Goal: Task Accomplishment & Management: Manage account settings

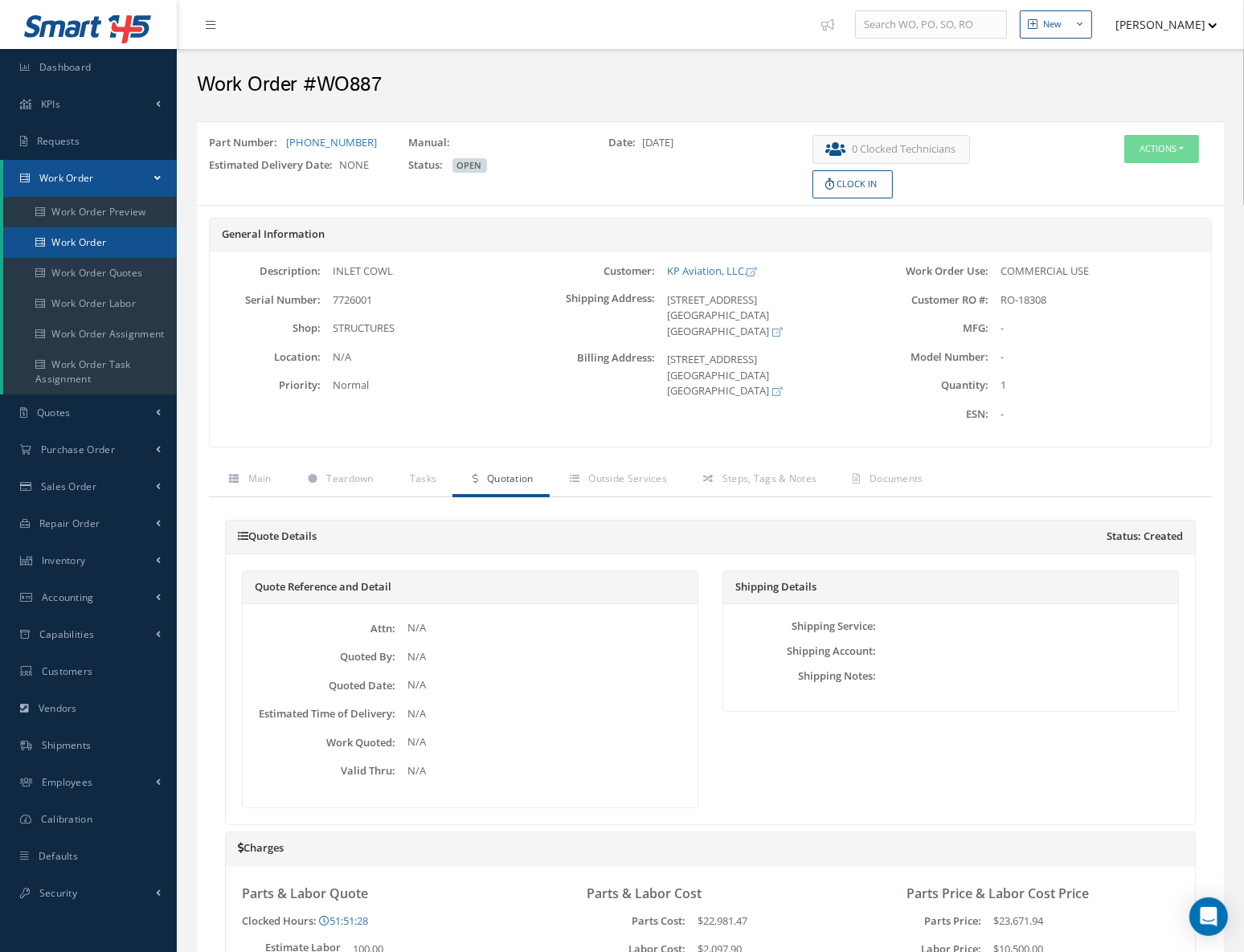
click at [117, 242] on link "Work Order" at bounding box center [89, 242] width 174 height 31
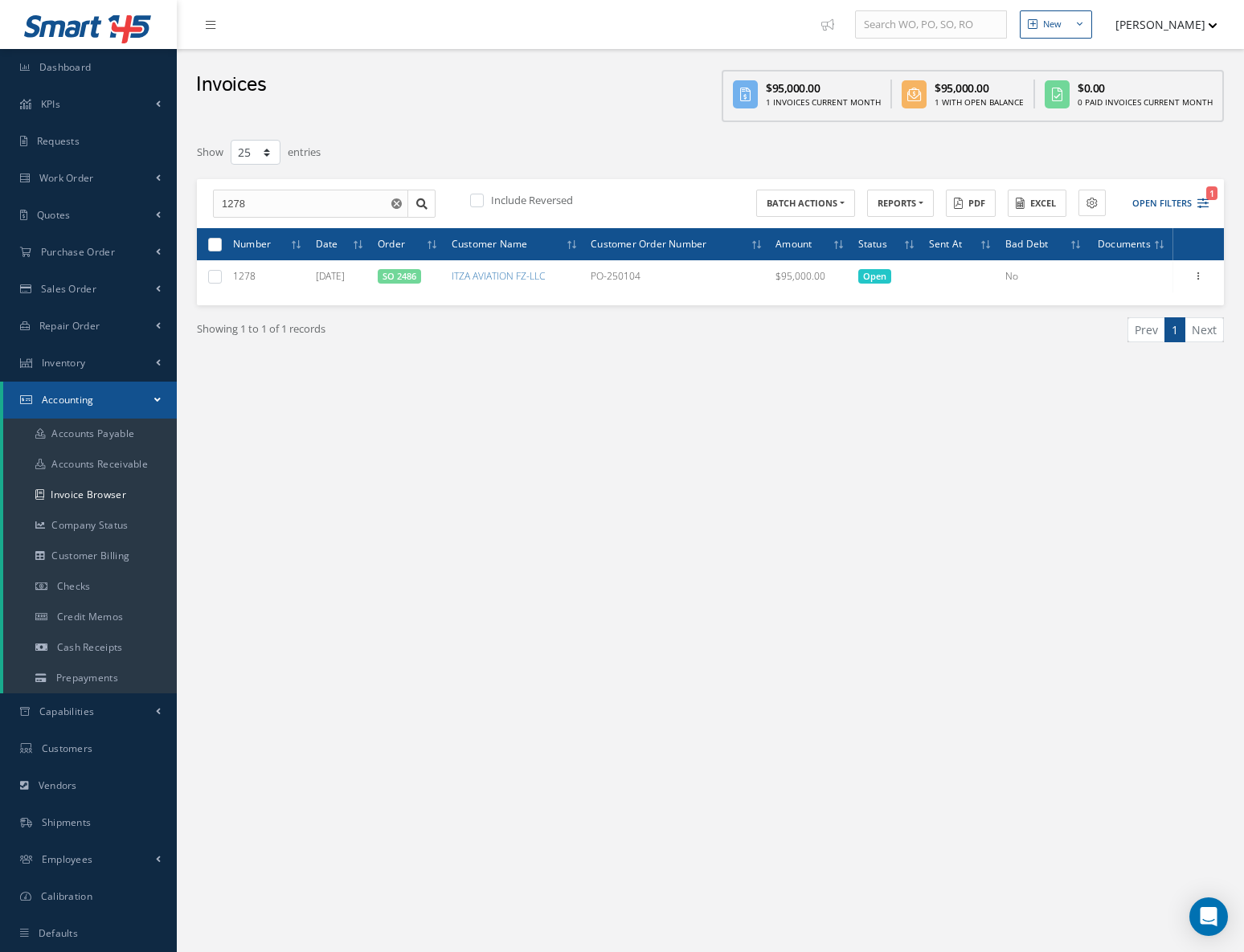
select select "25"
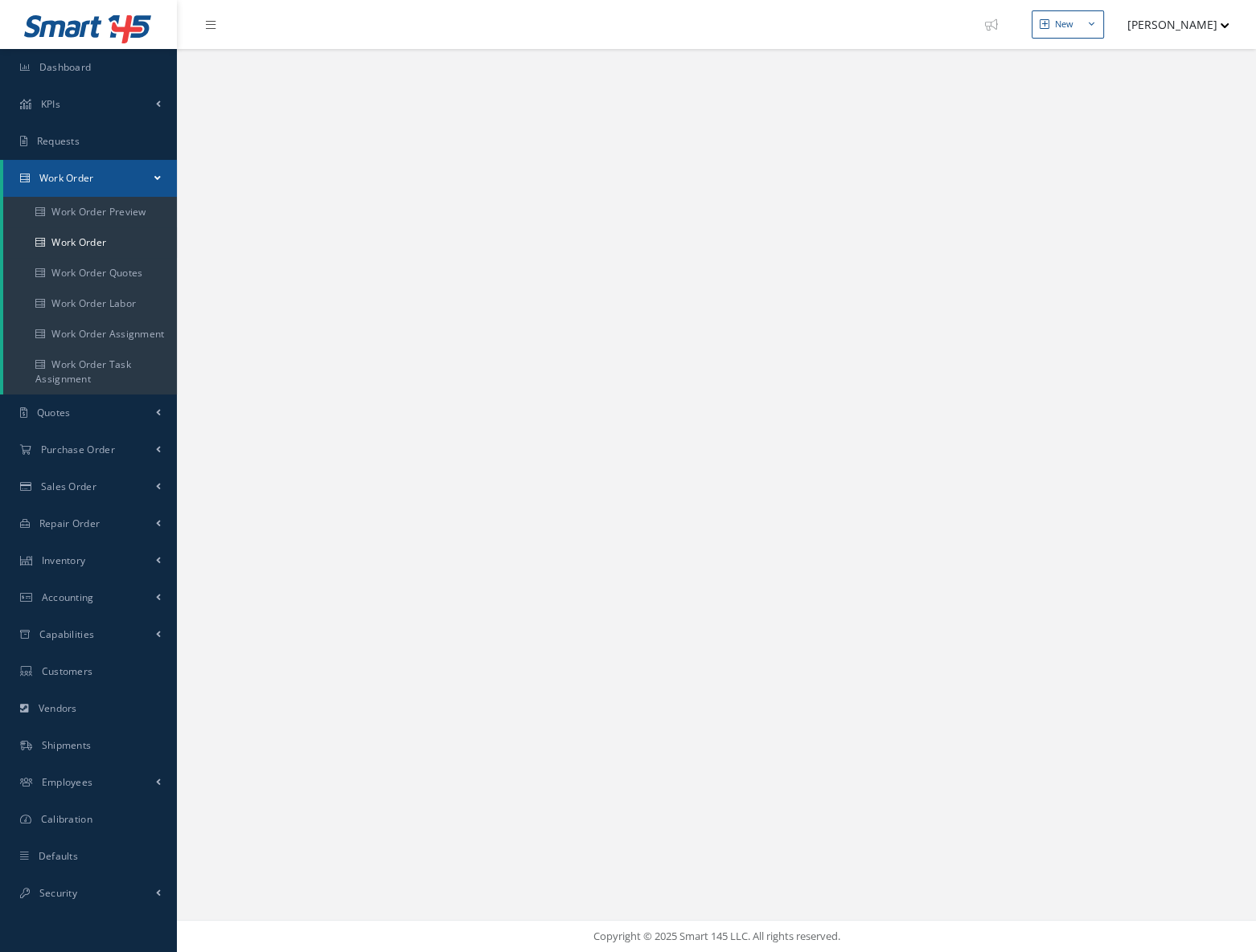
select select "25"
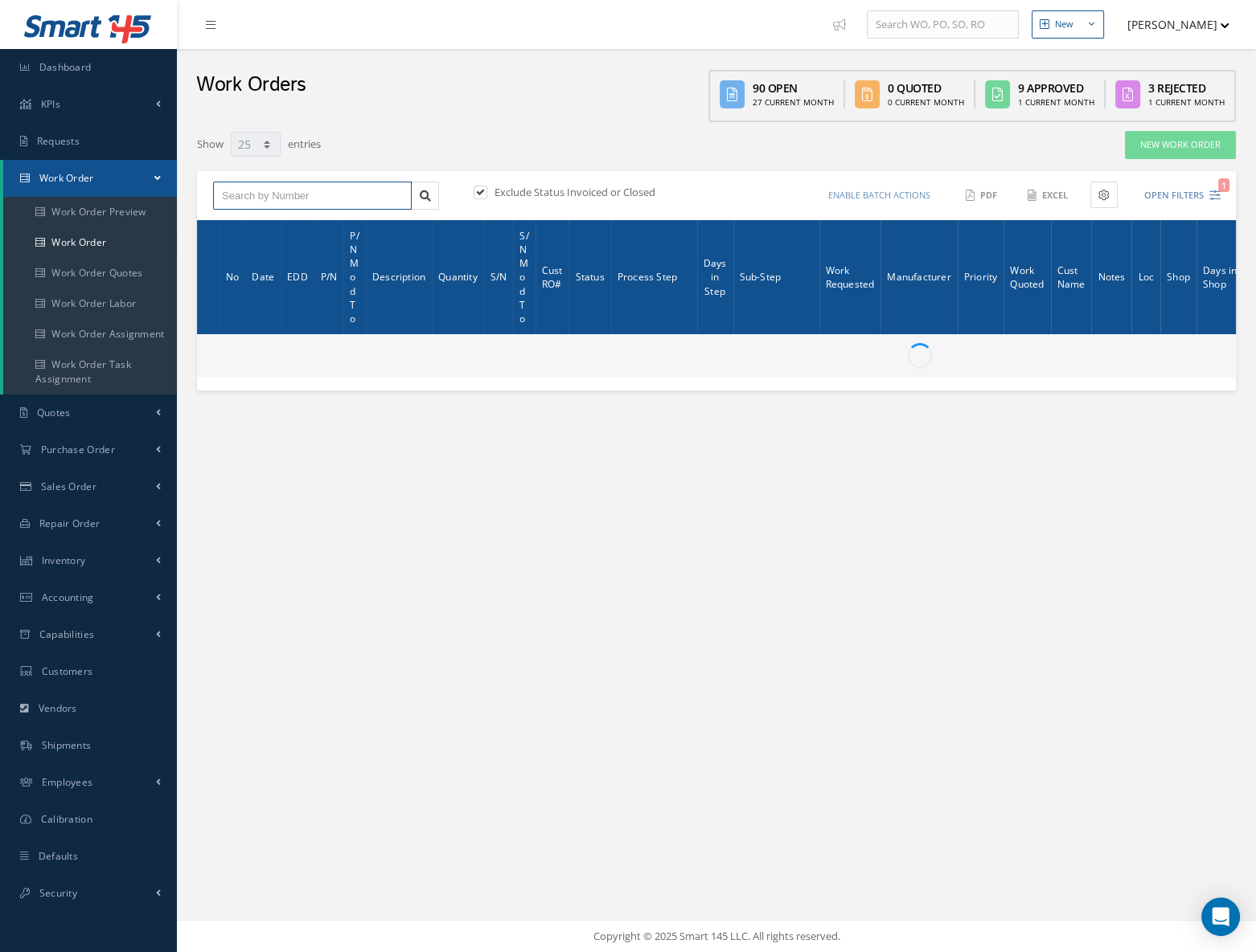
click at [351, 194] on input "text" at bounding box center [312, 195] width 198 height 29
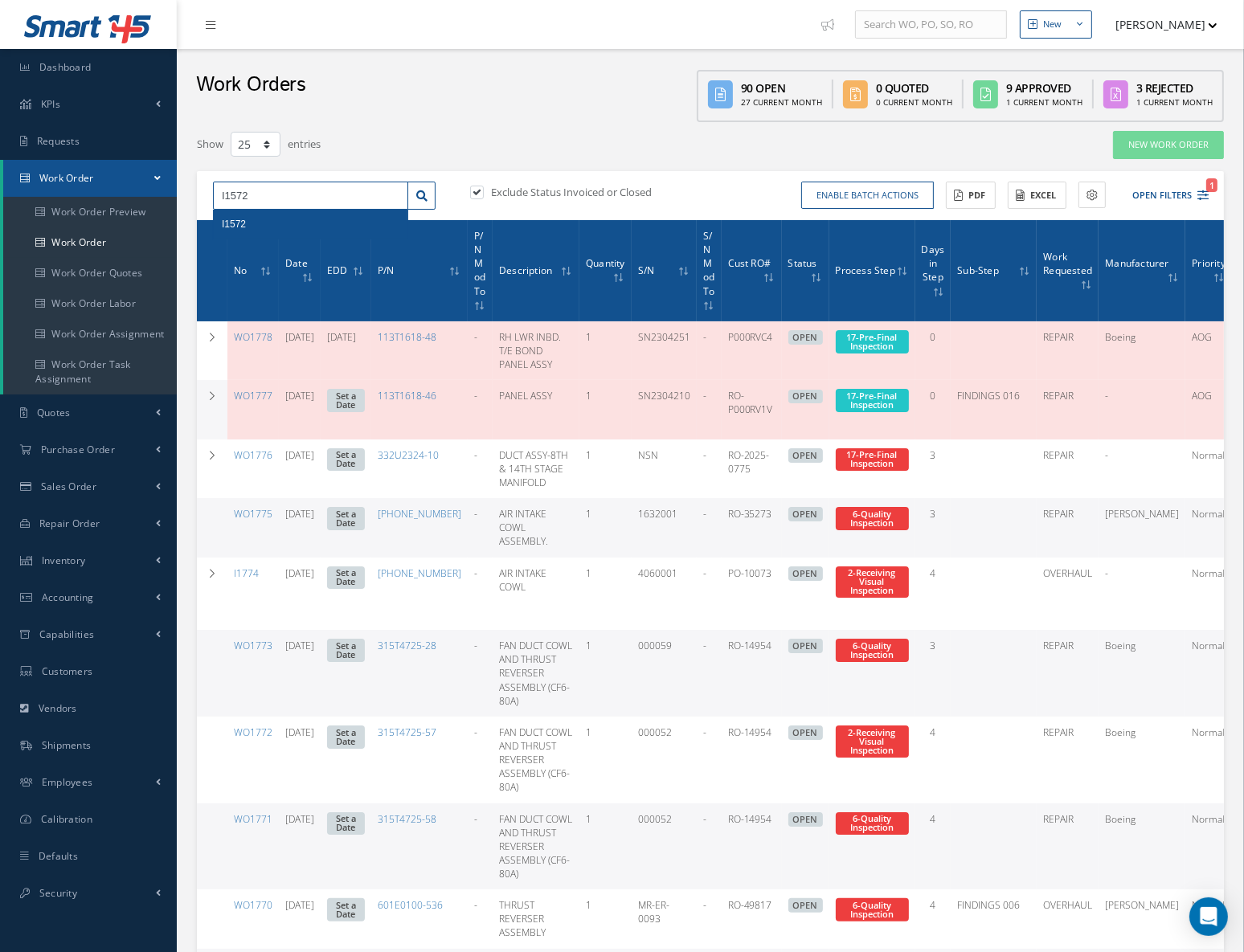
type input "I1572"
click at [483, 191] on label at bounding box center [485, 193] width 4 height 15
click at [475, 191] on input "checkbox" at bounding box center [475, 193] width 10 height 10
checkbox input "false"
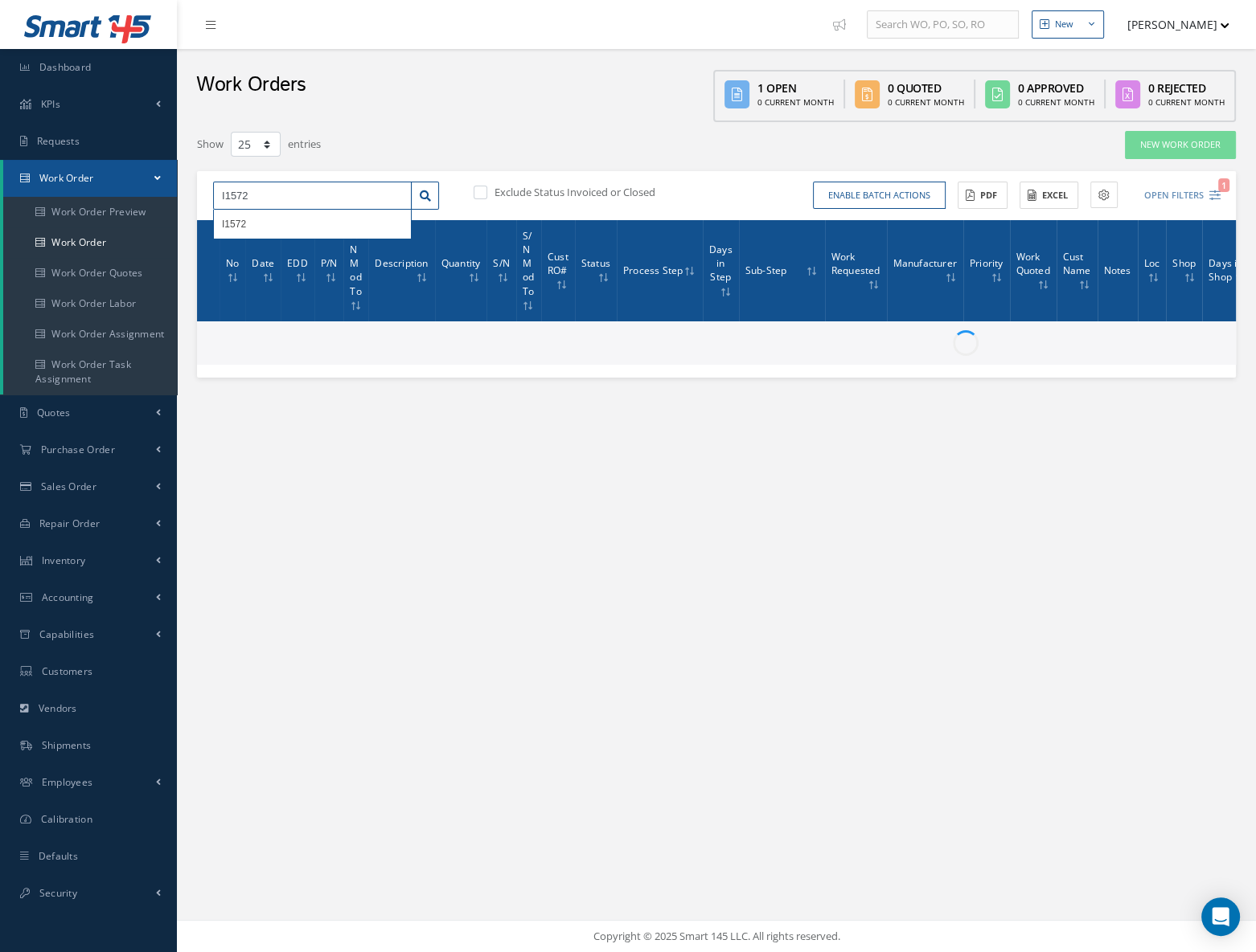
click at [259, 197] on input "I1572" at bounding box center [312, 195] width 198 height 29
click at [250, 222] on div "I1572" at bounding box center [312, 223] width 181 height 16
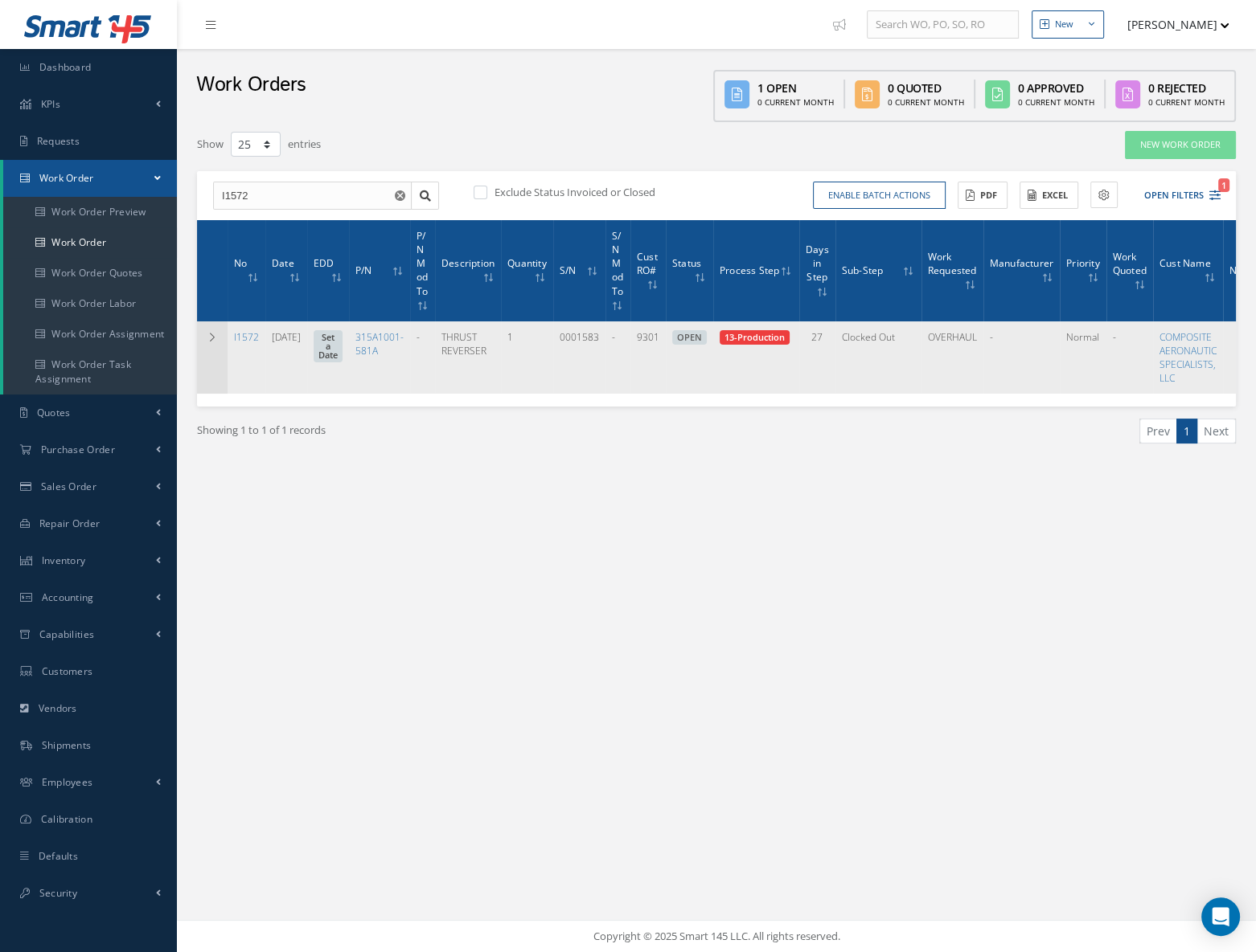
click at [210, 333] on icon at bounding box center [212, 338] width 11 height 9
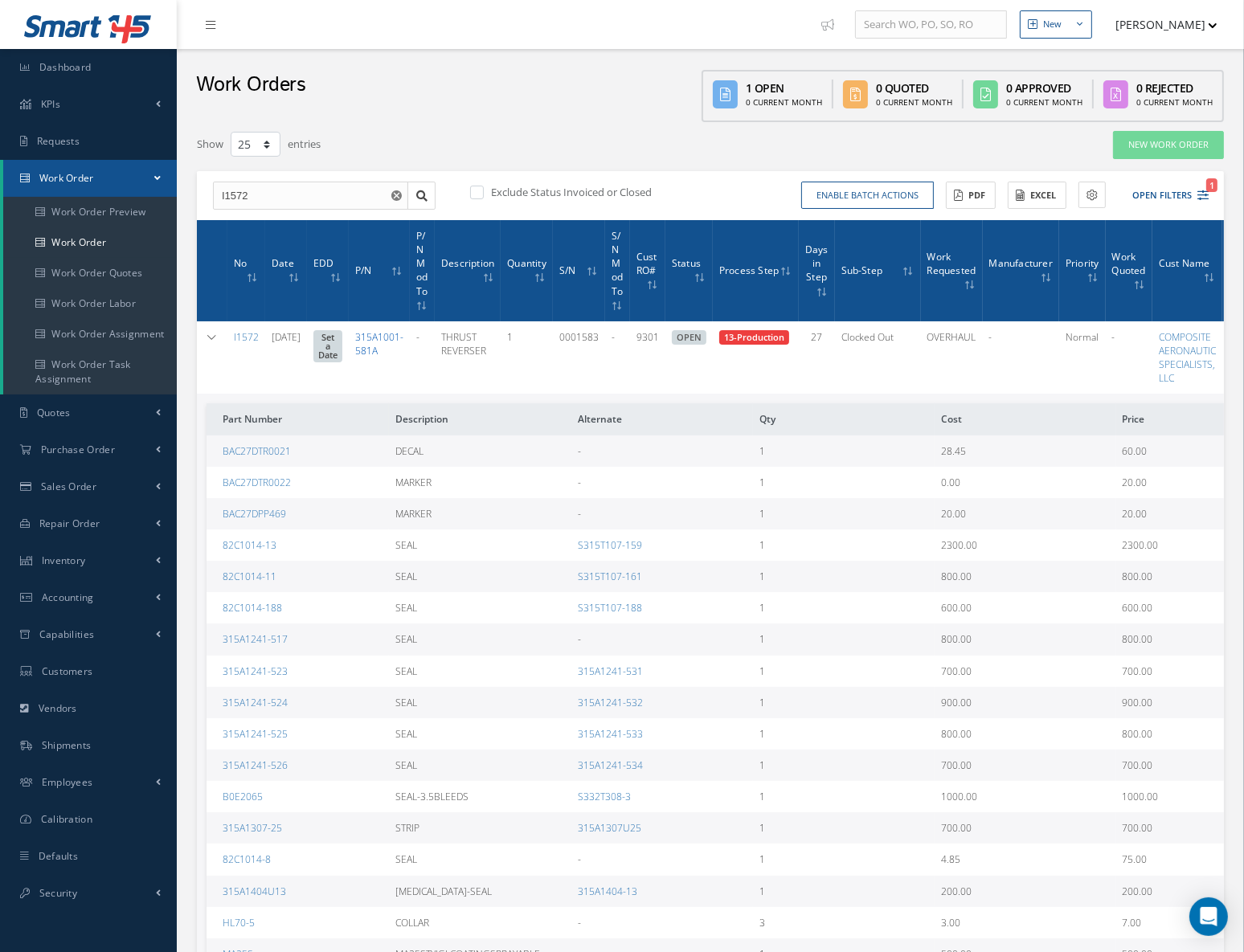
click at [393, 339] on link "315A1001-581A" at bounding box center [380, 343] width 48 height 27
drag, startPoint x: 90, startPoint y: 241, endPoint x: 101, endPoint y: 245, distance: 11.7
click at [90, 241] on link "Work Order" at bounding box center [89, 242] width 174 height 31
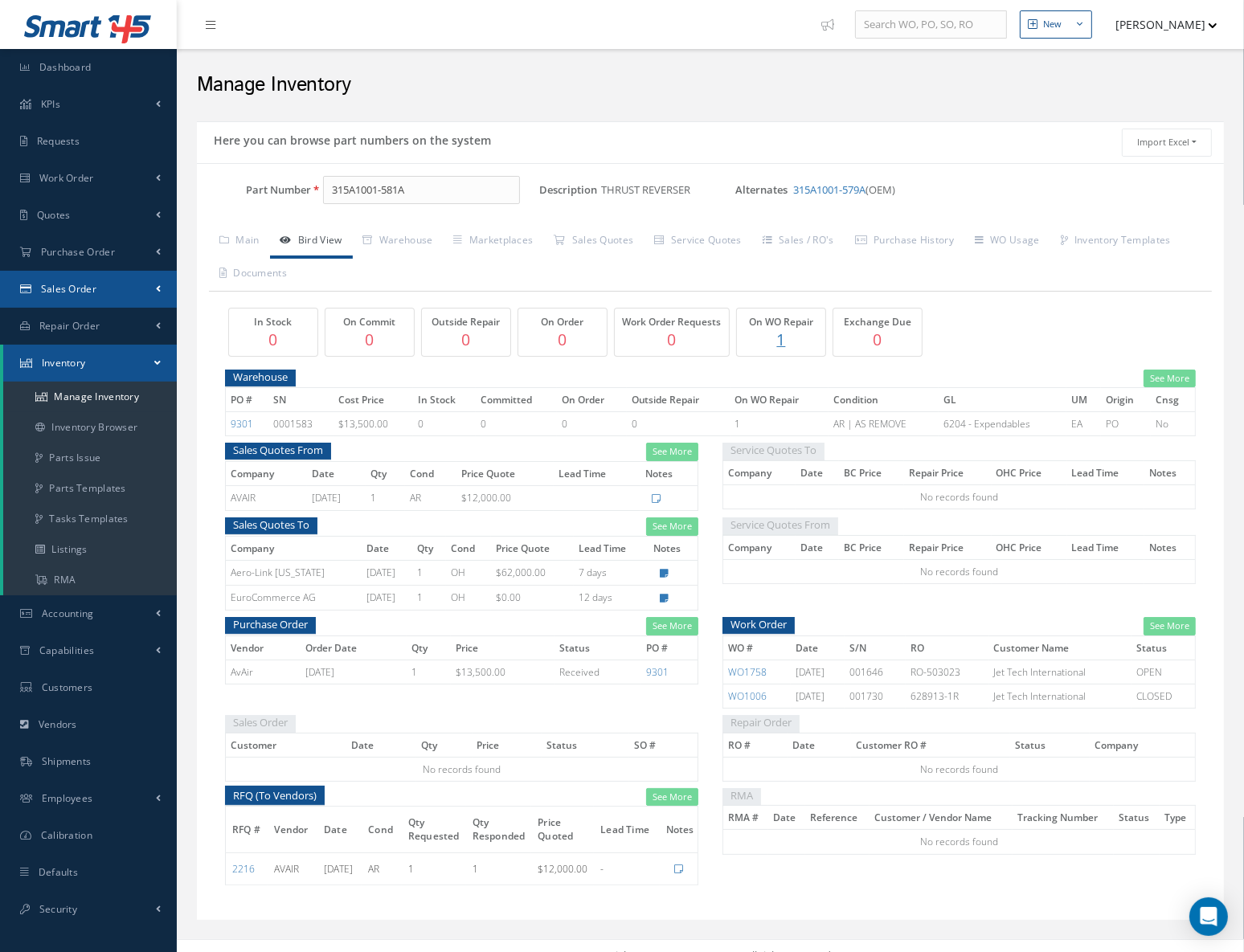
click at [85, 291] on span "Sales Order" at bounding box center [69, 288] width 56 height 14
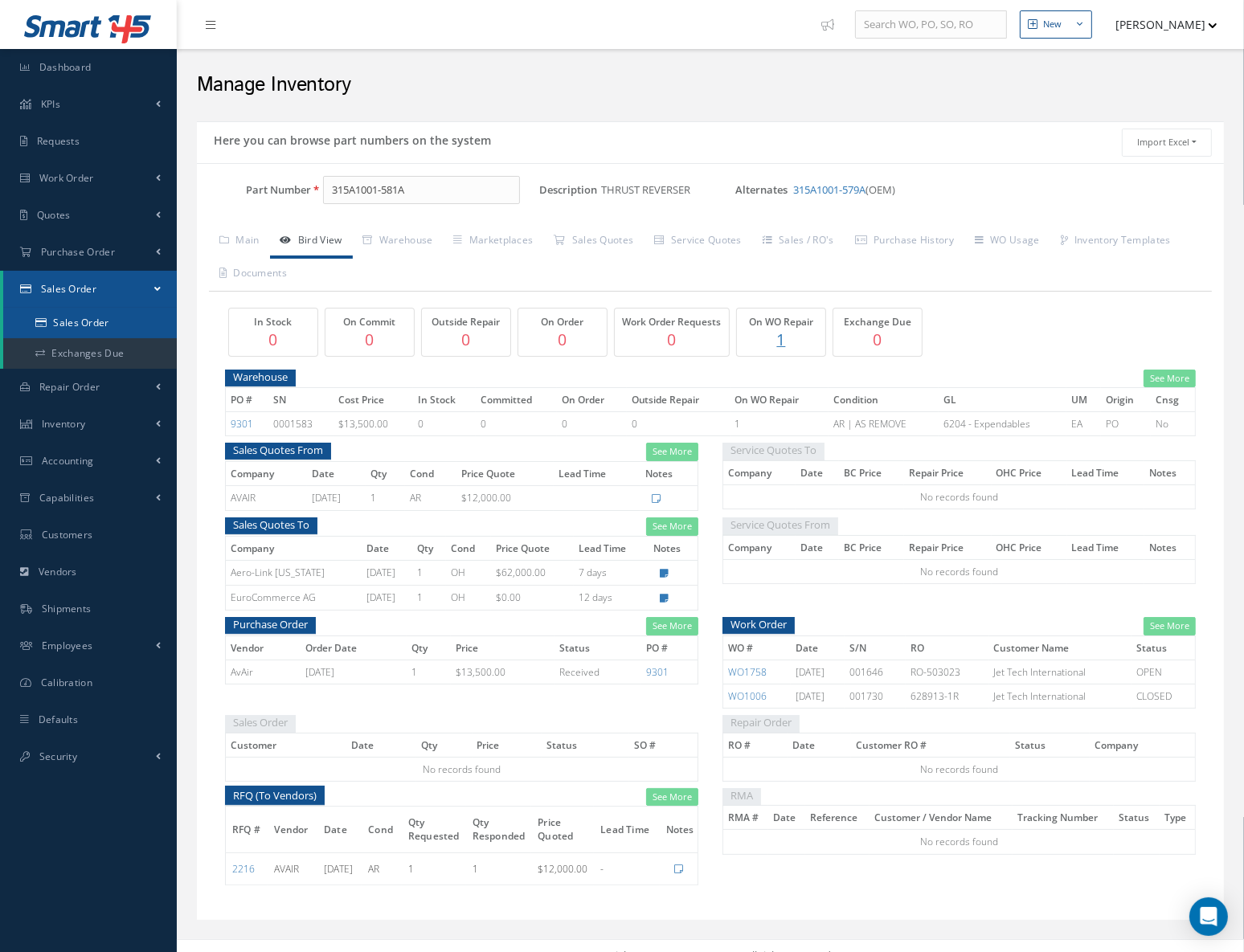
drag, startPoint x: 96, startPoint y: 321, endPoint x: 87, endPoint y: 314, distance: 11.4
click at [96, 321] on link "Sales Order" at bounding box center [89, 323] width 174 height 31
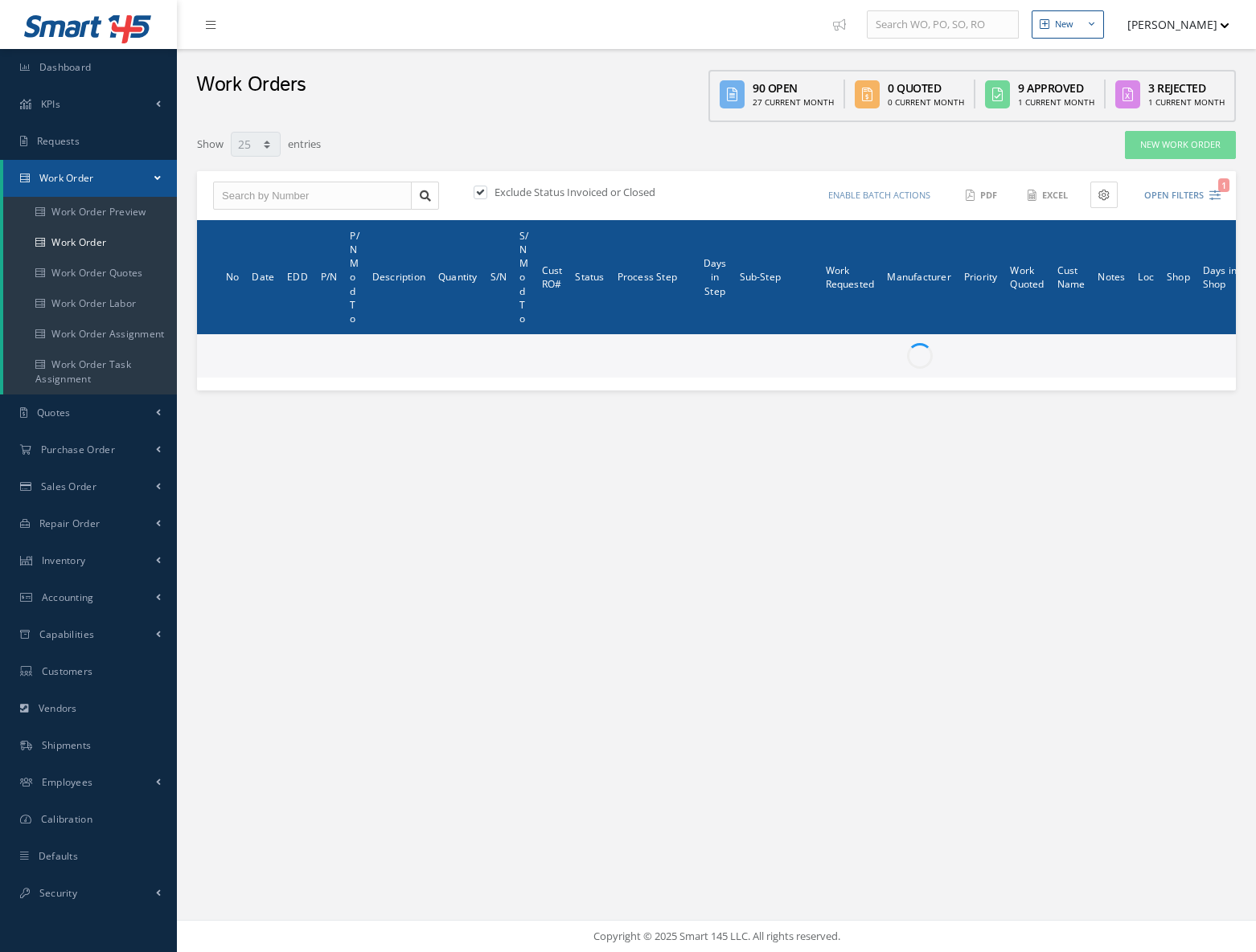
select select "25"
click at [258, 200] on input "text" at bounding box center [312, 195] width 198 height 29
click at [261, 195] on input "text" at bounding box center [312, 195] width 198 height 29
type input "1"
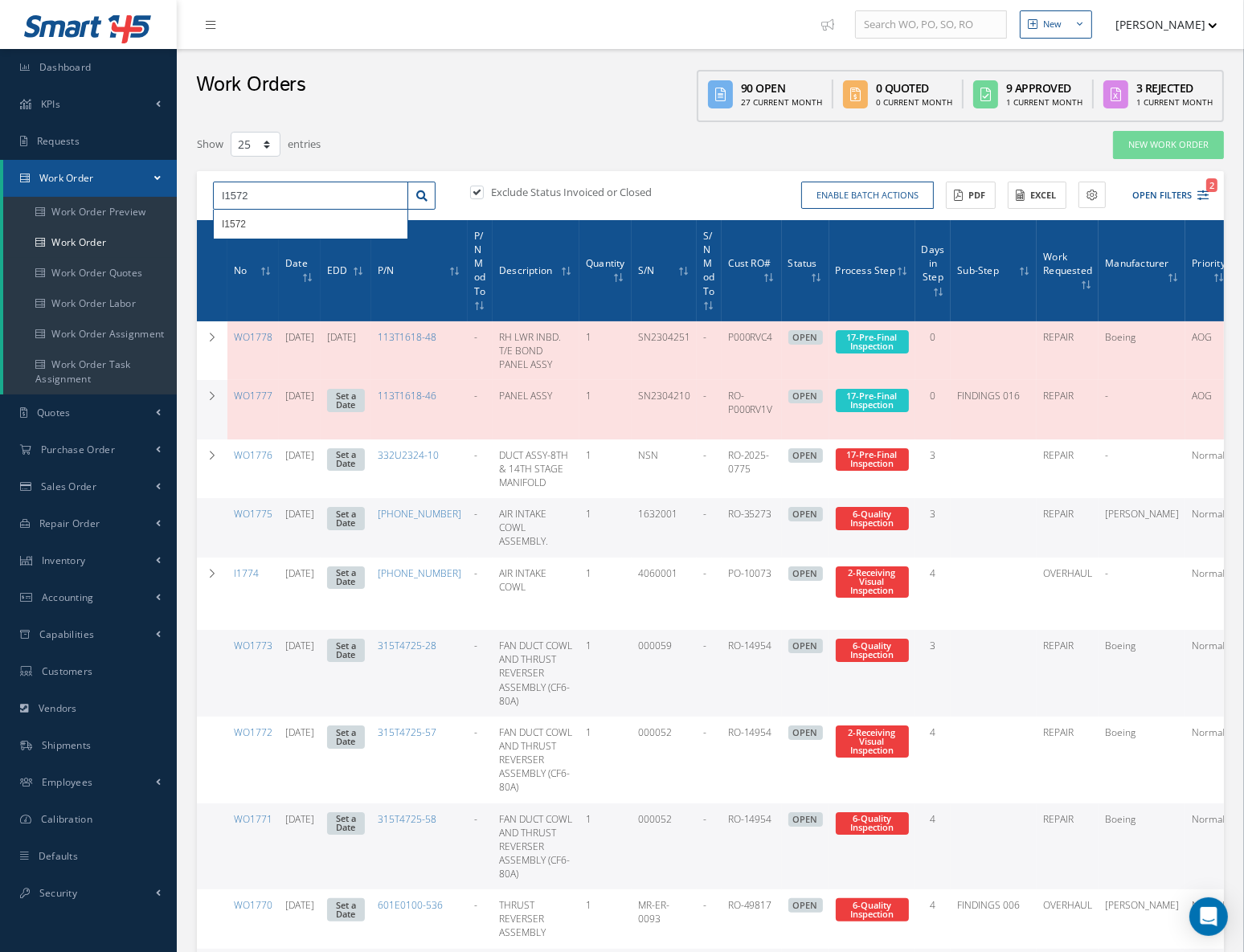
click at [339, 198] on input "I1572" at bounding box center [311, 195] width 195 height 29
type input "I1572"
click at [250, 223] on div "I1572" at bounding box center [310, 223] width 178 height 16
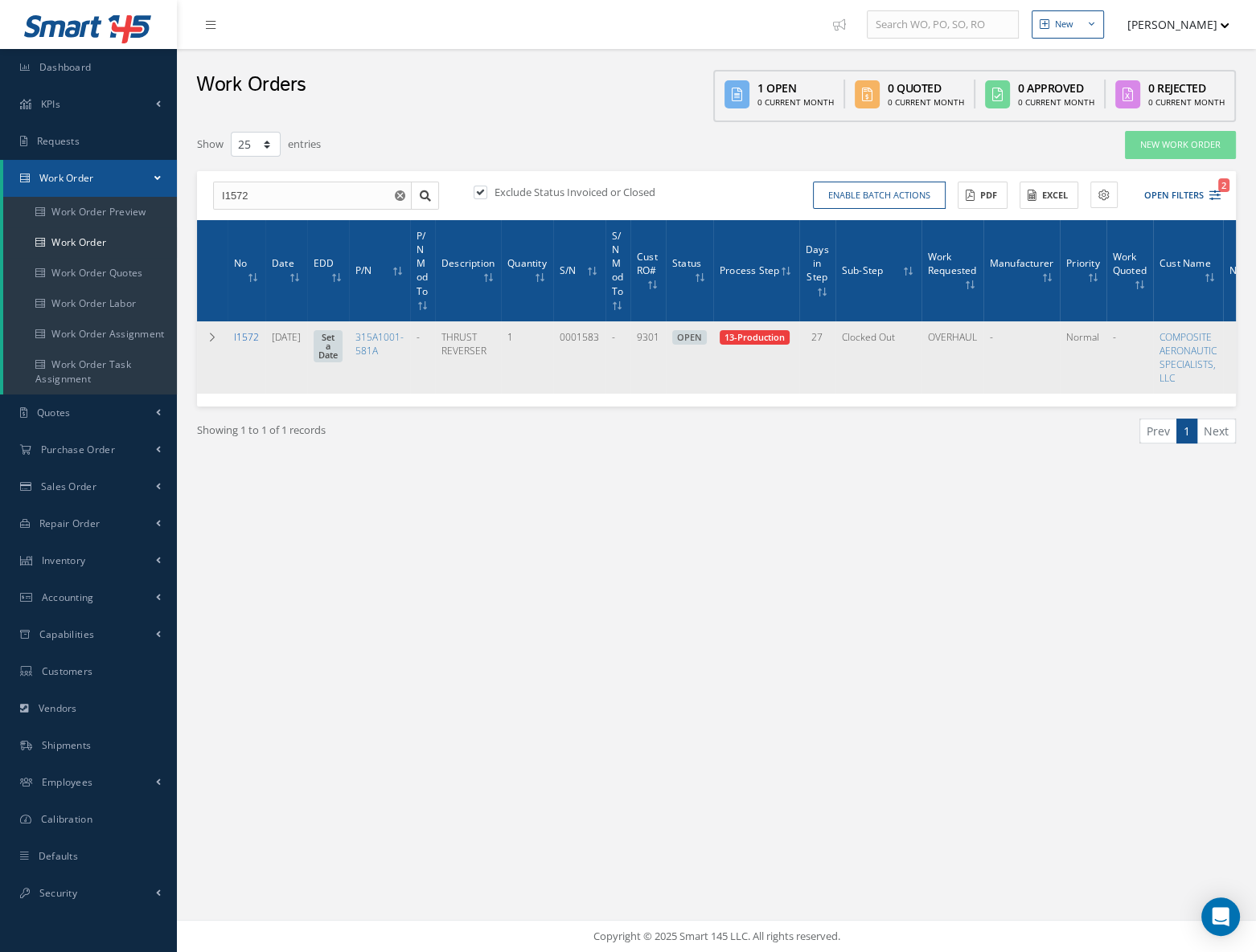
click at [250, 337] on link "I1572" at bounding box center [246, 337] width 25 height 14
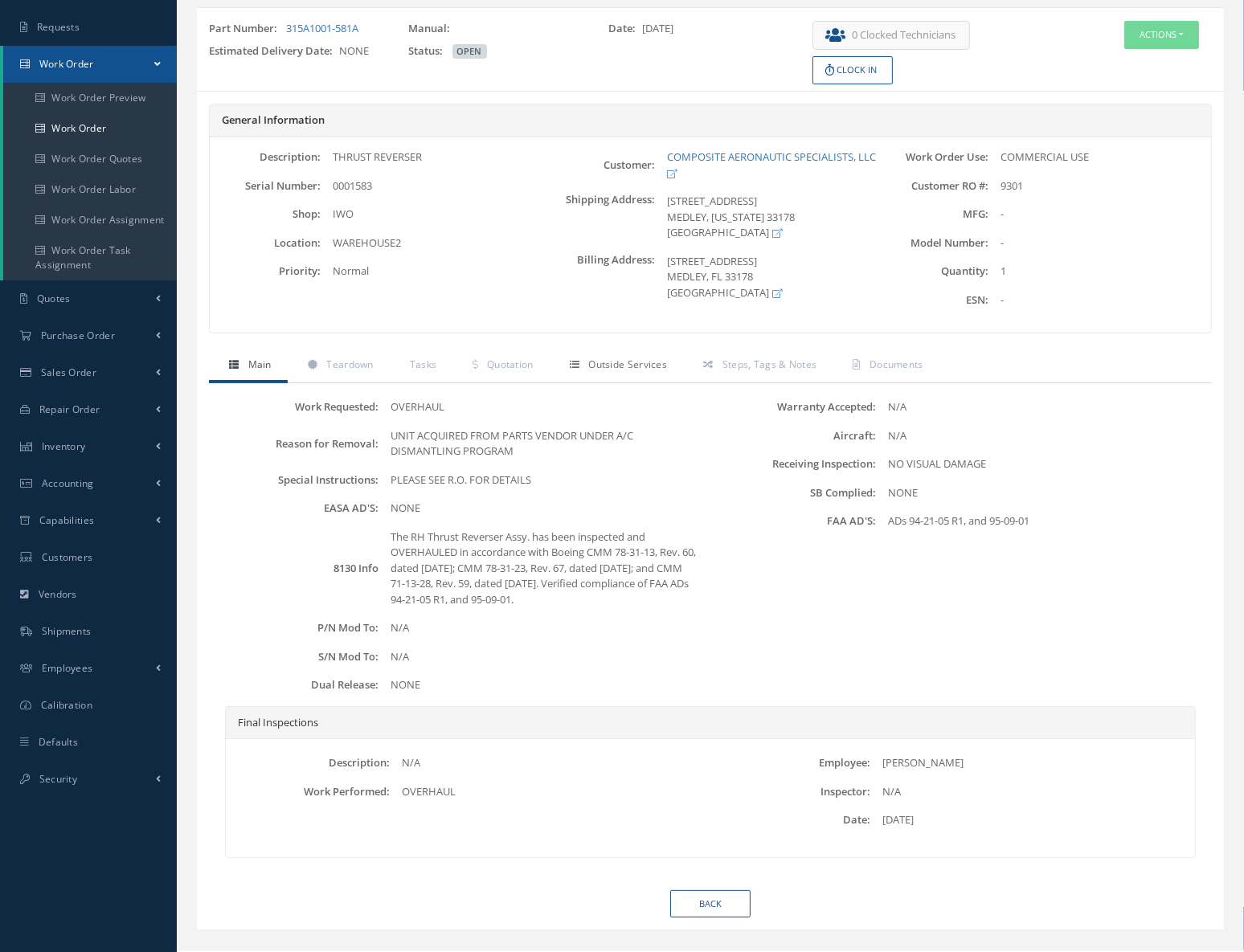
scroll to position [114, 0]
drag, startPoint x: 504, startPoint y: 356, endPoint x: 547, endPoint y: 375, distance: 47.0
click at [505, 357] on span "Quotation" at bounding box center [510, 364] width 47 height 14
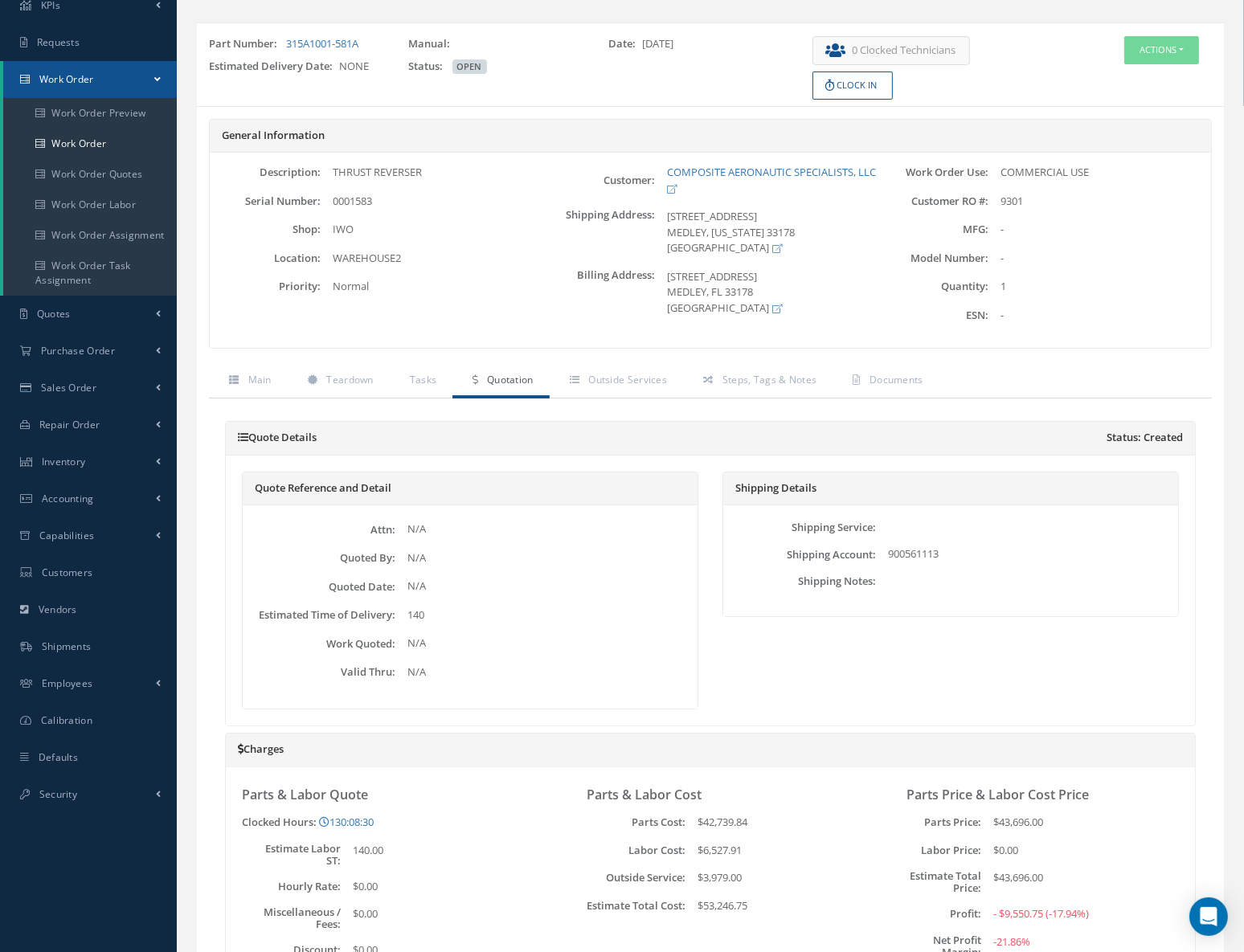
scroll to position [0, 0]
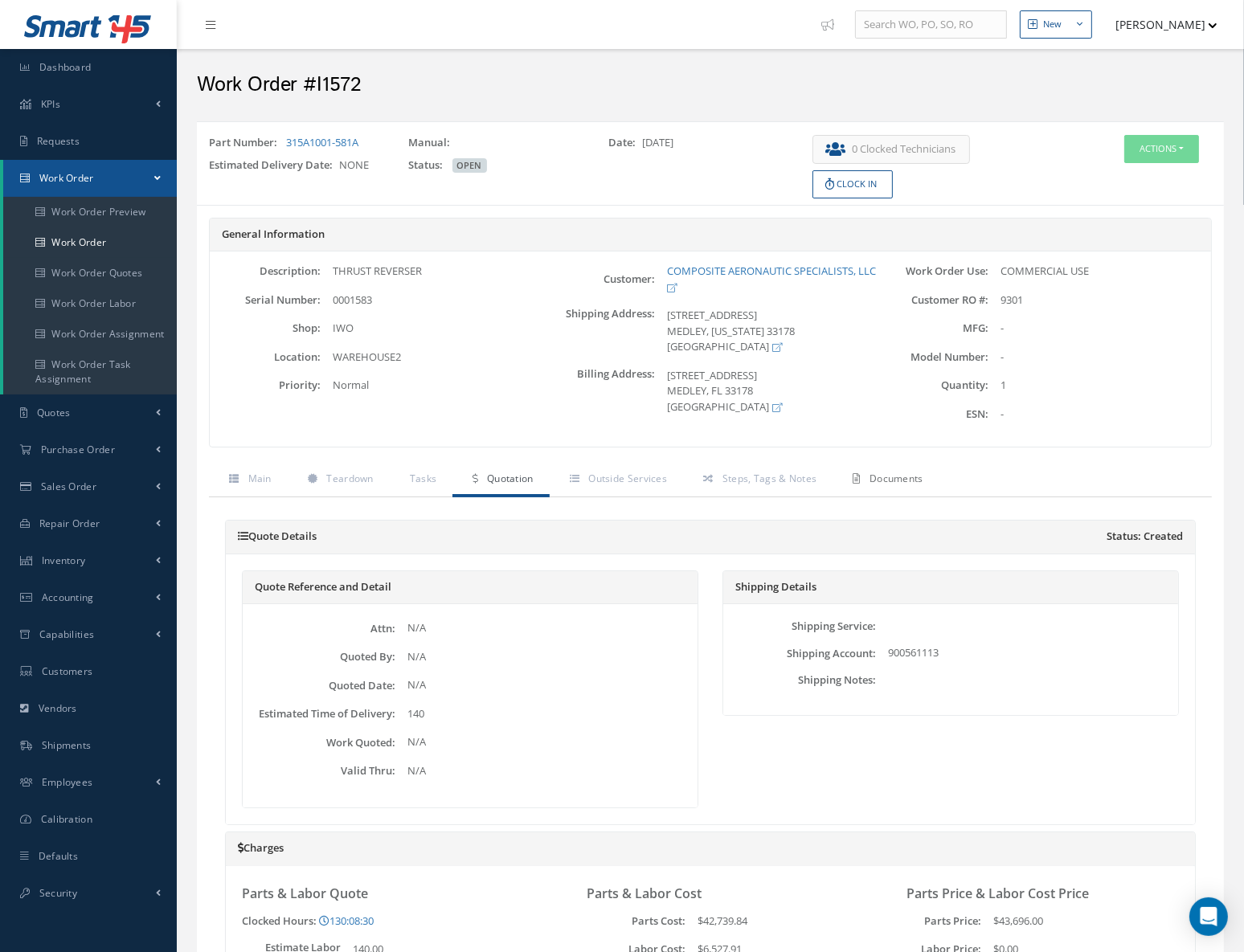
click at [874, 472] on span "Documents" at bounding box center [896, 478] width 54 height 14
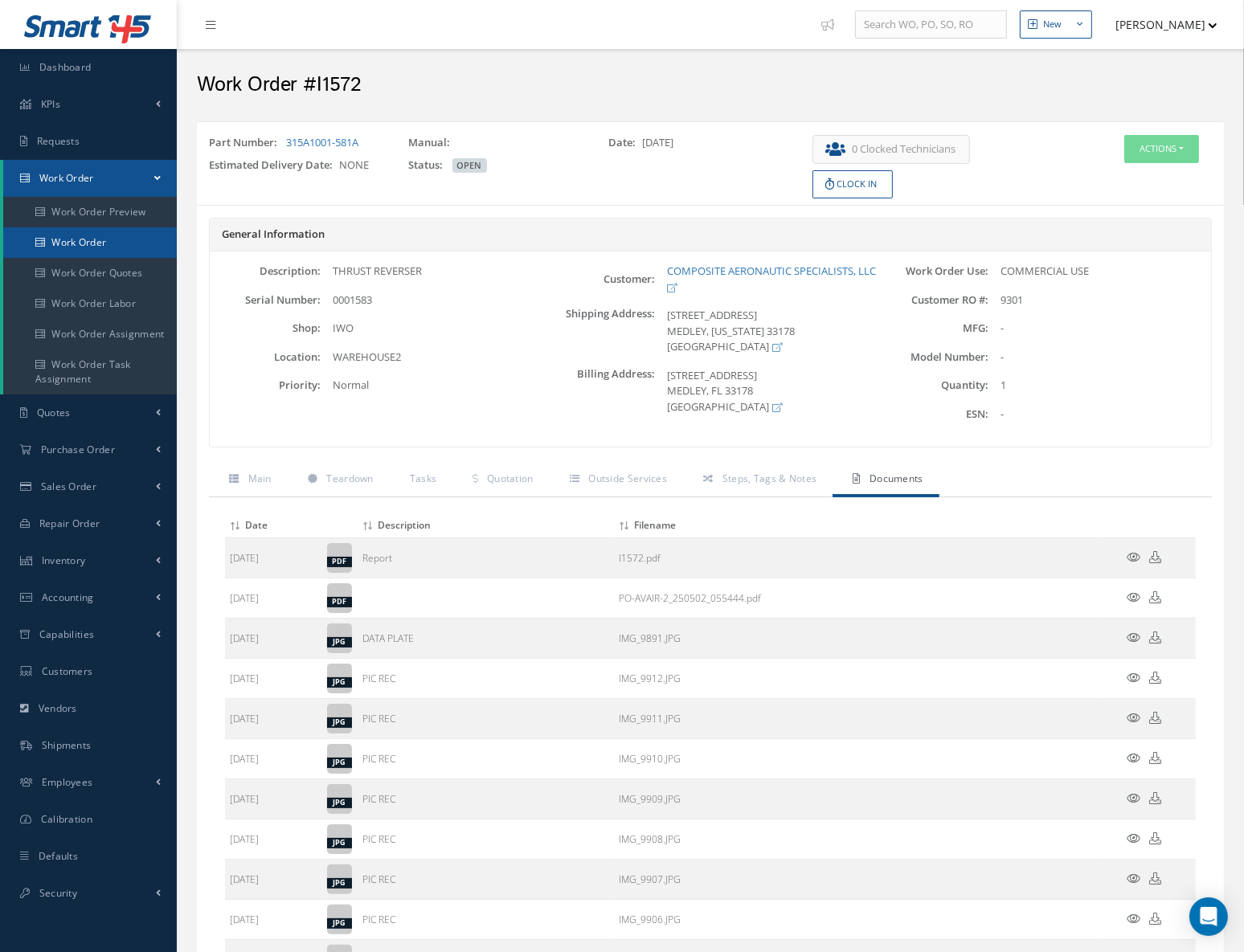
click at [113, 244] on link "Work Order" at bounding box center [89, 242] width 174 height 31
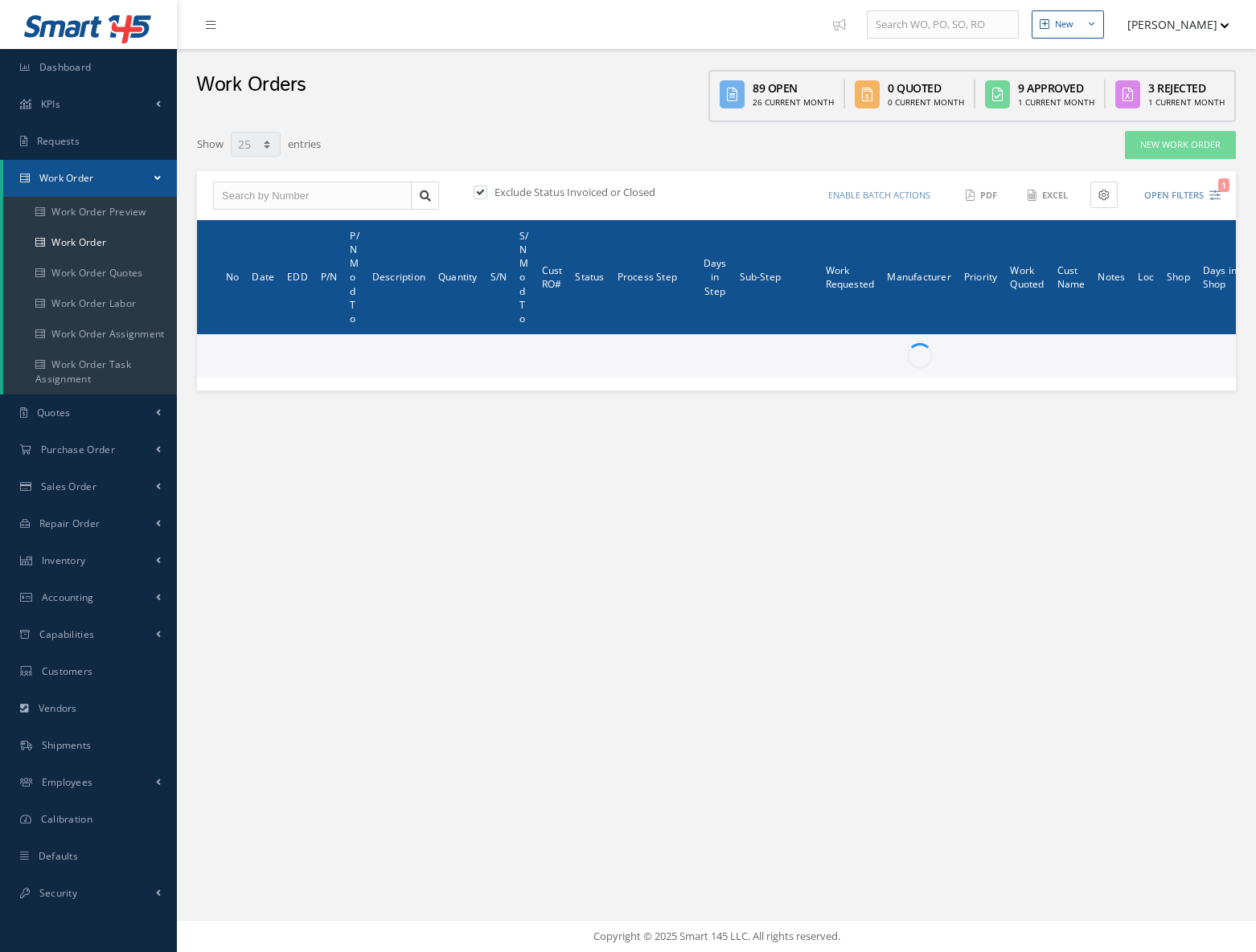
select select "25"
click at [281, 192] on input "text" at bounding box center [312, 195] width 198 height 29
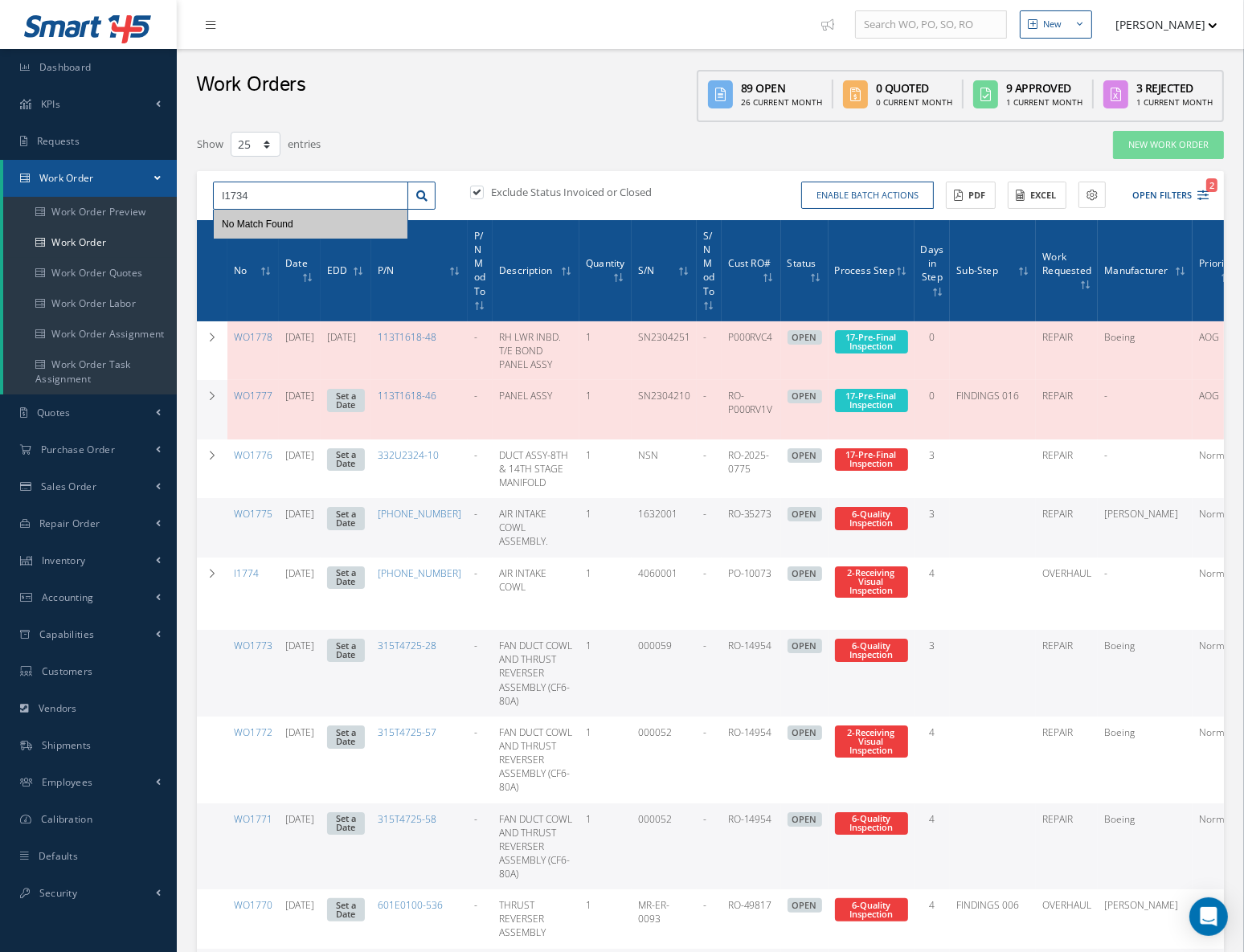
type input "I1734"
click at [483, 194] on label at bounding box center [485, 193] width 4 height 15
click at [475, 194] on input "checkbox" at bounding box center [475, 193] width 10 height 10
checkbox input "false"
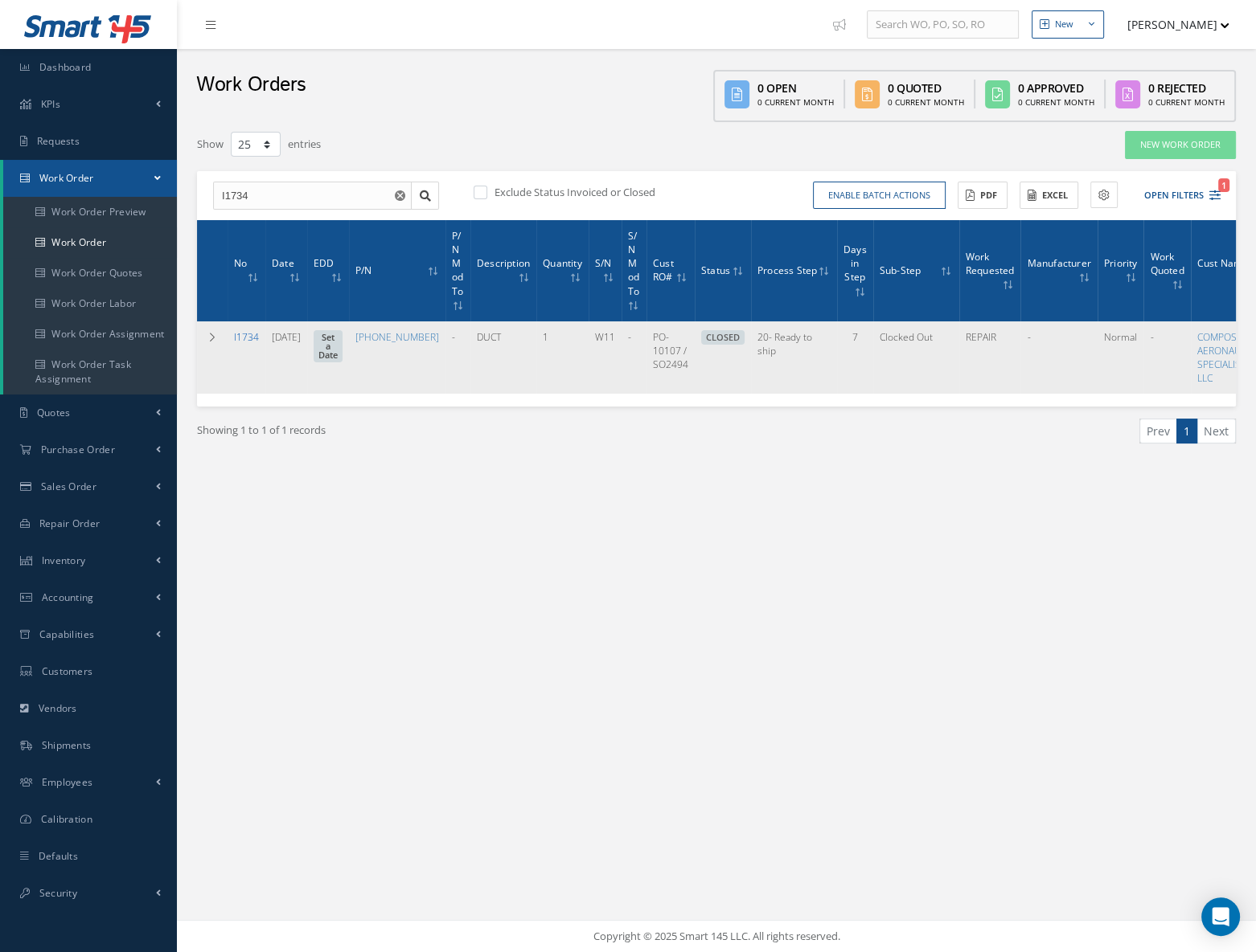
click at [241, 332] on link "I1734" at bounding box center [246, 337] width 25 height 14
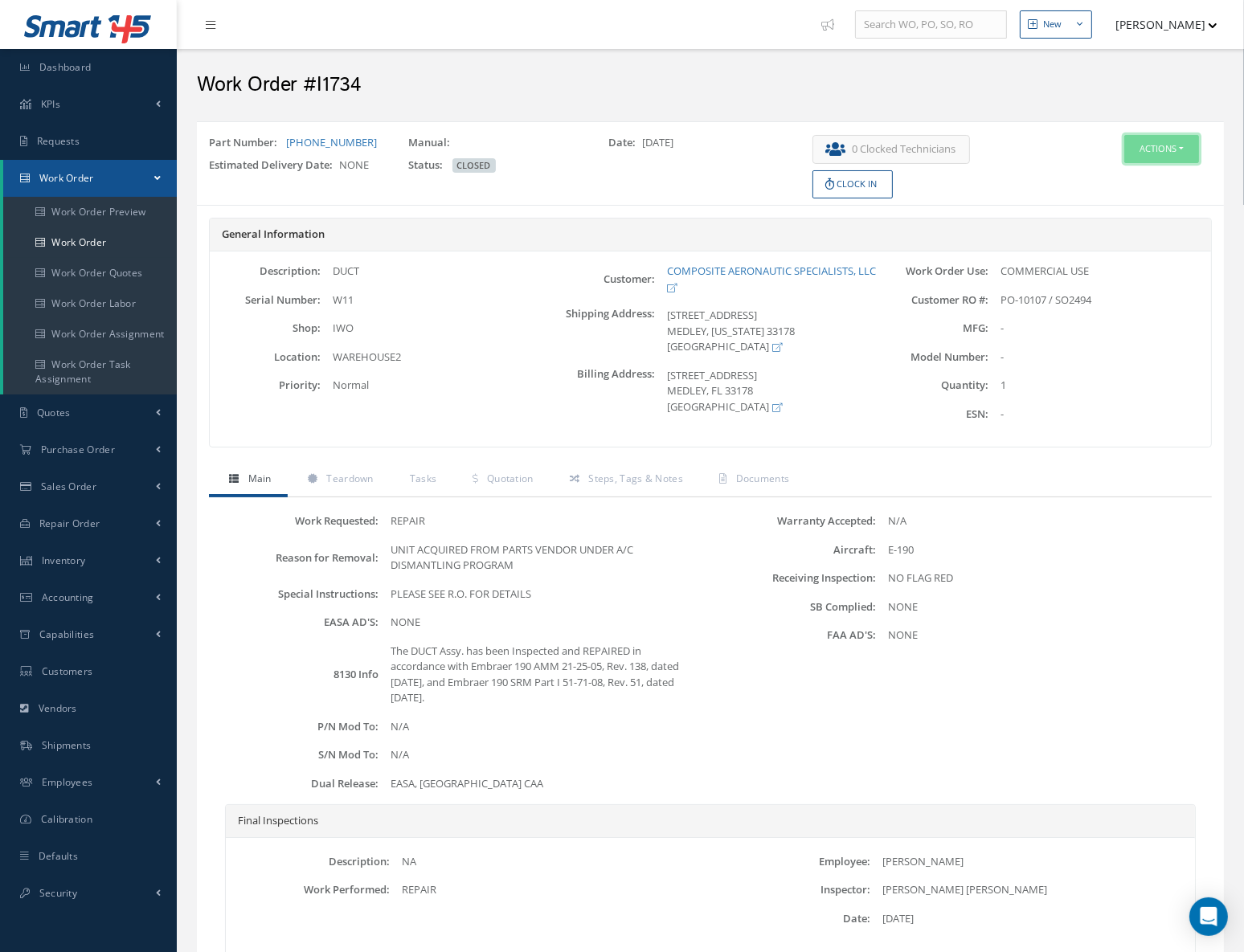
click at [1157, 149] on button "Actions" at bounding box center [1161, 149] width 74 height 28
click at [106, 247] on link "Work Order" at bounding box center [89, 242] width 174 height 31
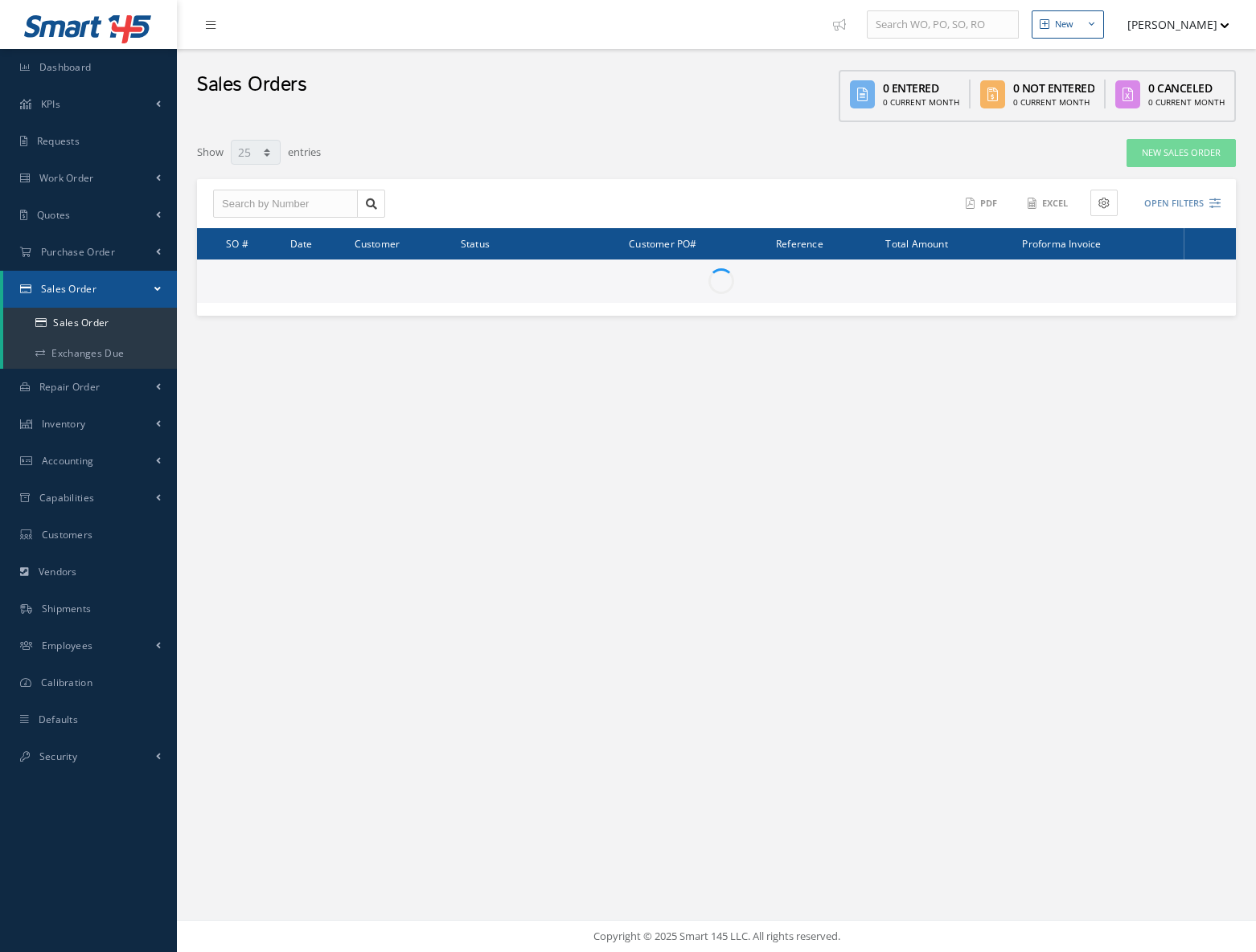
select select "25"
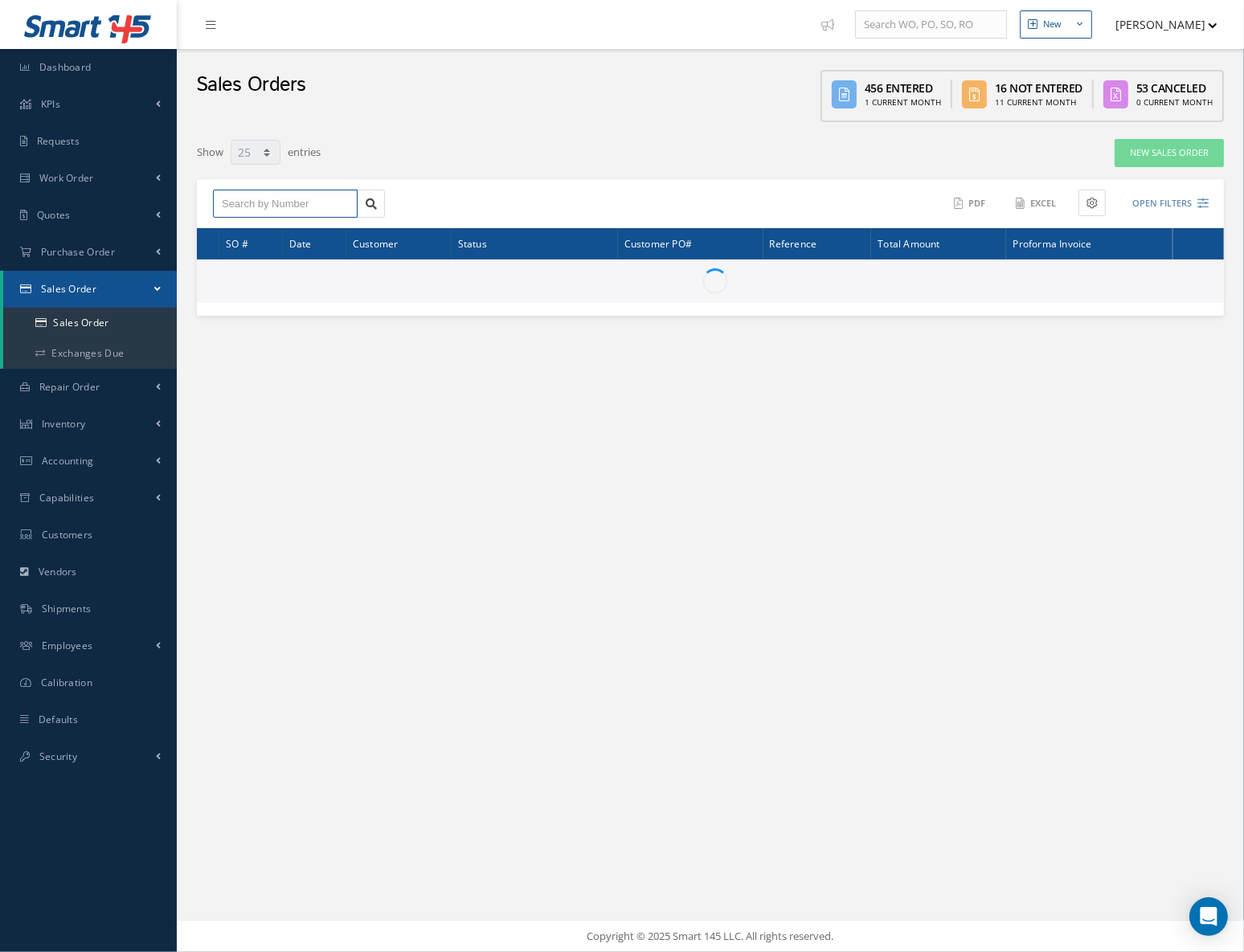
click at [312, 210] on input "text" at bounding box center [285, 204] width 144 height 29
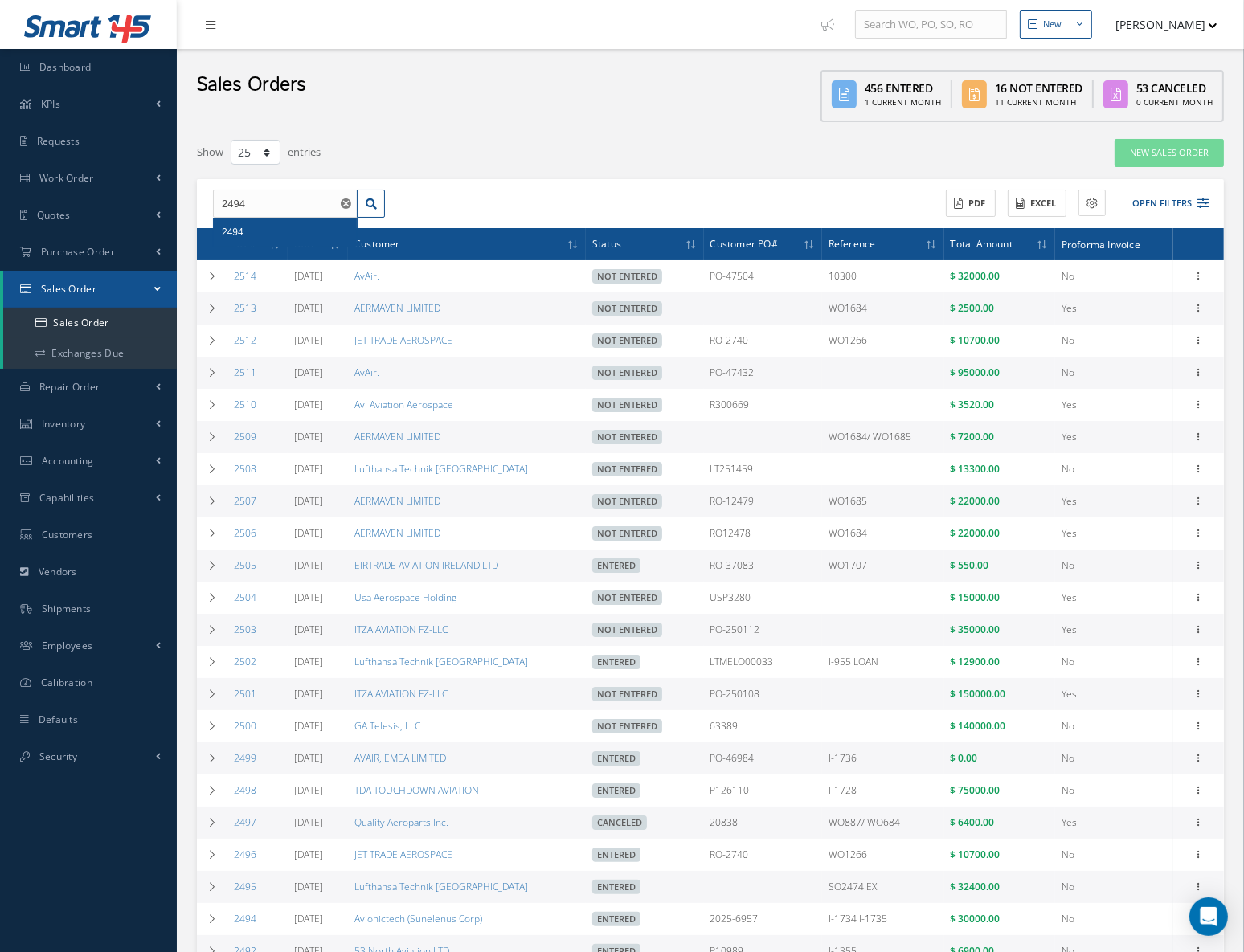
click at [272, 232] on div "2494" at bounding box center [285, 232] width 127 height 16
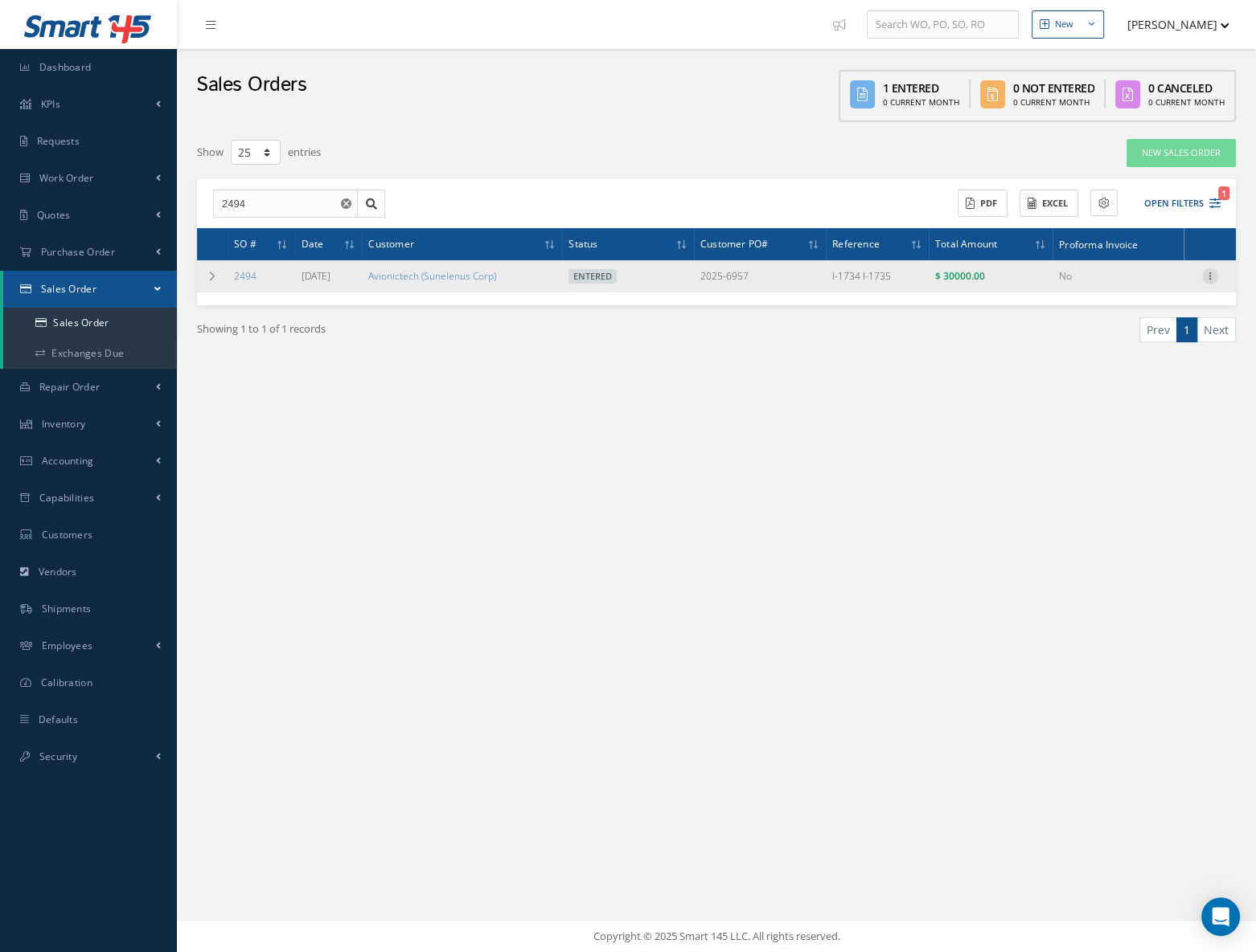
click at [1207, 275] on icon at bounding box center [1209, 275] width 16 height 13
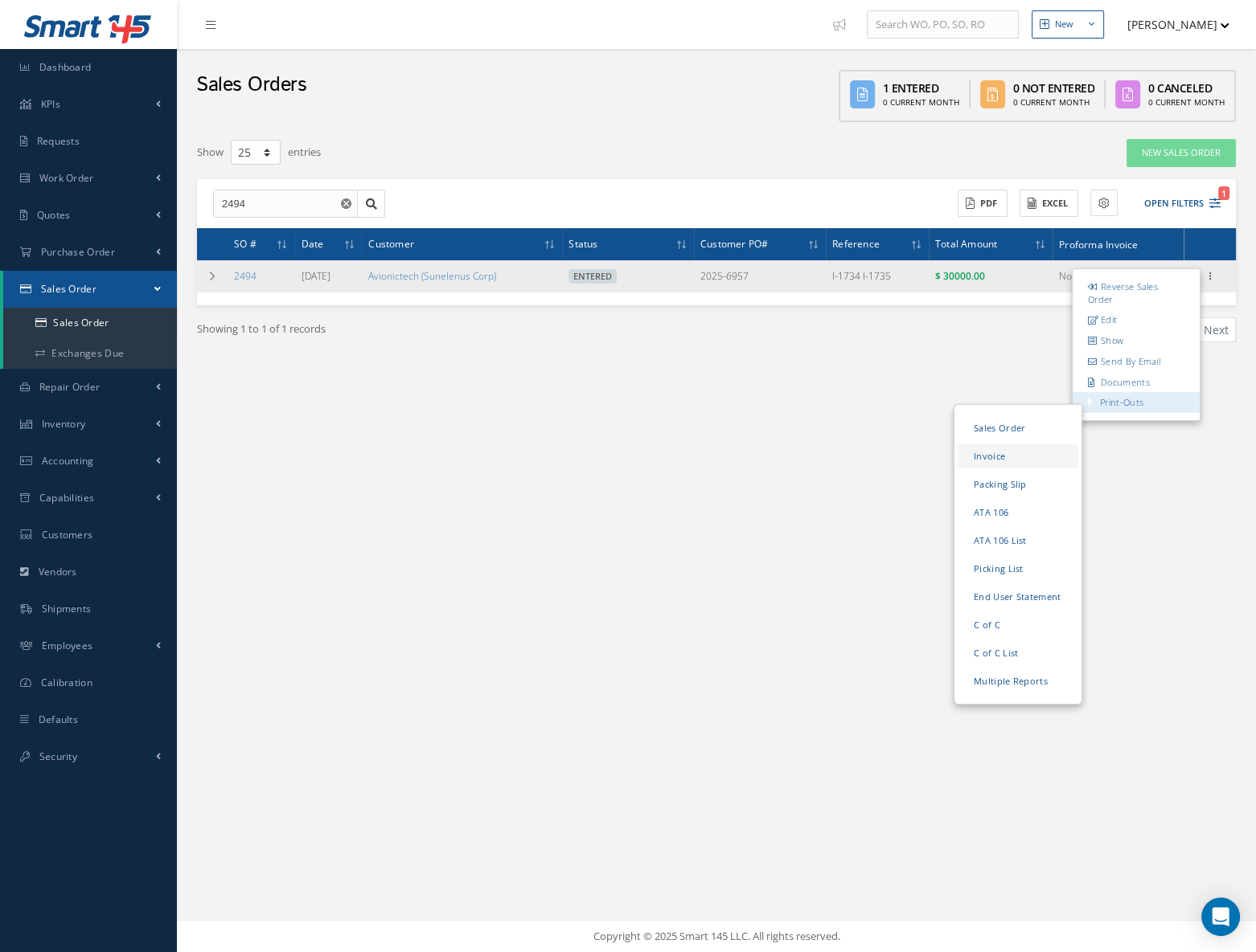
click at [997, 451] on link "Invoice" at bounding box center [1019, 456] width 121 height 25
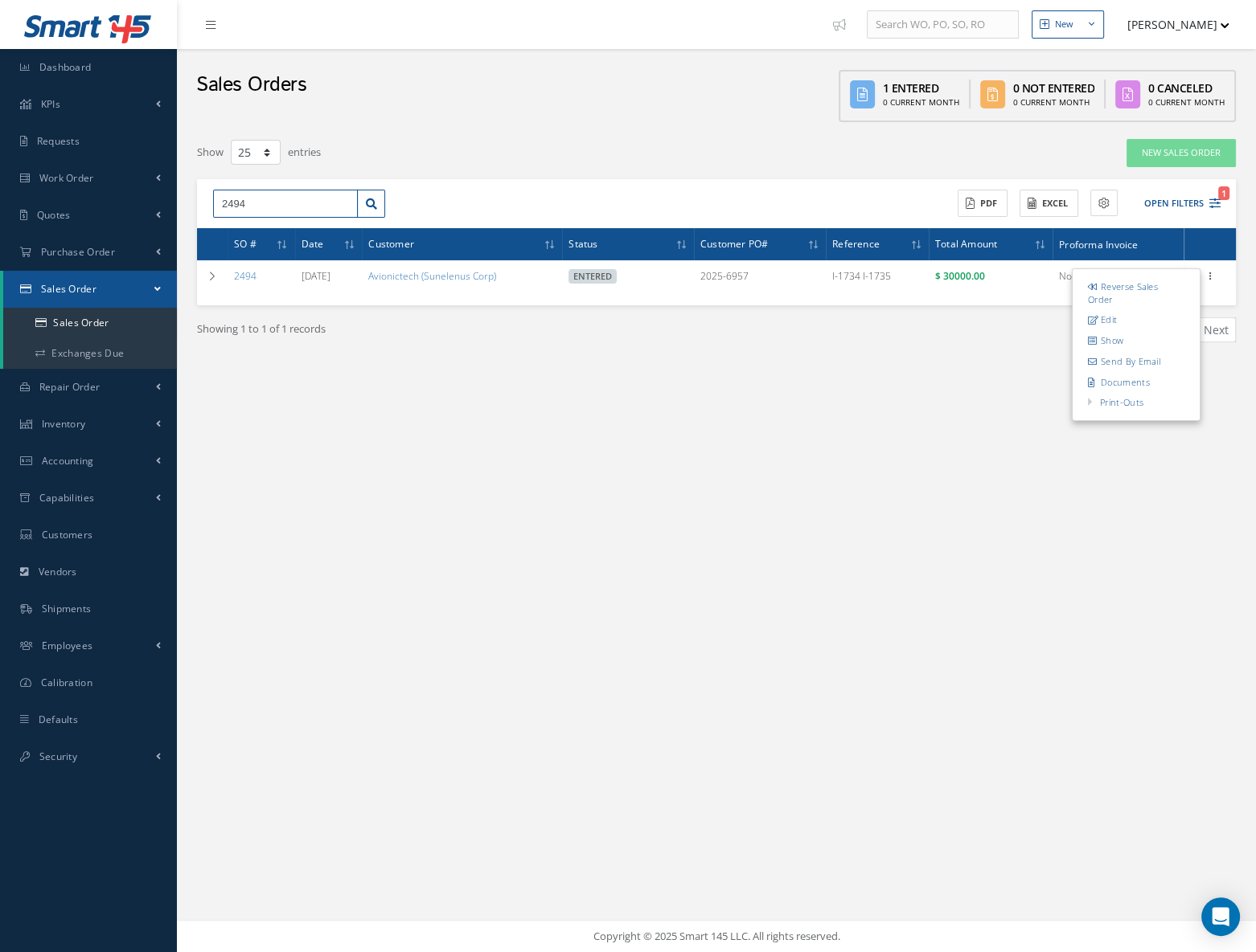
drag, startPoint x: 263, startPoint y: 204, endPoint x: 178, endPoint y: 203, distance: 85.0
click at [178, 203] on div "New New Work Order New Purchase Order New Customer Quote New Sales Order New Re…" at bounding box center [716, 476] width 1079 height 952
type input "2500"
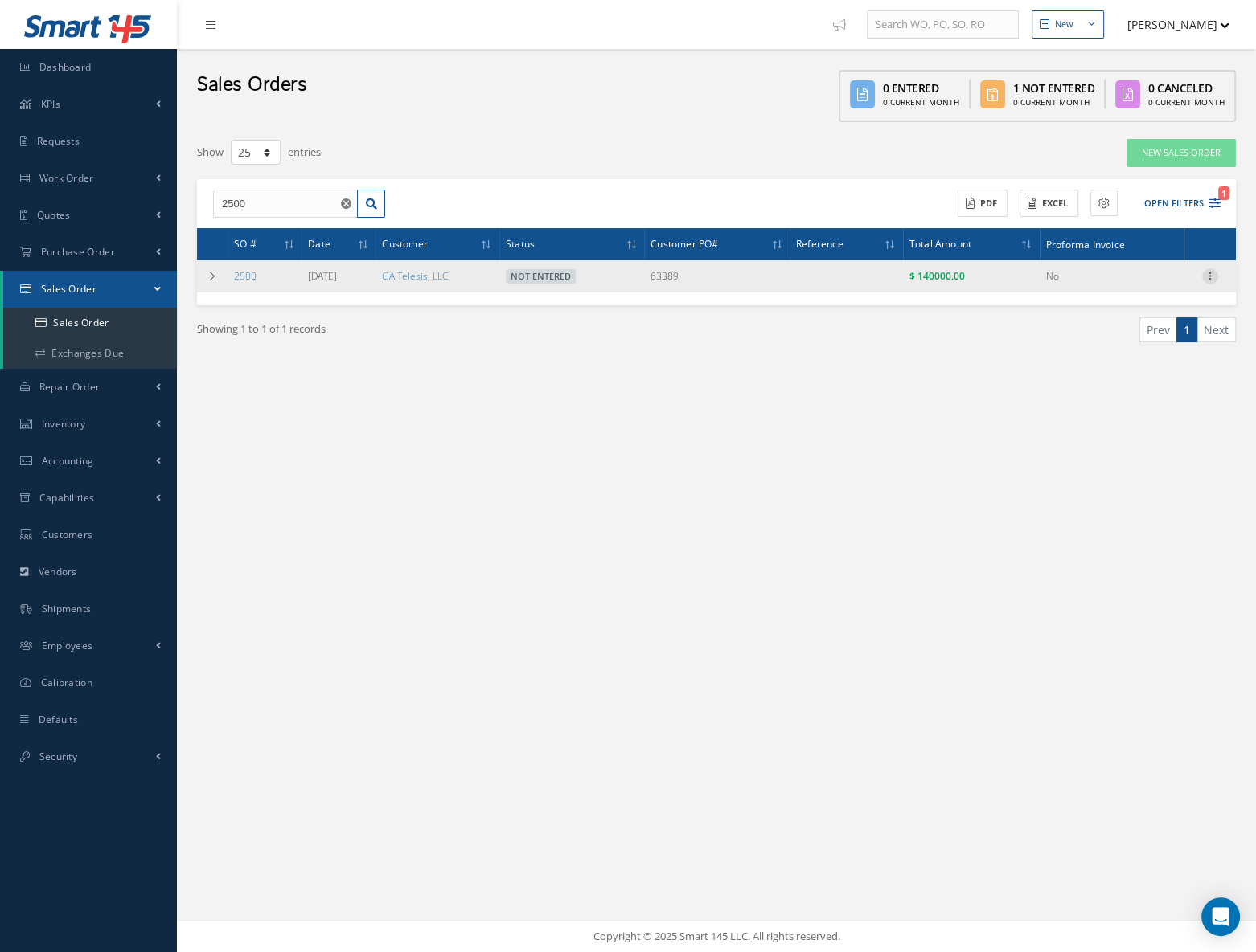
click at [1214, 275] on icon at bounding box center [1209, 275] width 16 height 13
click at [248, 275] on link "2500" at bounding box center [245, 275] width 22 height 14
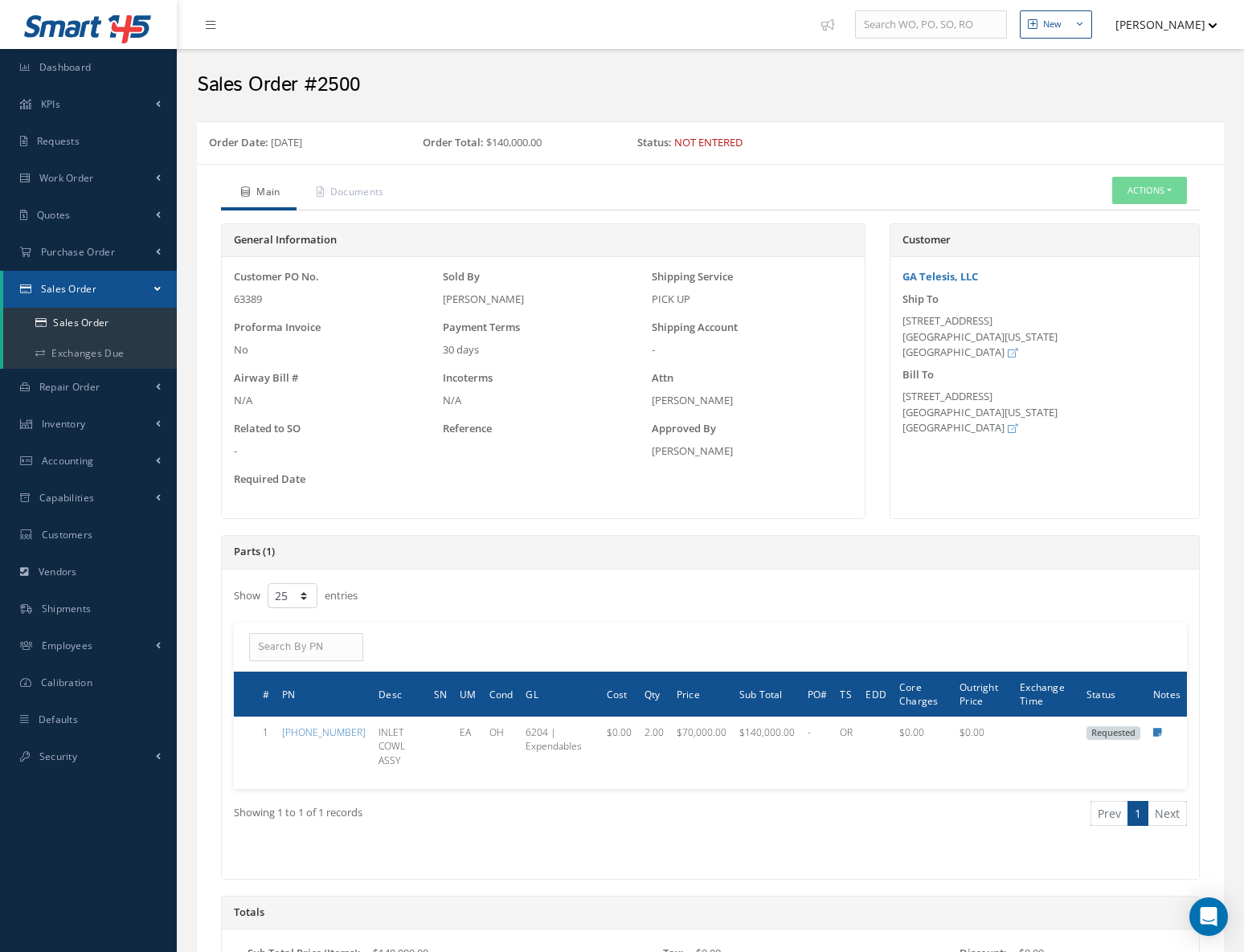
select select "25"
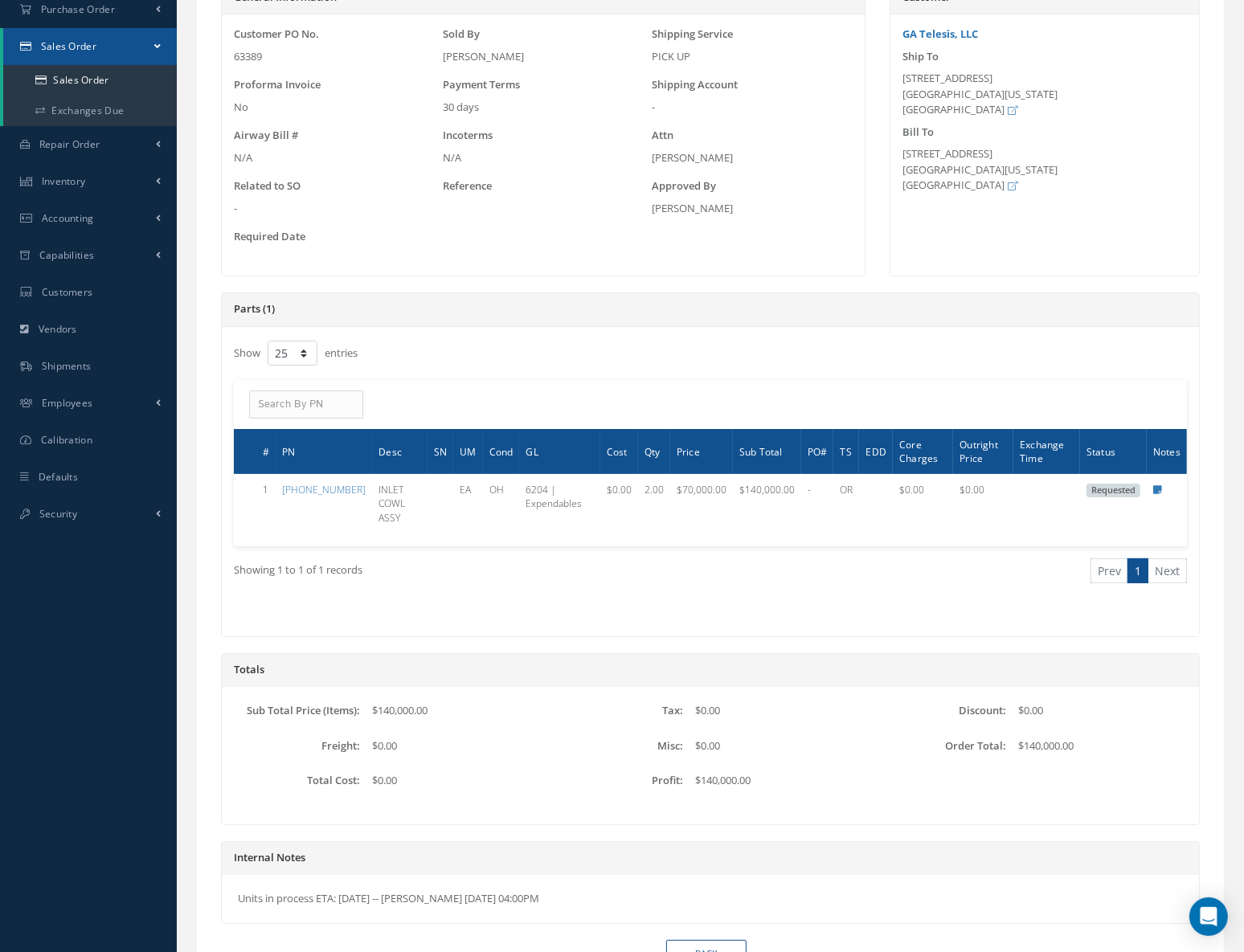
scroll to position [292, 0]
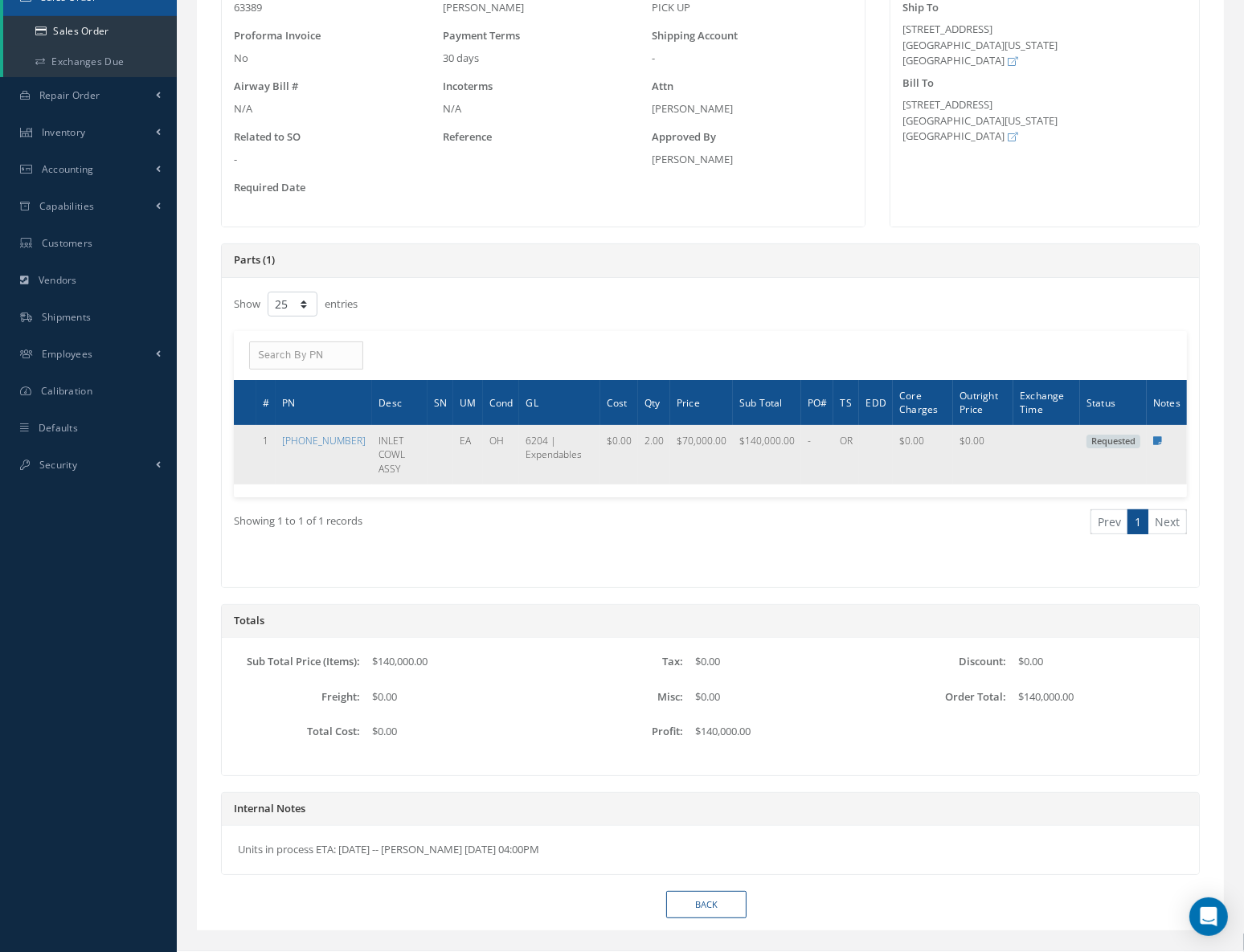
click at [1164, 442] on td at bounding box center [1166, 454] width 40 height 59
click at [1157, 438] on icon at bounding box center [1157, 441] width 9 height 9
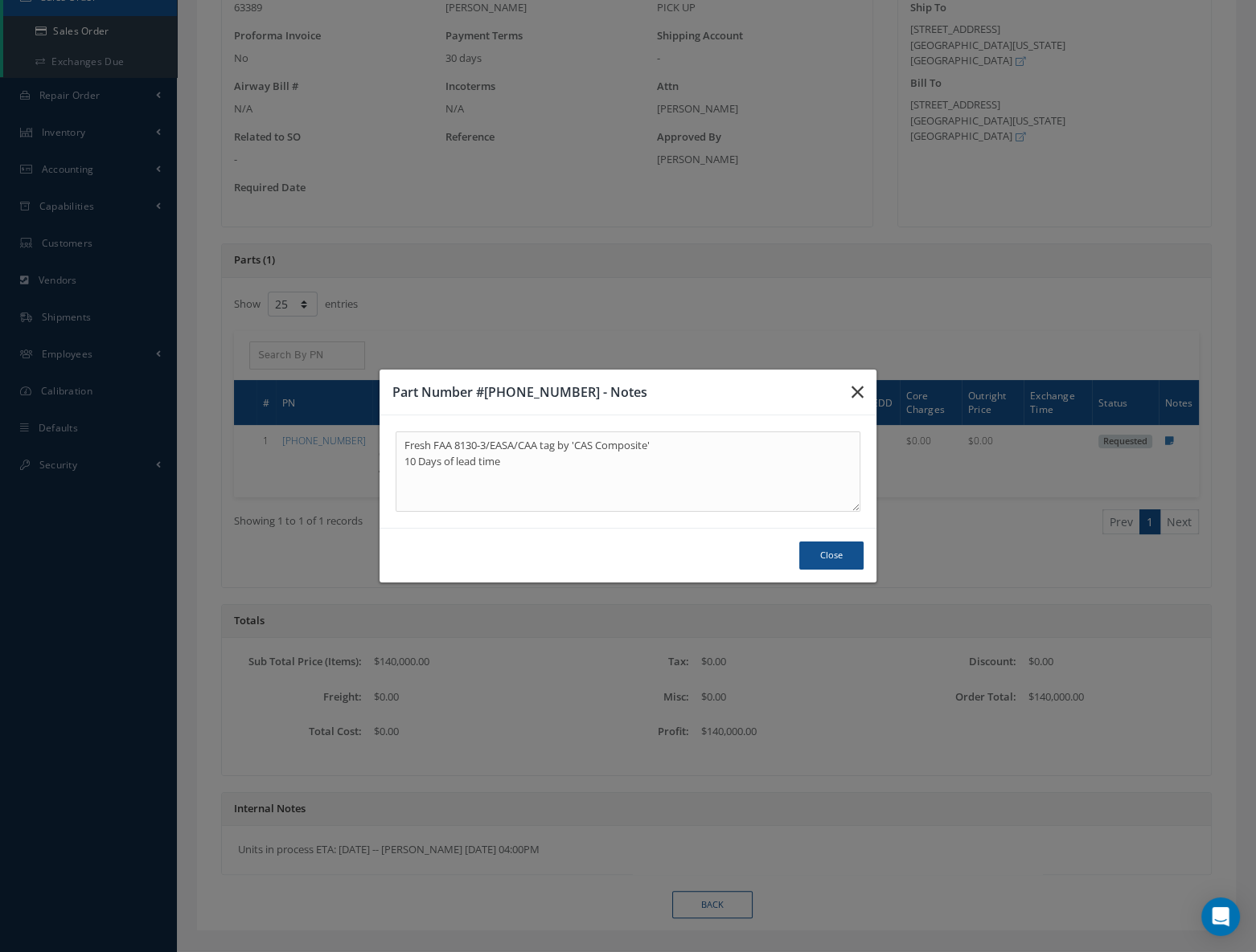
click at [860, 391] on icon "button" at bounding box center [858, 392] width 12 height 20
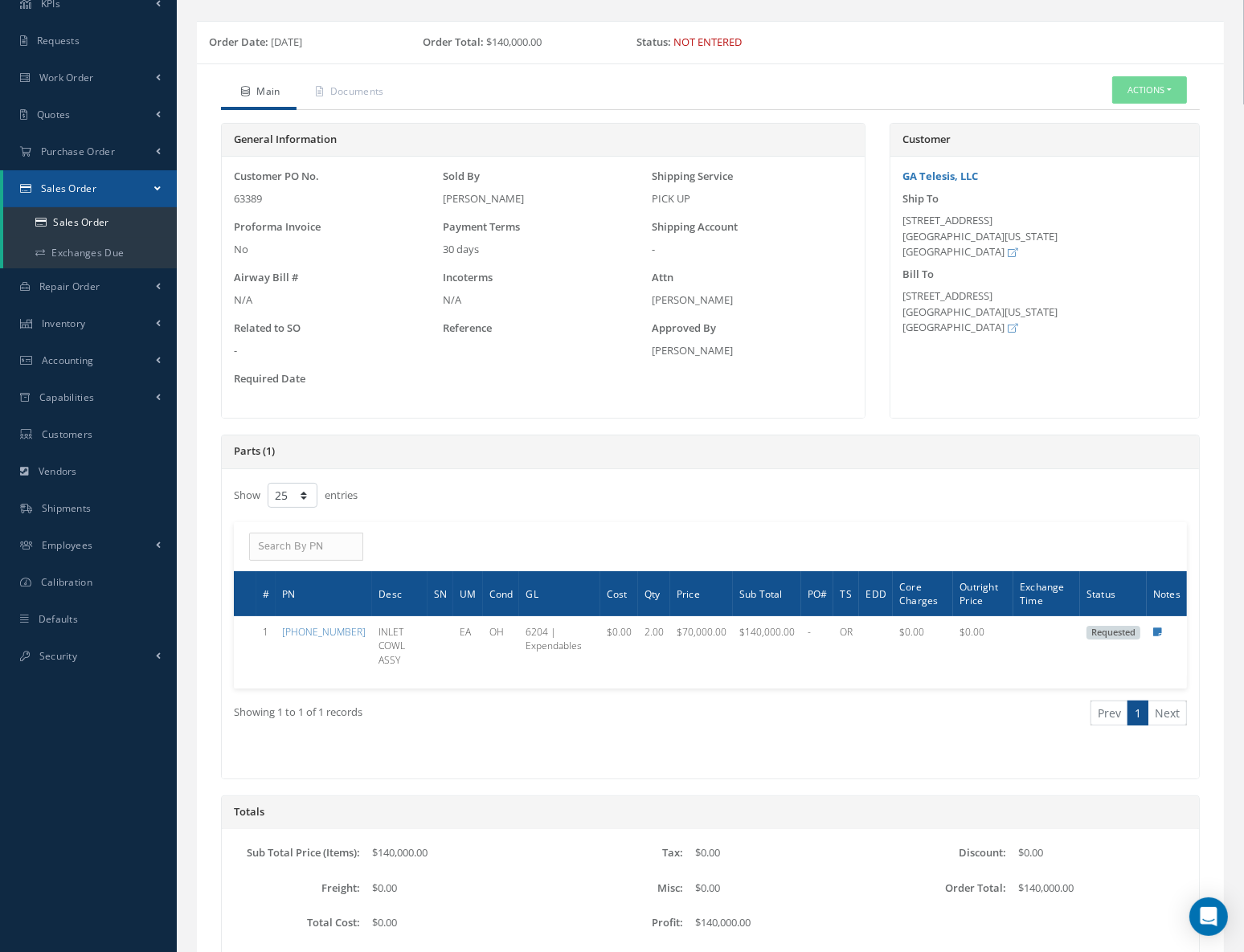
scroll to position [0, 0]
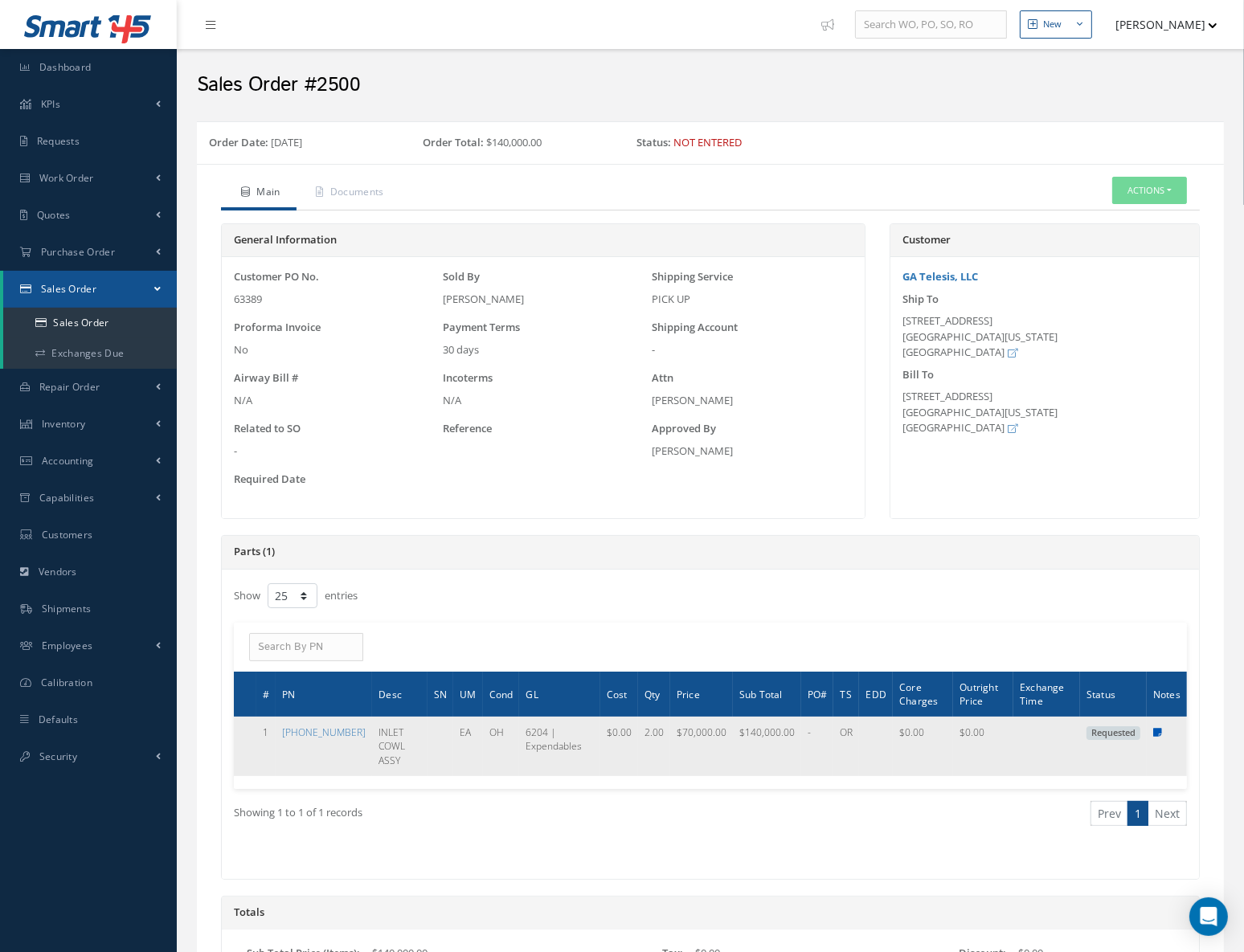
click at [1157, 729] on icon at bounding box center [1157, 732] width 9 height 9
type textarea "Fresh FAA 8130-3/EASA/CAA tag by 'CAS Composite' 10 Days of lead time"
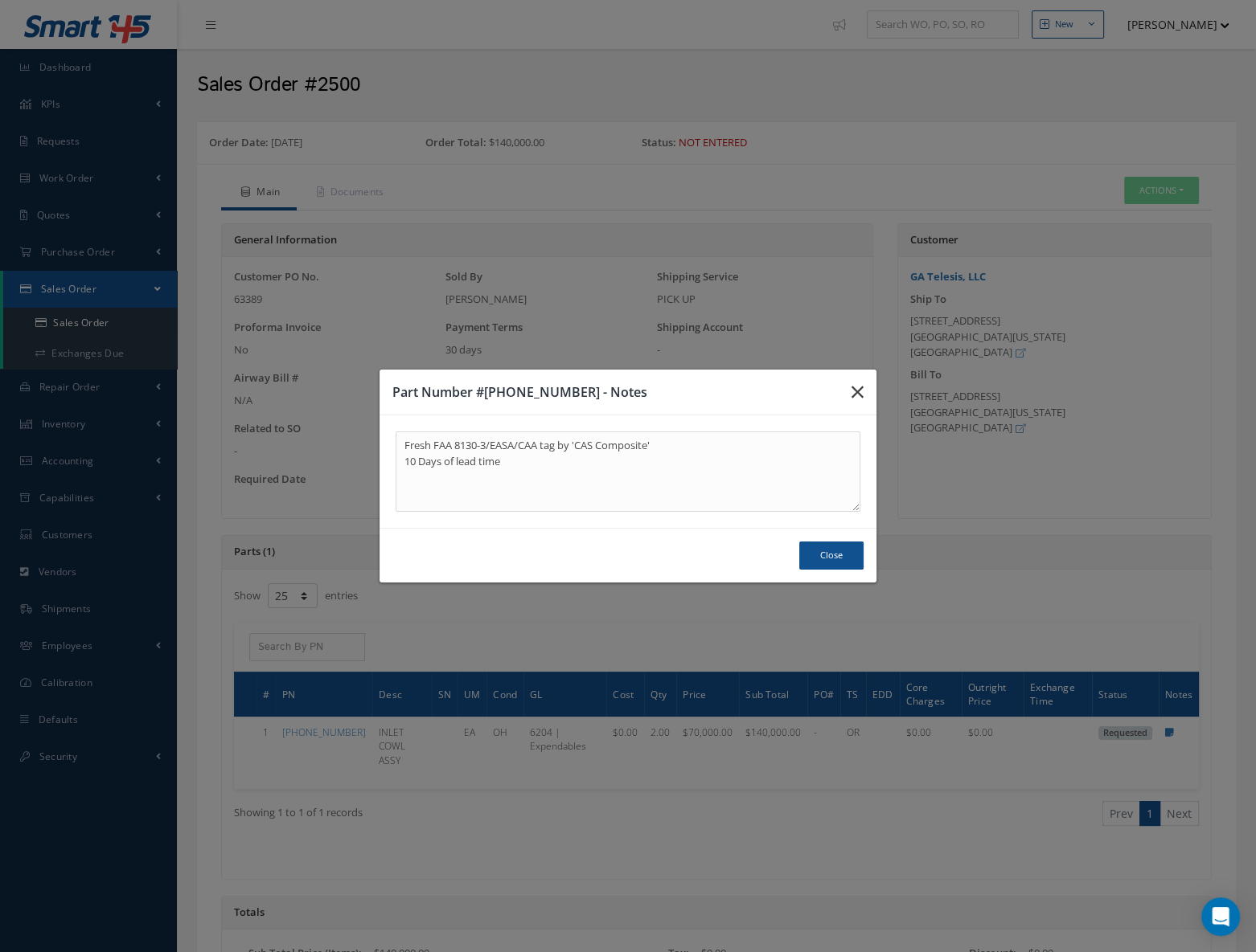
click at [864, 381] on button "button" at bounding box center [858, 392] width 38 height 45
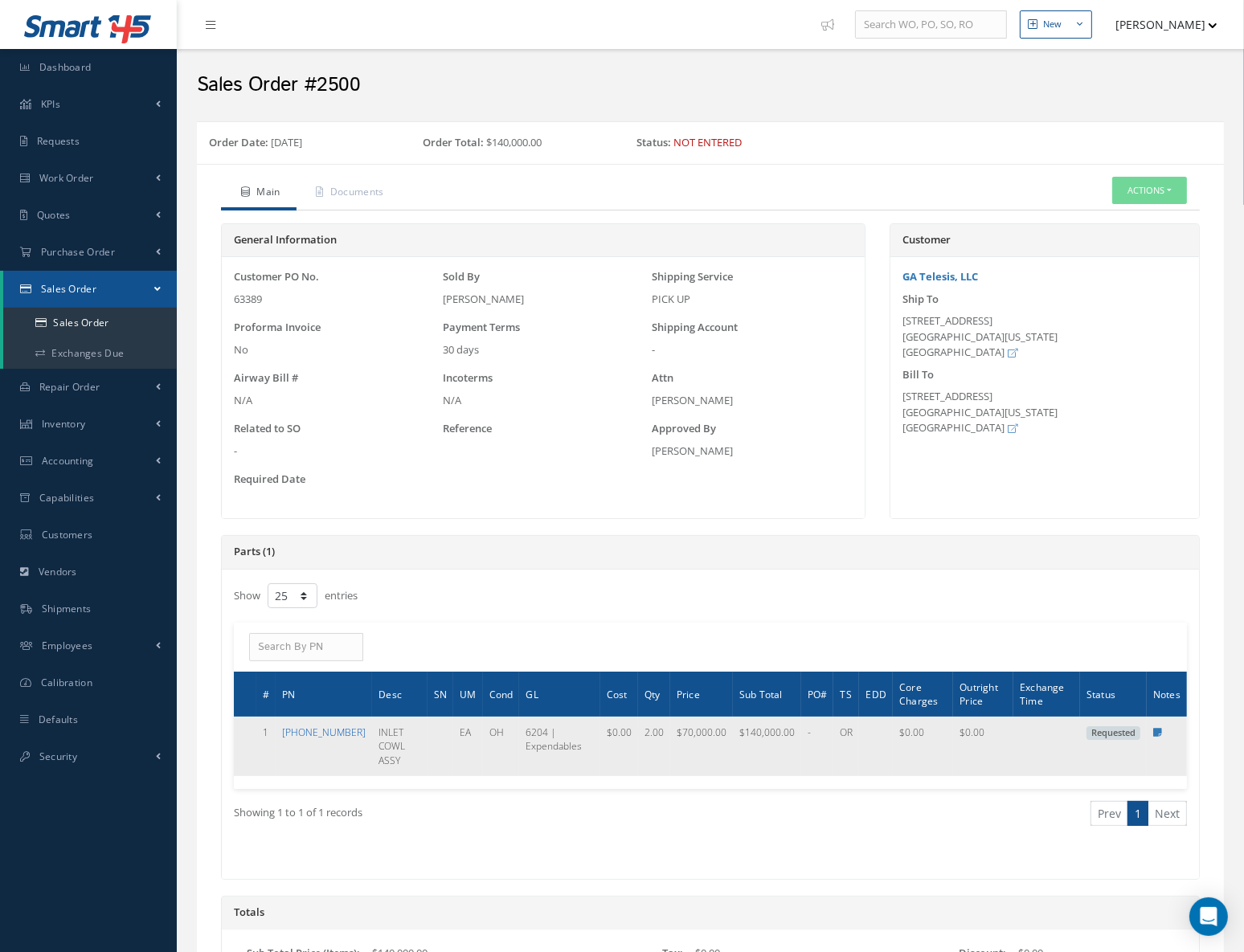
click at [299, 734] on link "[PHONE_NUMBER]" at bounding box center [324, 732] width 84 height 14
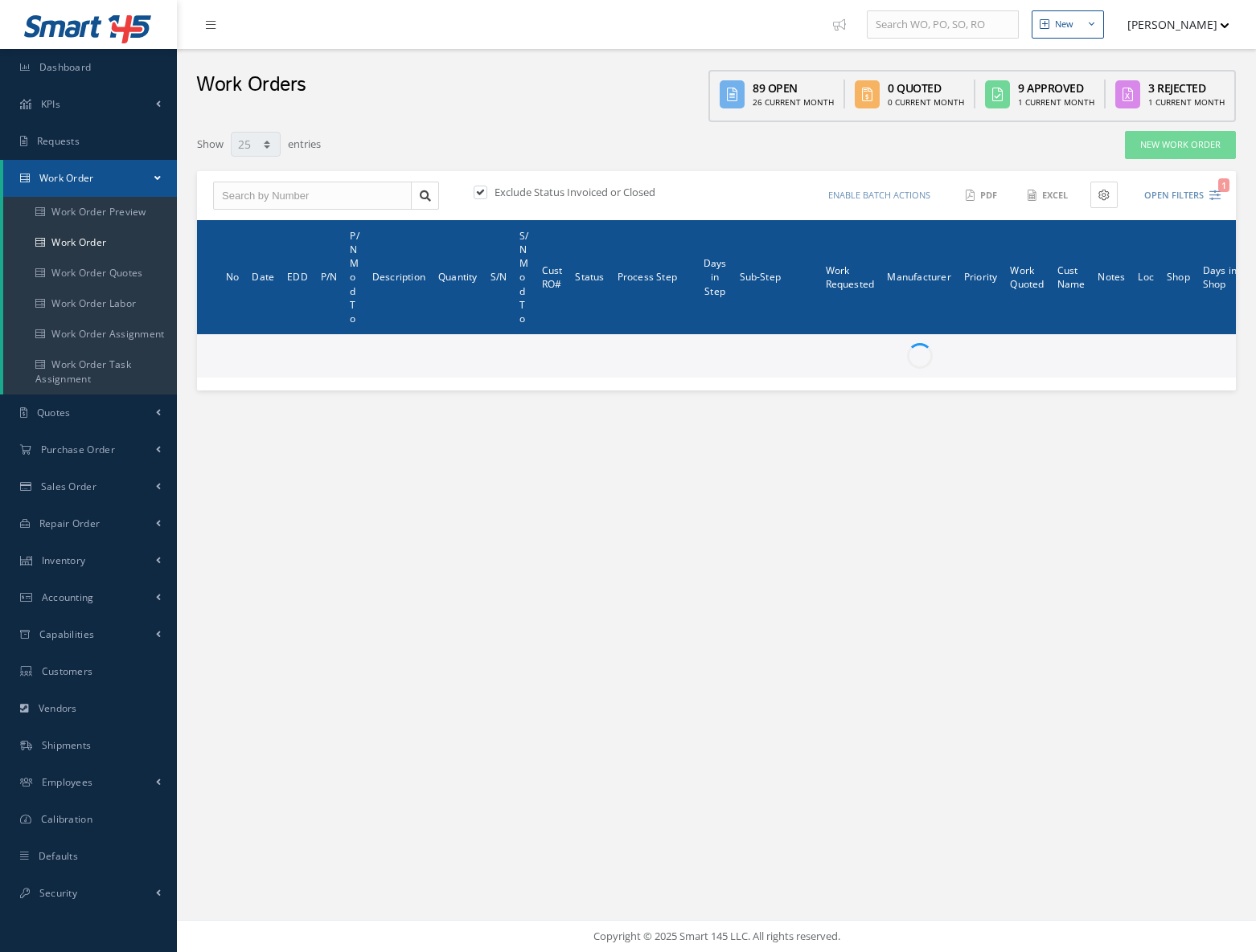
select select "25"
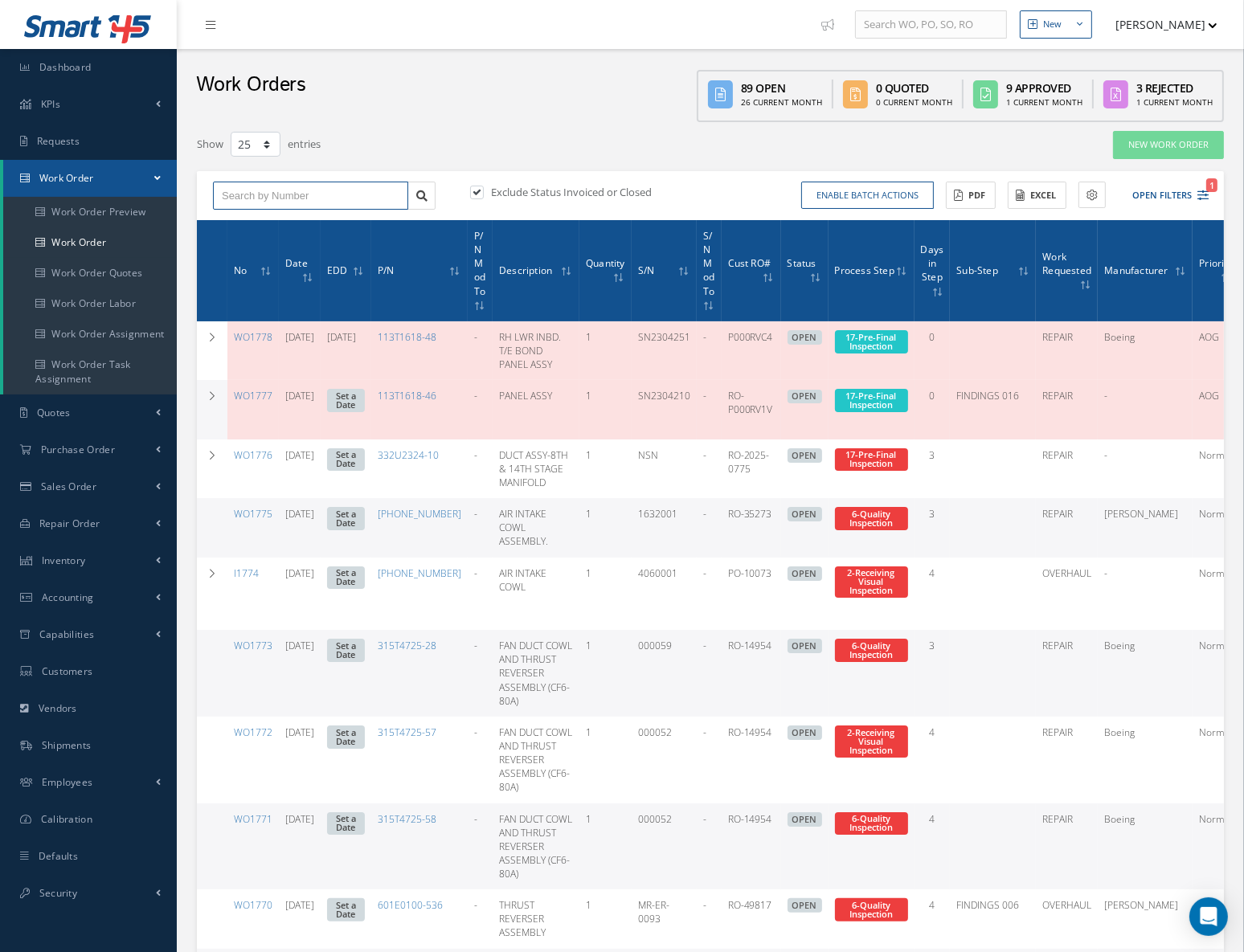
click at [274, 193] on input "text" at bounding box center [311, 195] width 195 height 29
type input "I1750"
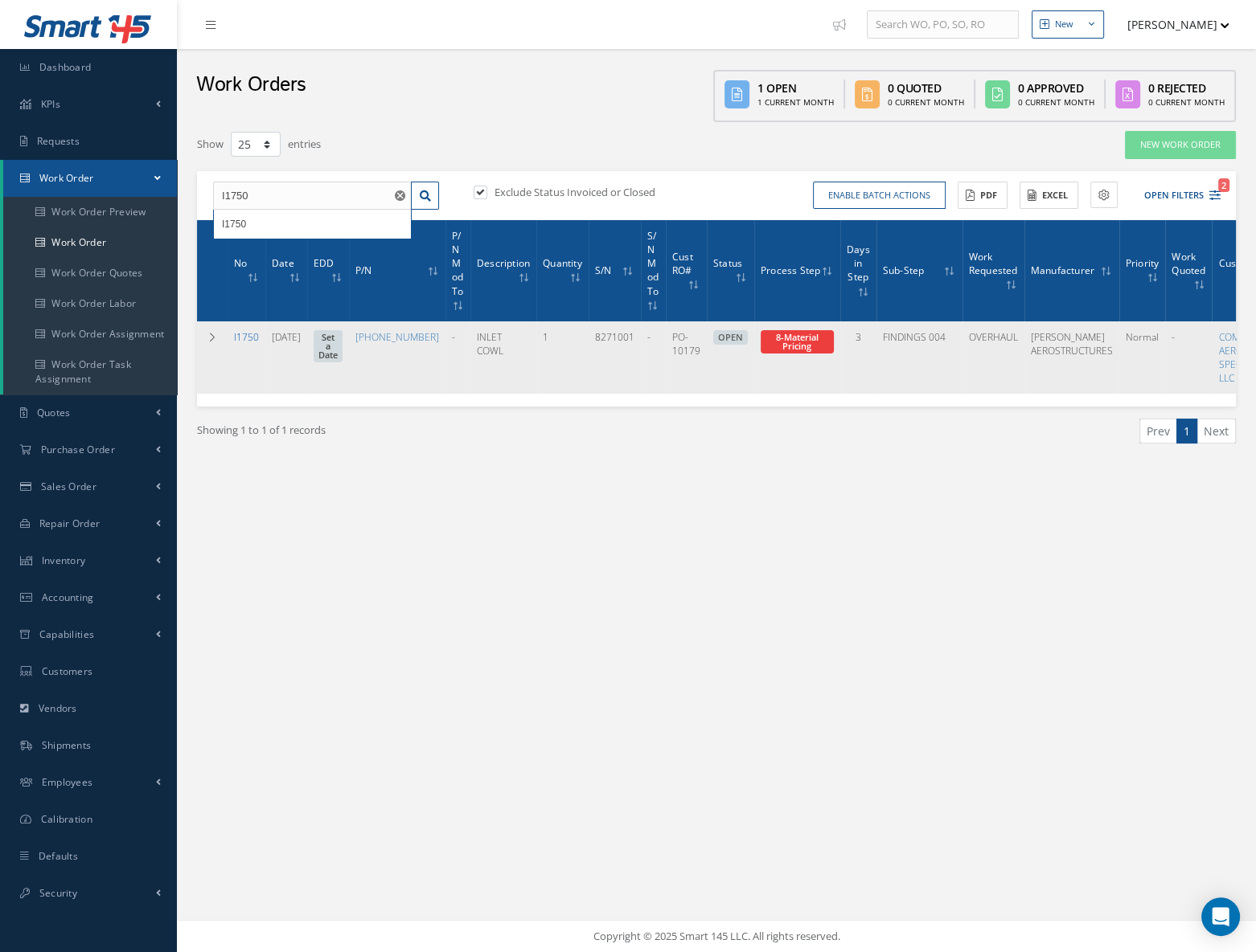
click at [246, 331] on link "I1750" at bounding box center [246, 337] width 25 height 14
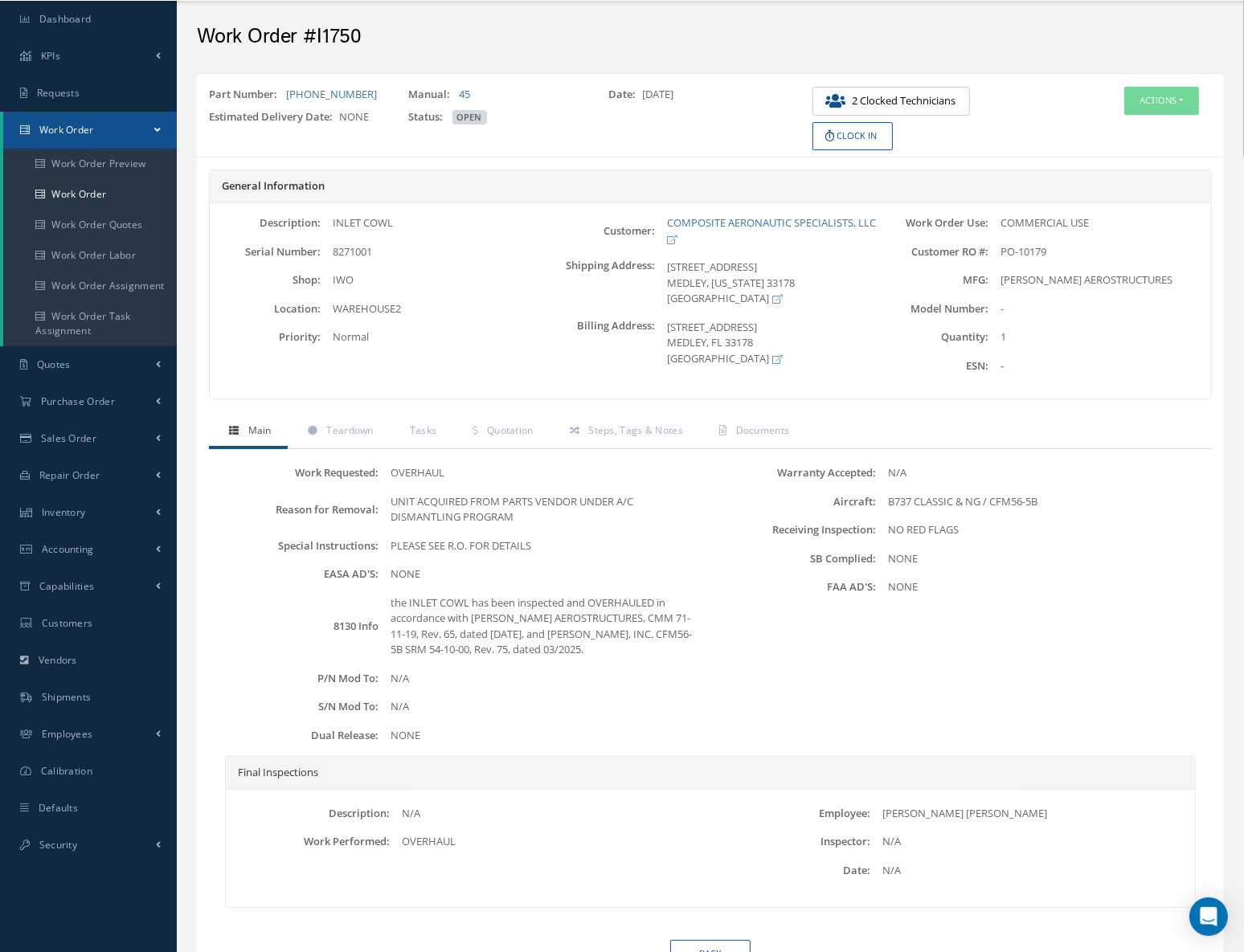
scroll to position [127, 0]
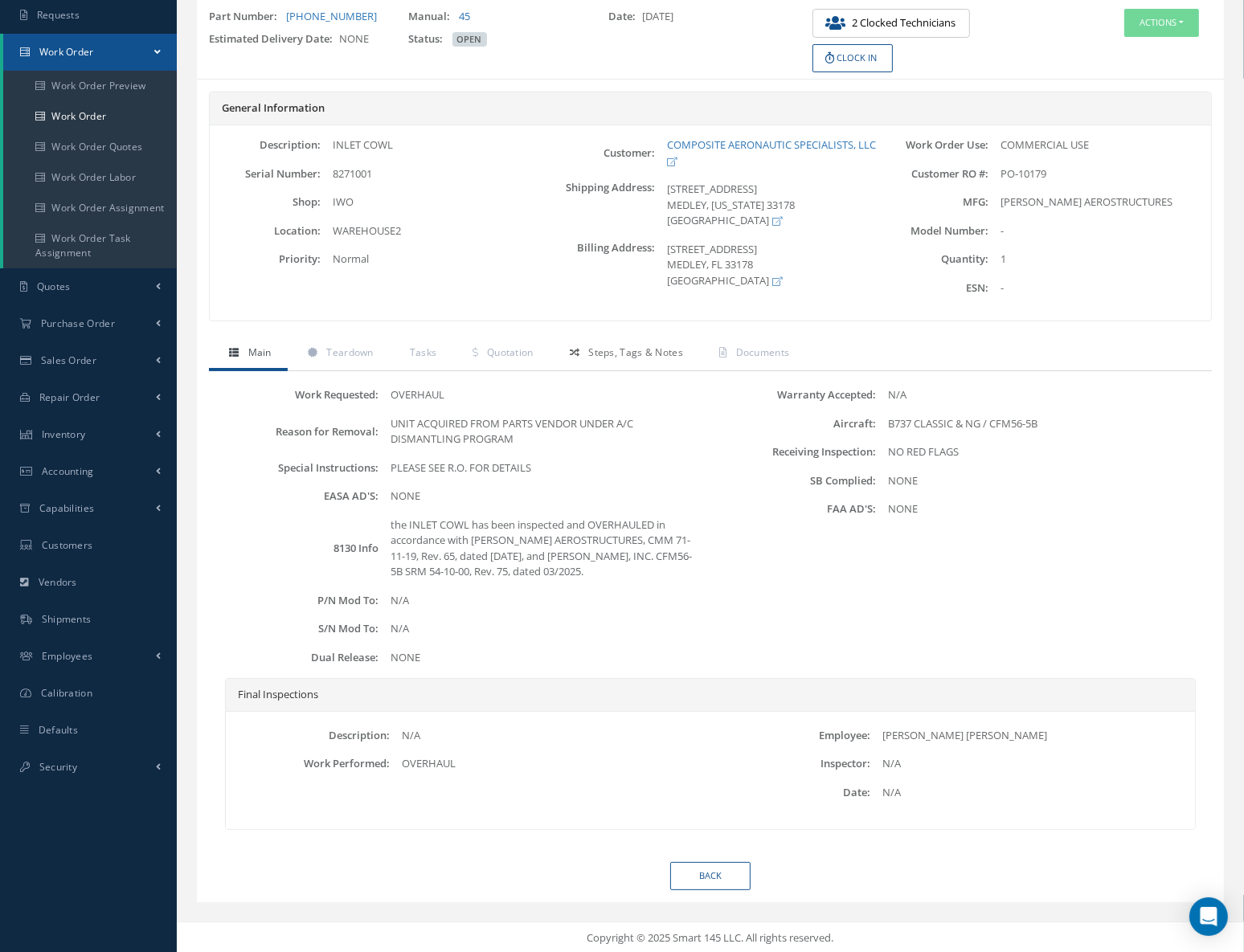
click at [627, 348] on span "Steps, Tags & Notes" at bounding box center [635, 352] width 95 height 14
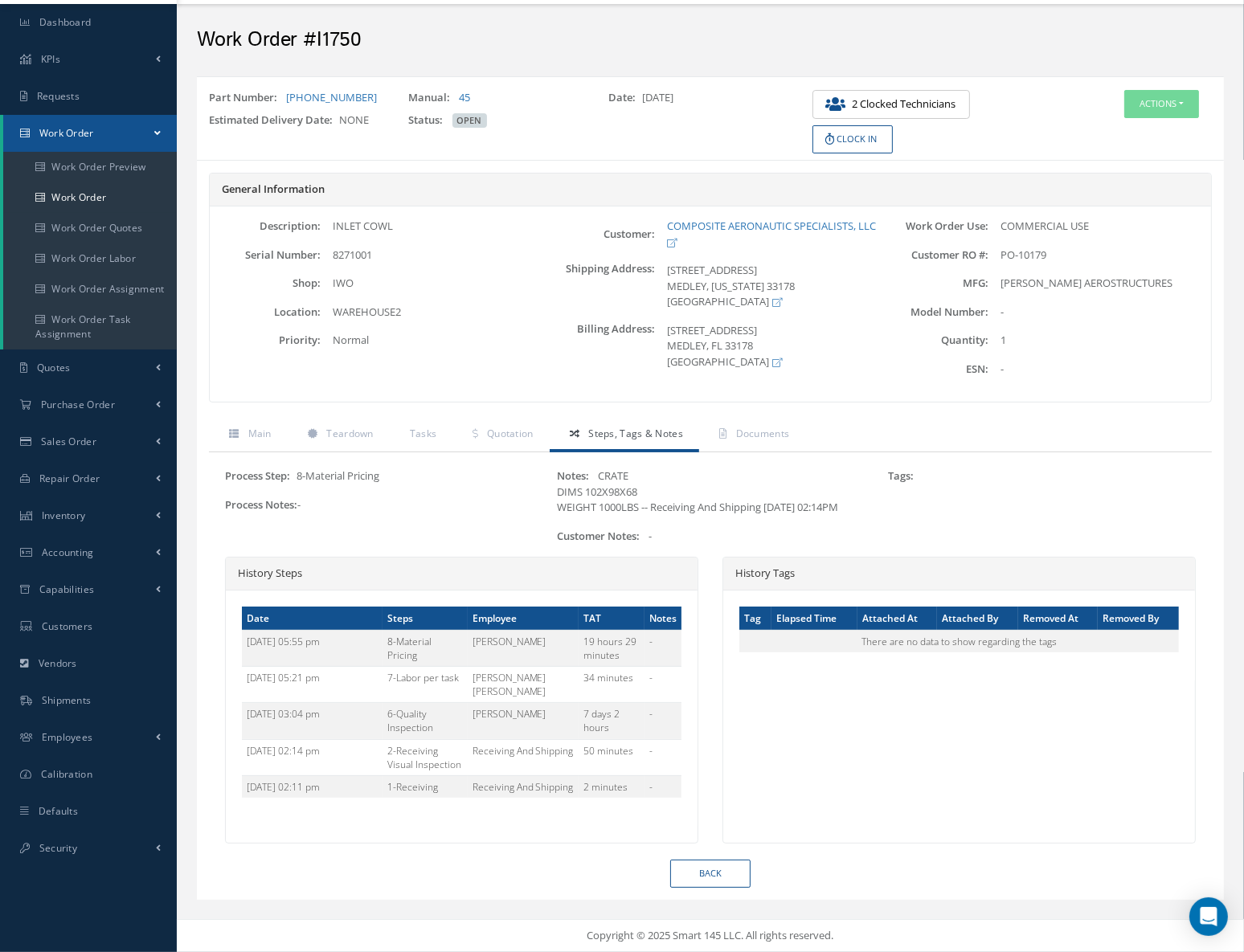
scroll to position [58, 0]
click at [352, 427] on span "Teardown" at bounding box center [350, 434] width 47 height 14
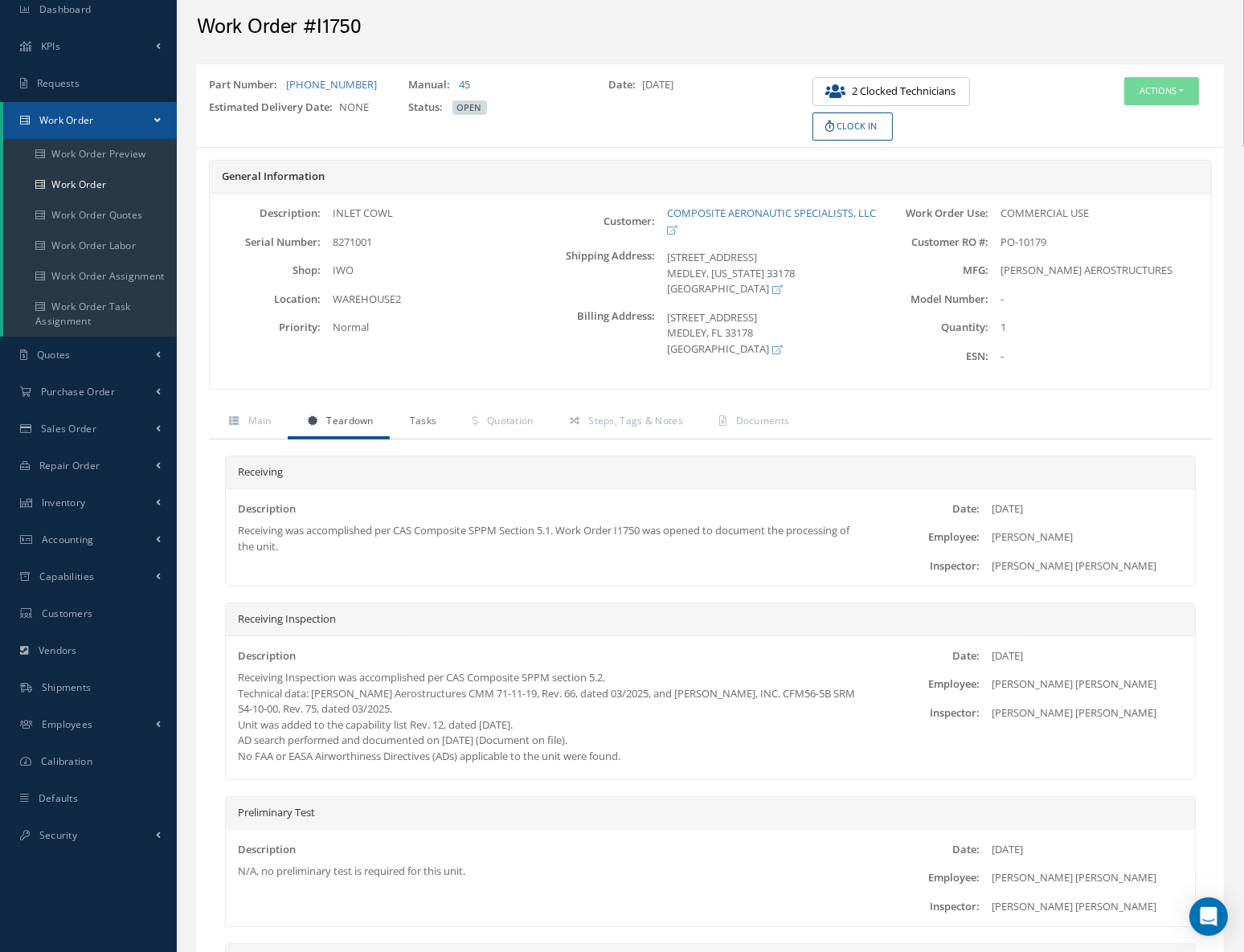
click at [409, 422] on span "Tasks" at bounding box center [422, 421] width 27 height 14
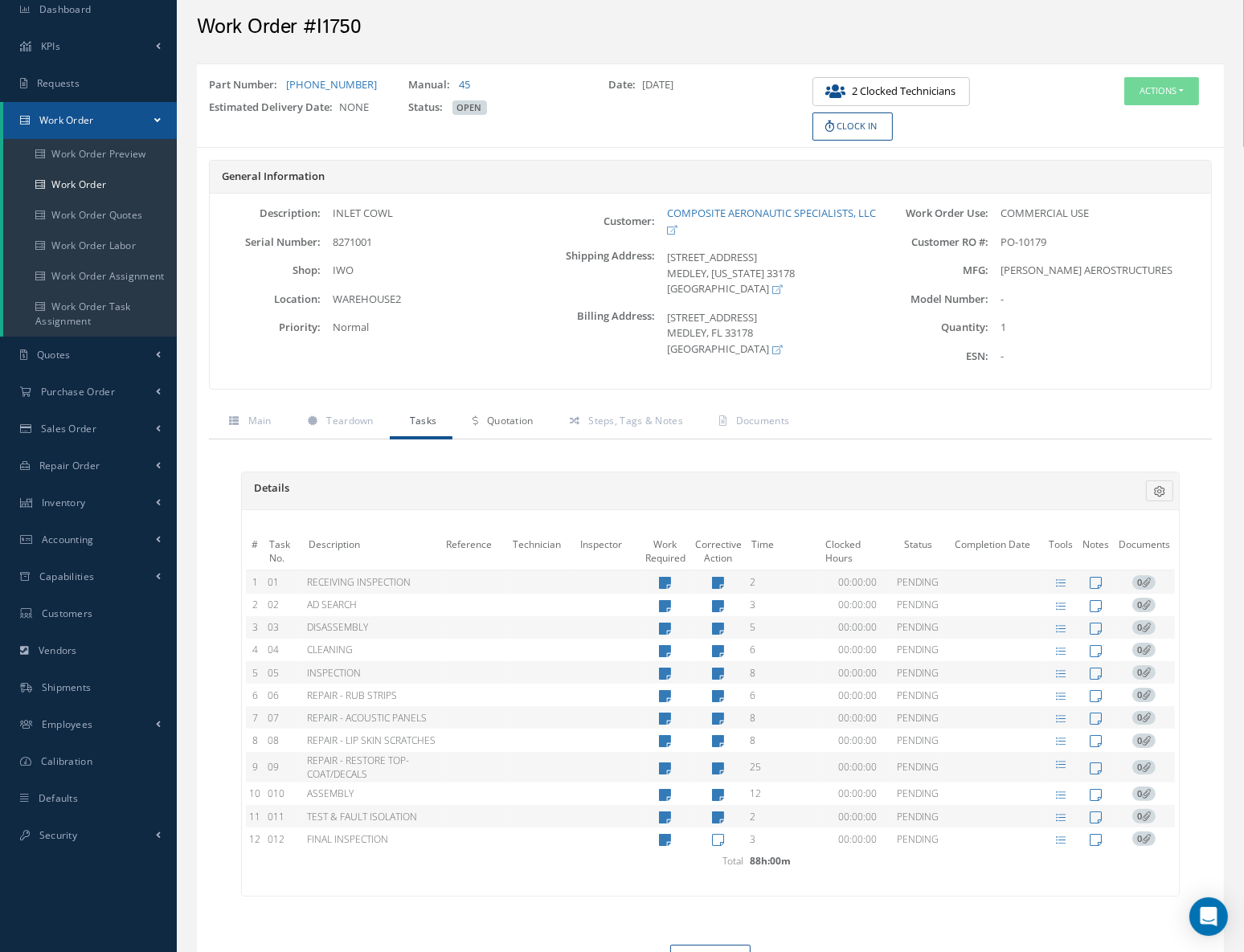
click at [497, 432] on link "Quotation" at bounding box center [501, 422] width 97 height 34
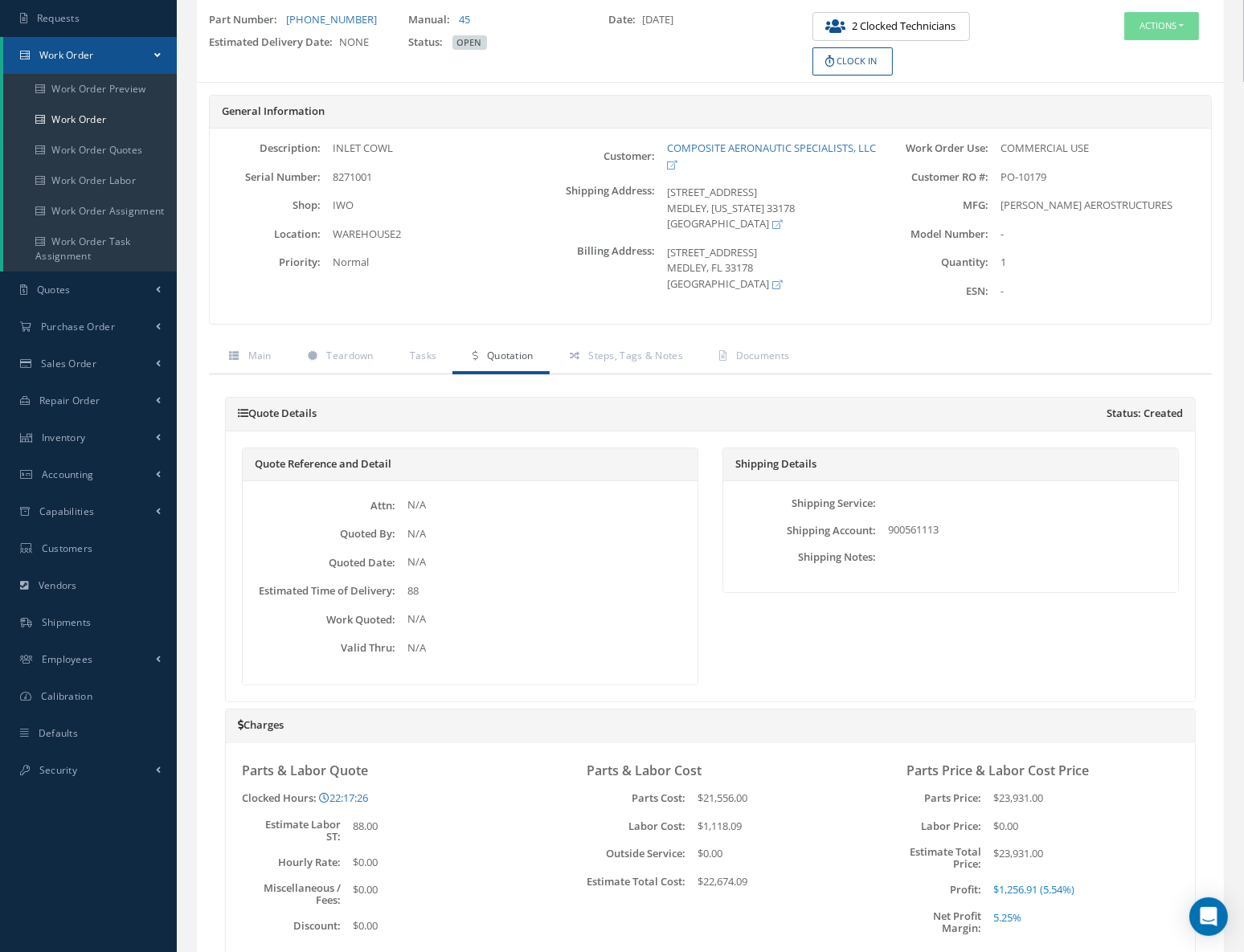
scroll to position [0, 0]
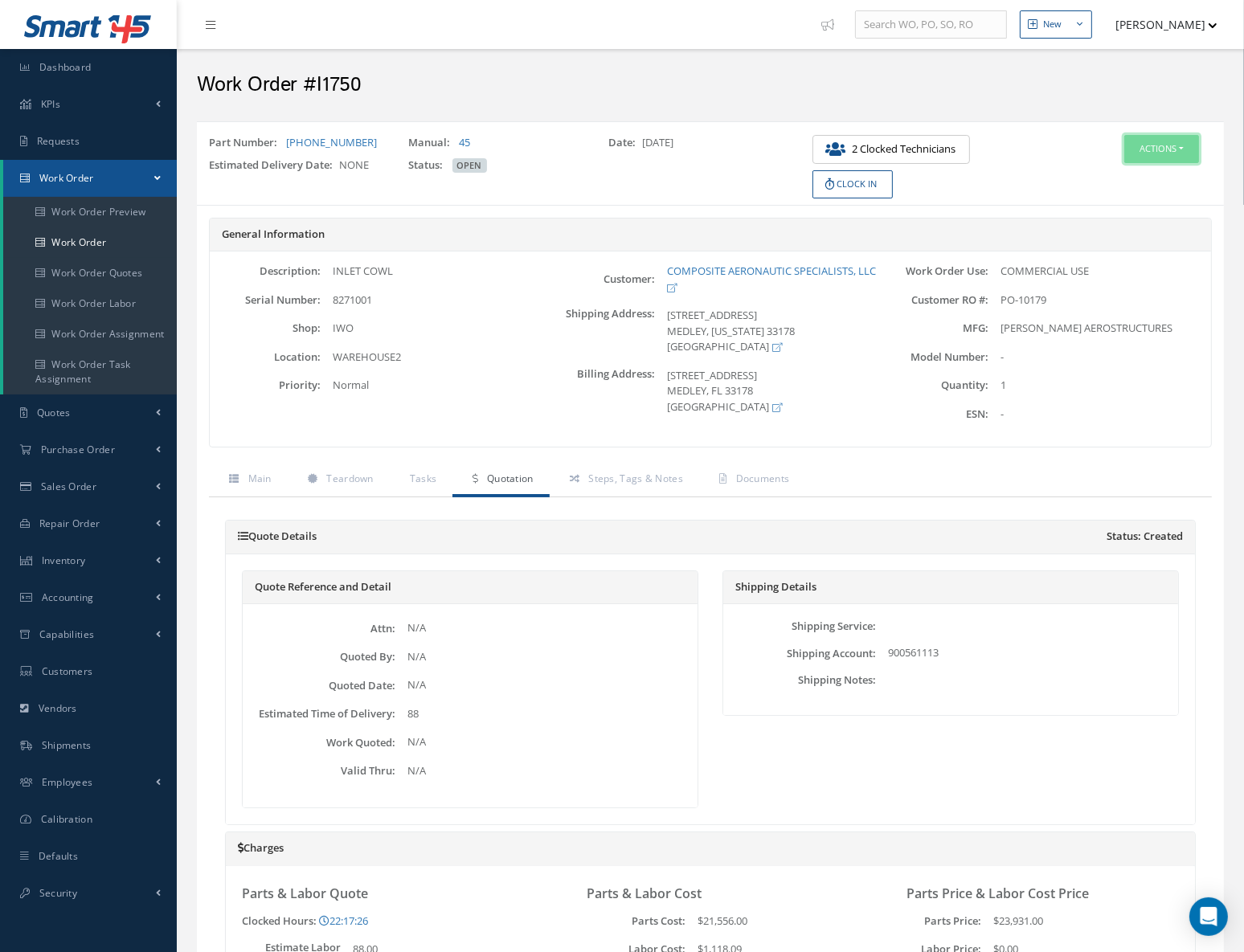
click at [1172, 152] on button "Actions" at bounding box center [1161, 149] width 74 height 28
click at [1099, 181] on link "Edit" at bounding box center [1136, 179] width 128 height 21
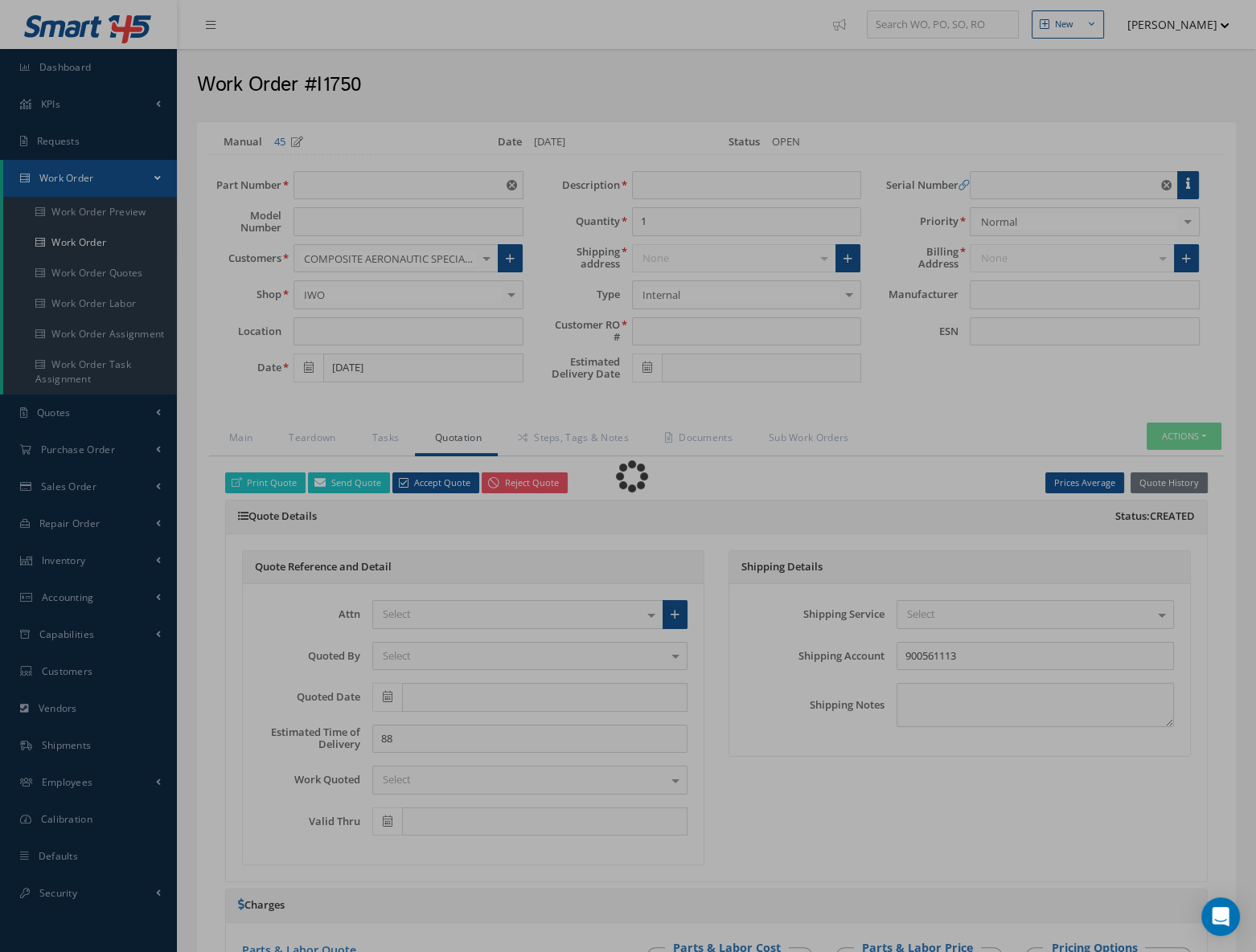
type input "[PHONE_NUMBER]"
type input "WAREHOUSE2"
type input "[DATE]"
type input "INLET COWL"
type input "PO-10179"
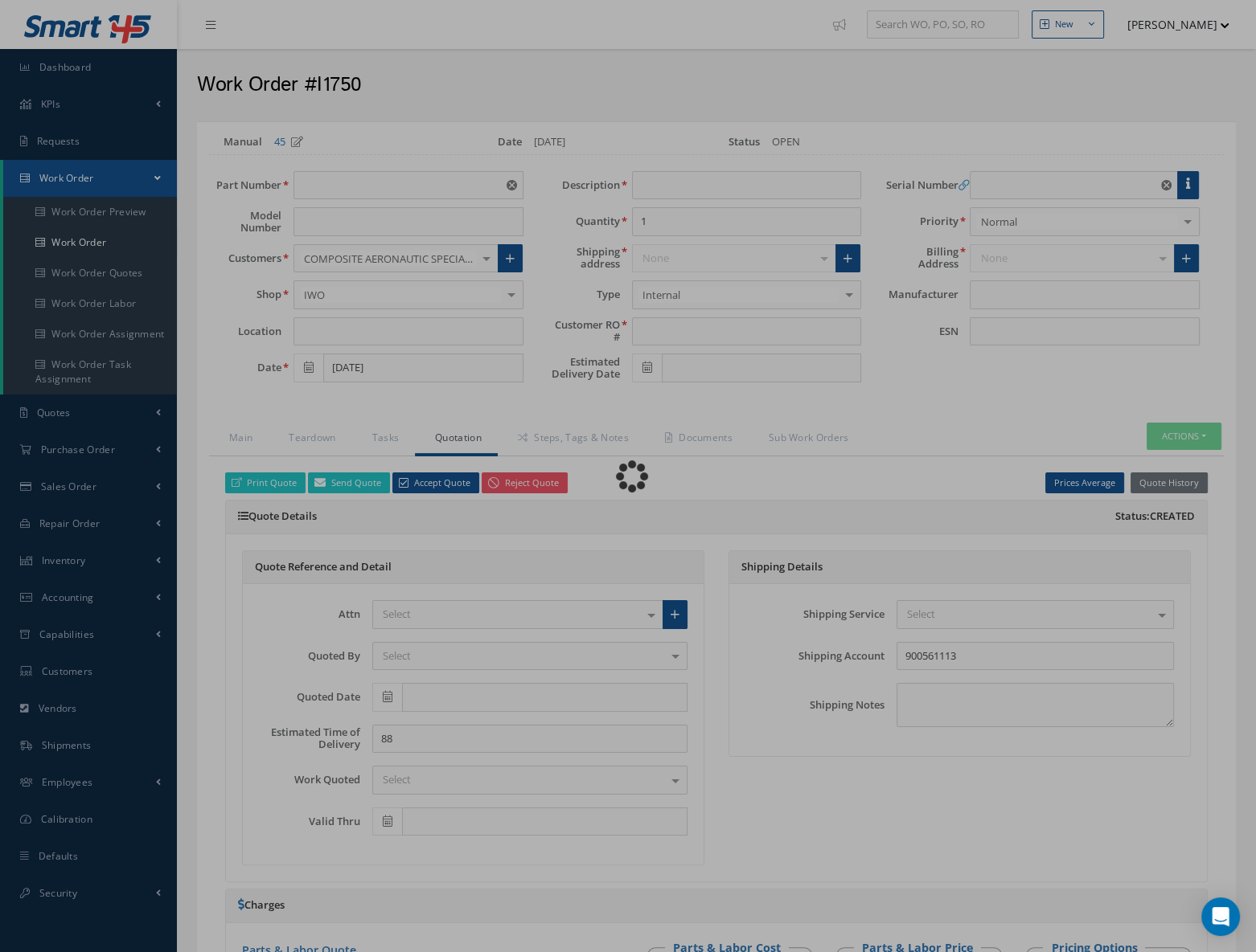
type input "8271001"
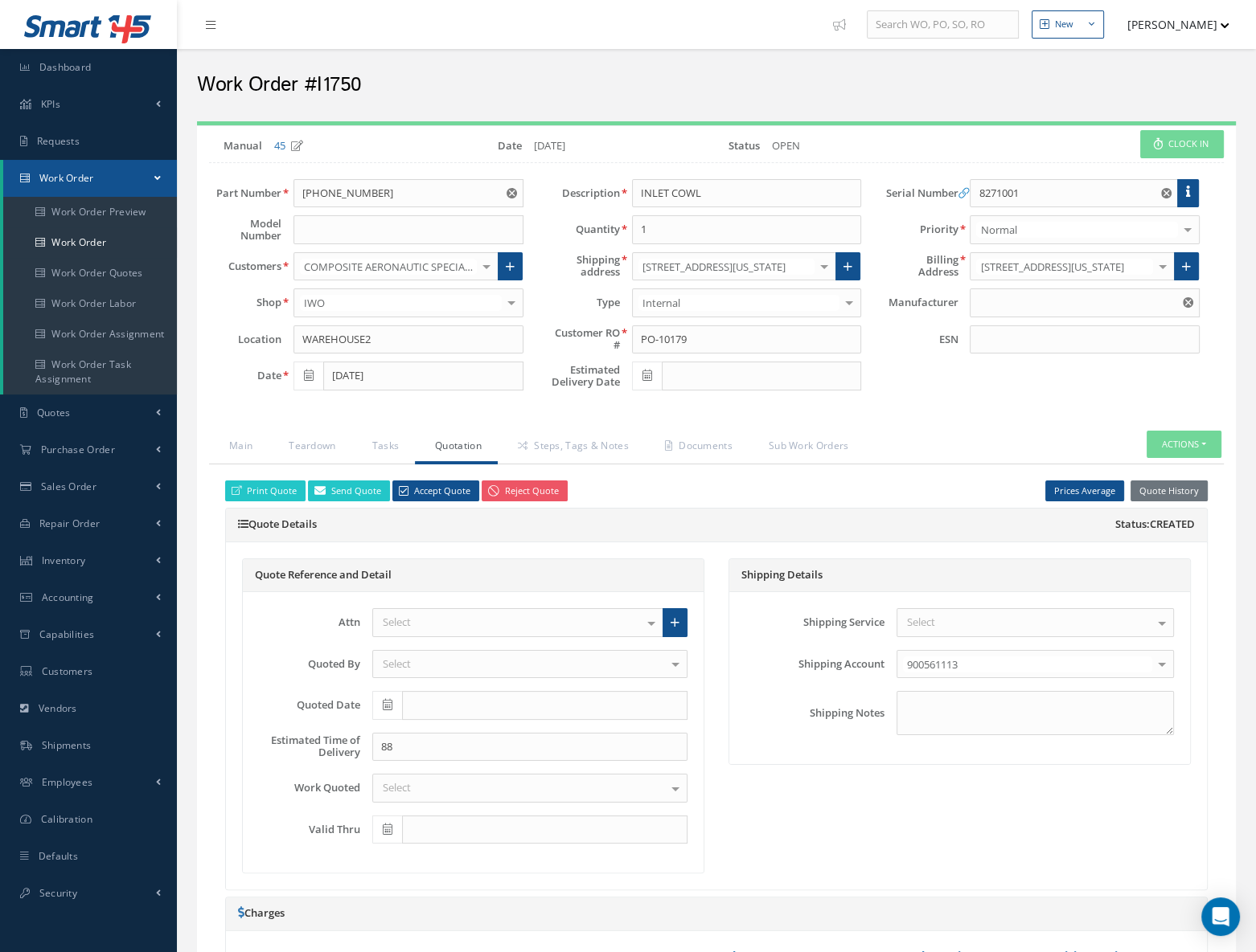
type input "[PERSON_NAME] AEROSTRUCTURES"
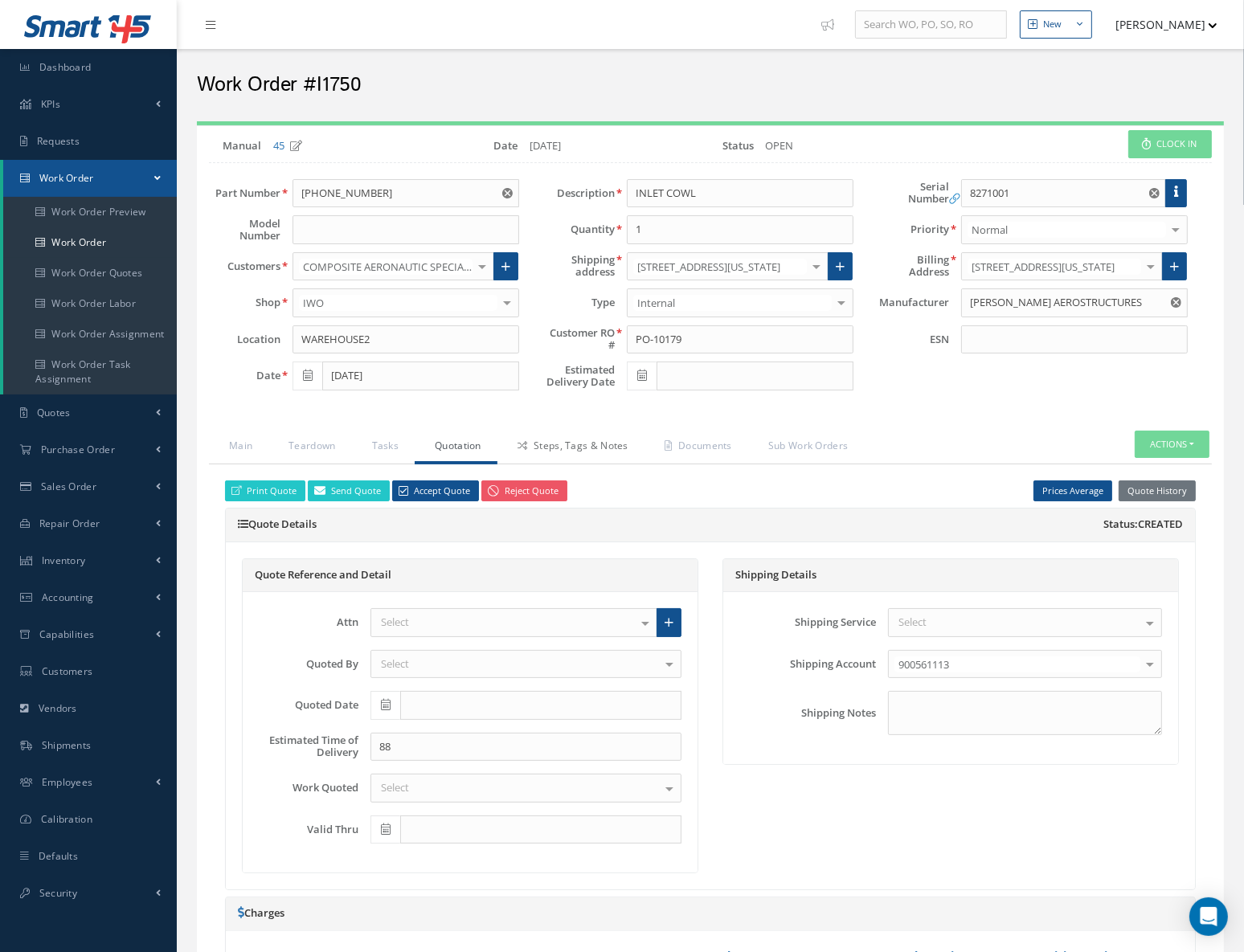
click at [528, 437] on link "Steps, Tags & Notes" at bounding box center [571, 448] width 147 height 34
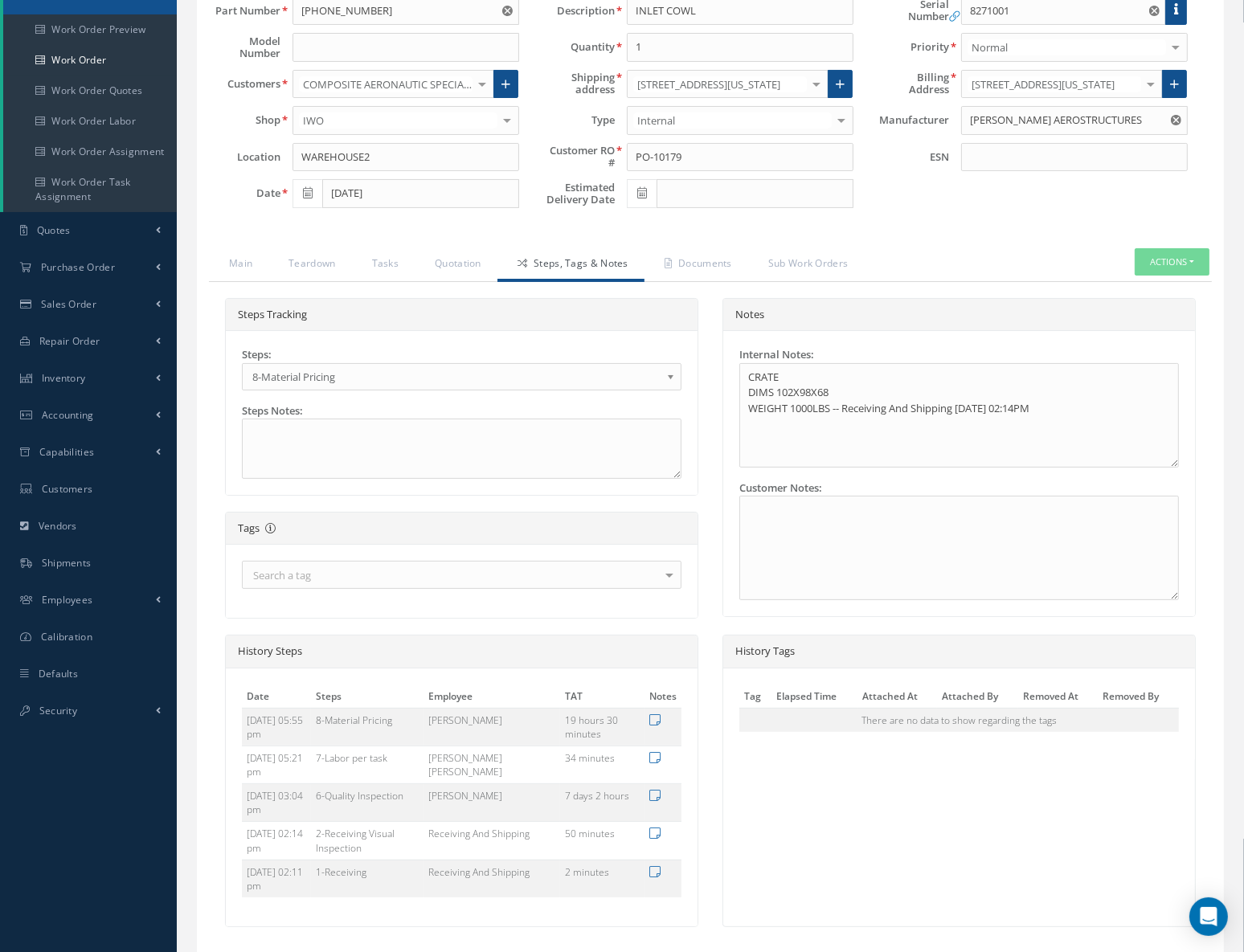
scroll to position [145, 0]
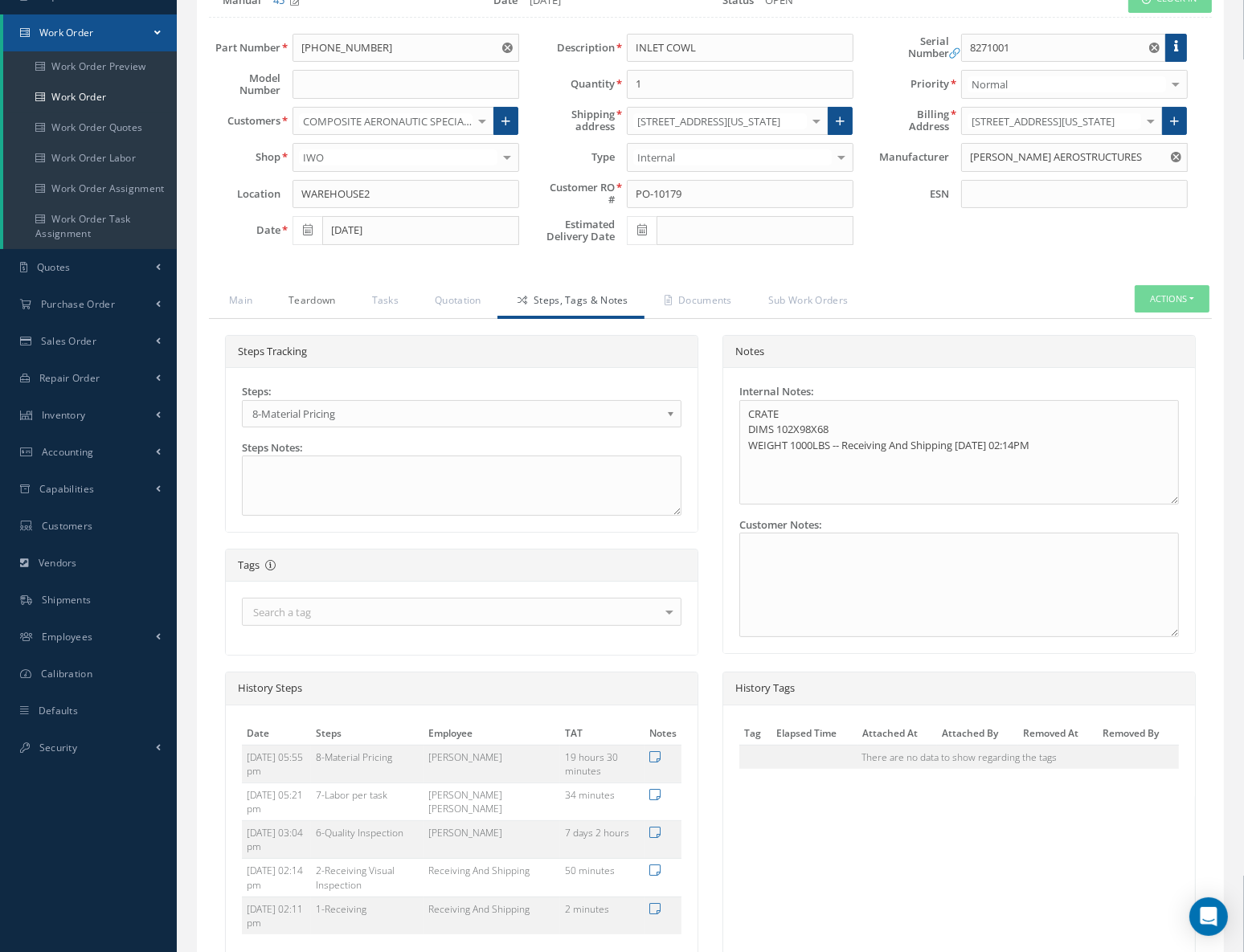
click at [313, 294] on link "Teardown" at bounding box center [309, 302] width 83 height 34
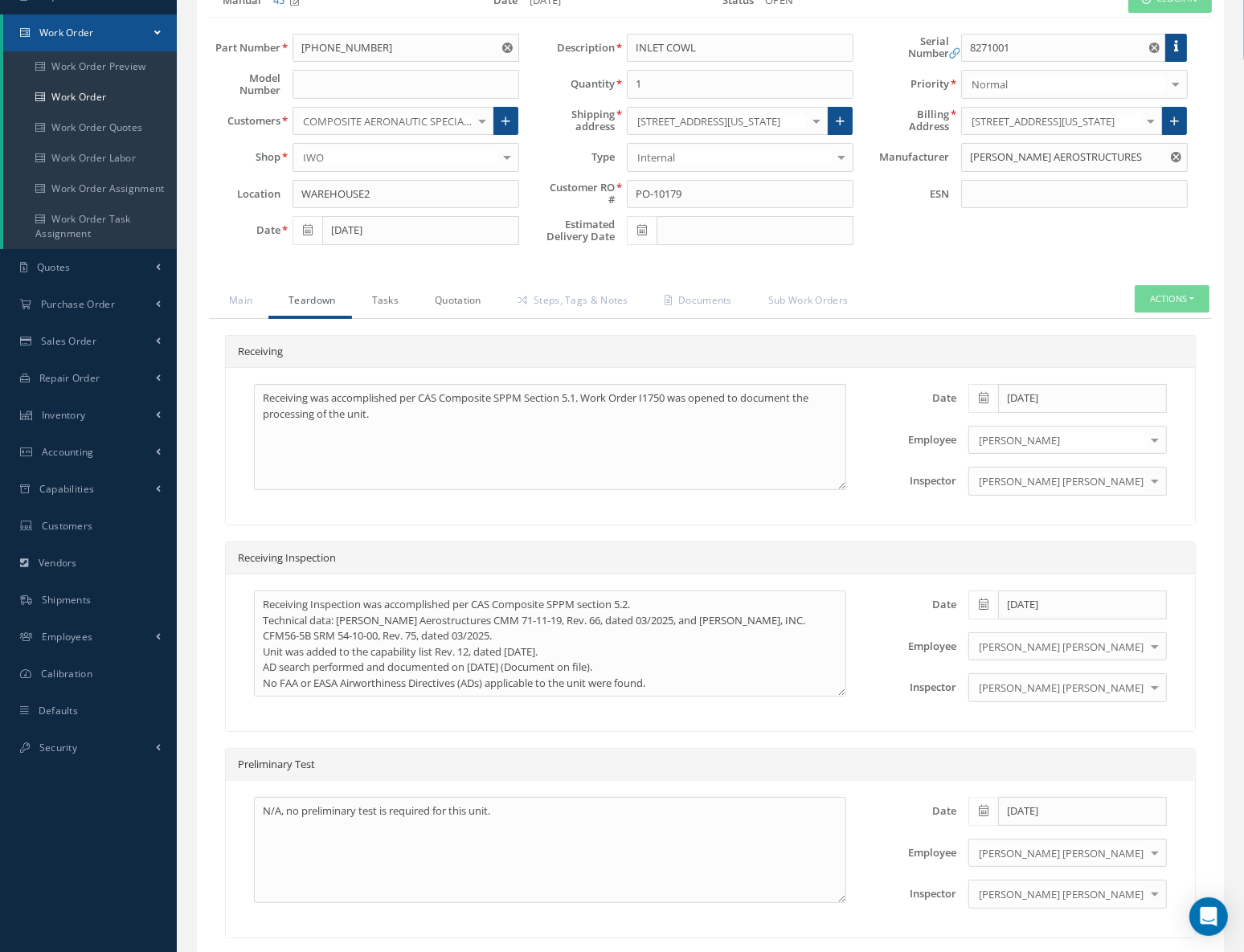
drag, startPoint x: 380, startPoint y: 297, endPoint x: 417, endPoint y: 298, distance: 37.0
click at [381, 297] on link "Tasks" at bounding box center [383, 302] width 63 height 34
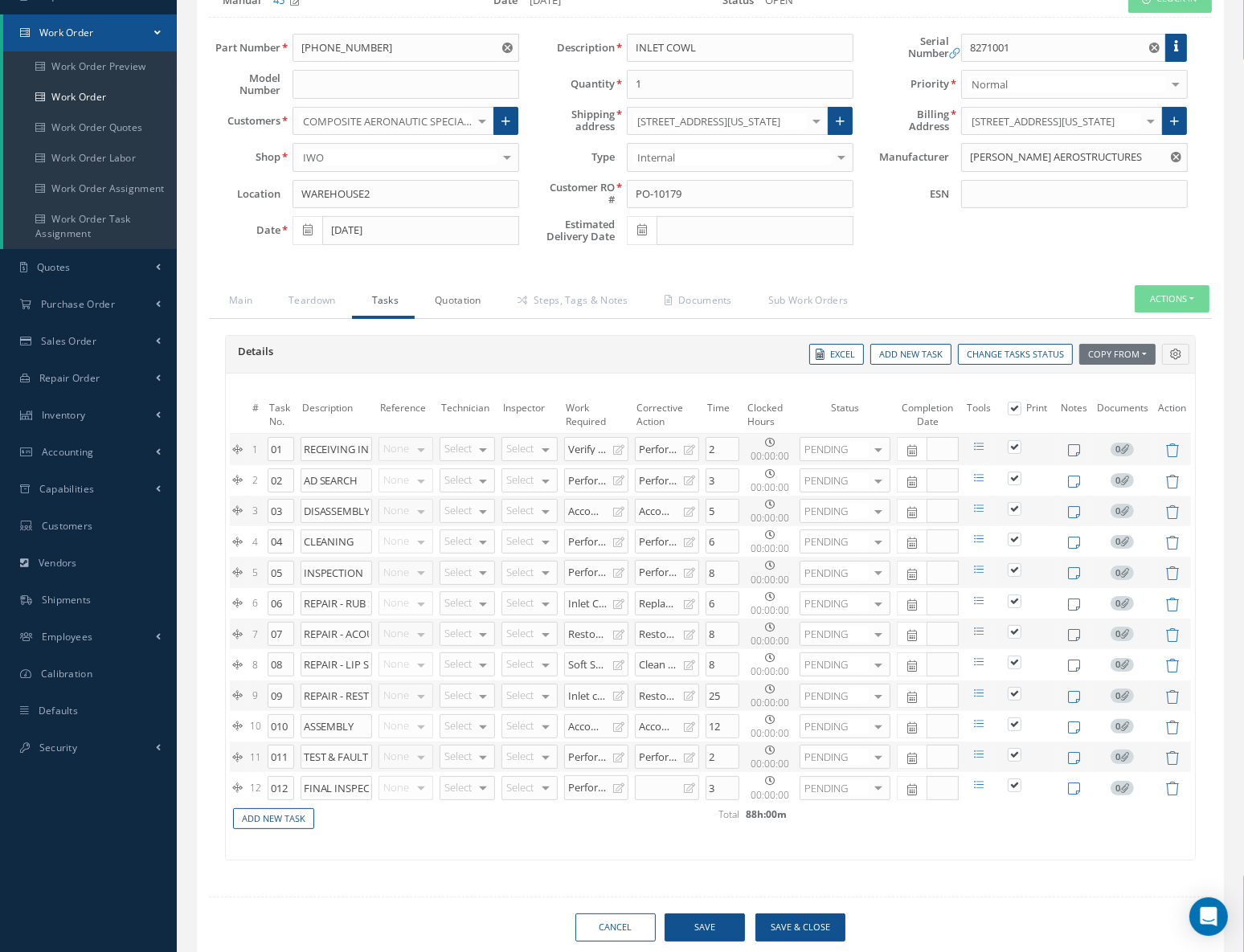
click at [434, 298] on link "Quotation" at bounding box center [456, 302] width 83 height 34
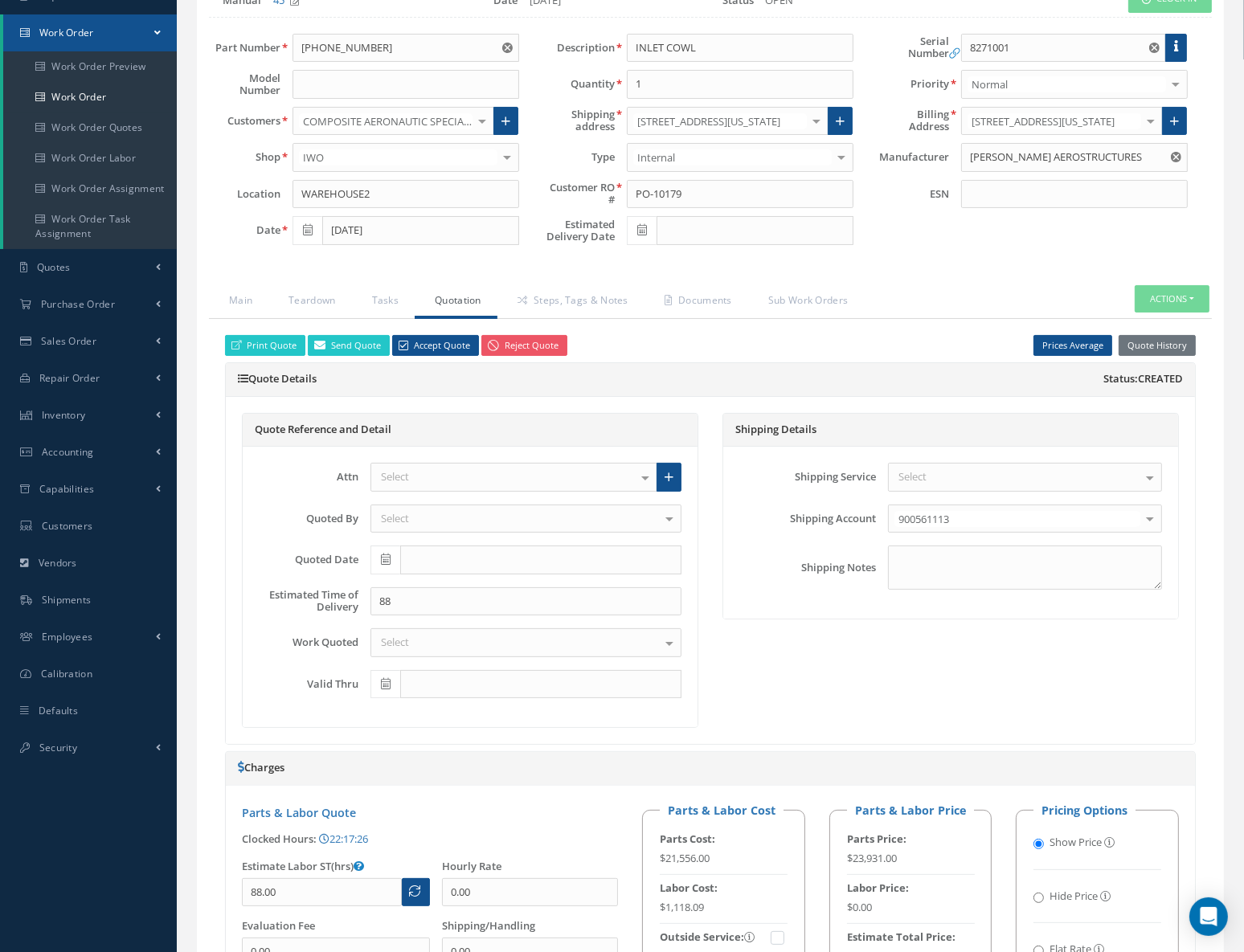
scroll to position [0, 0]
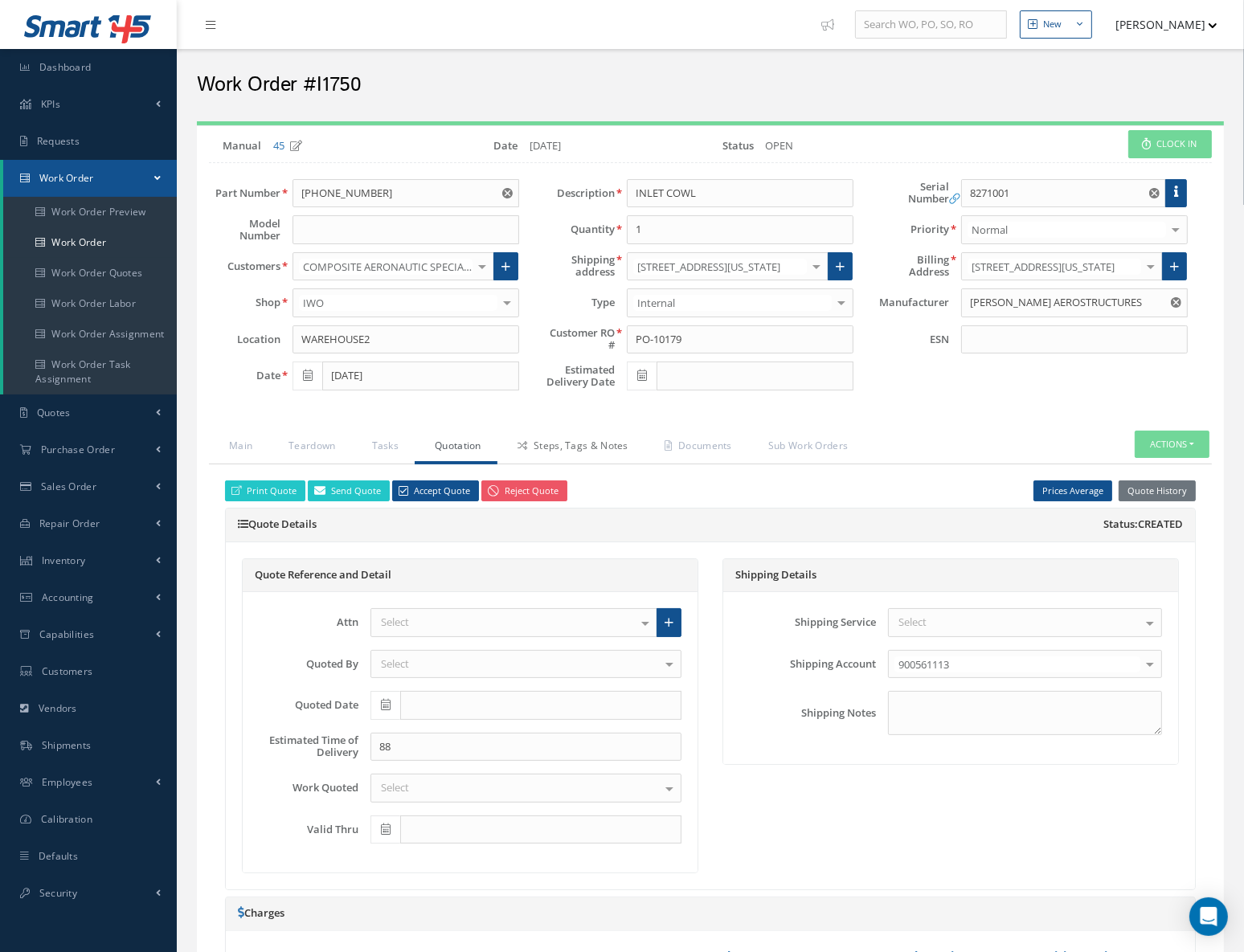
click at [571, 445] on link "Steps, Tags & Notes" at bounding box center [571, 448] width 147 height 34
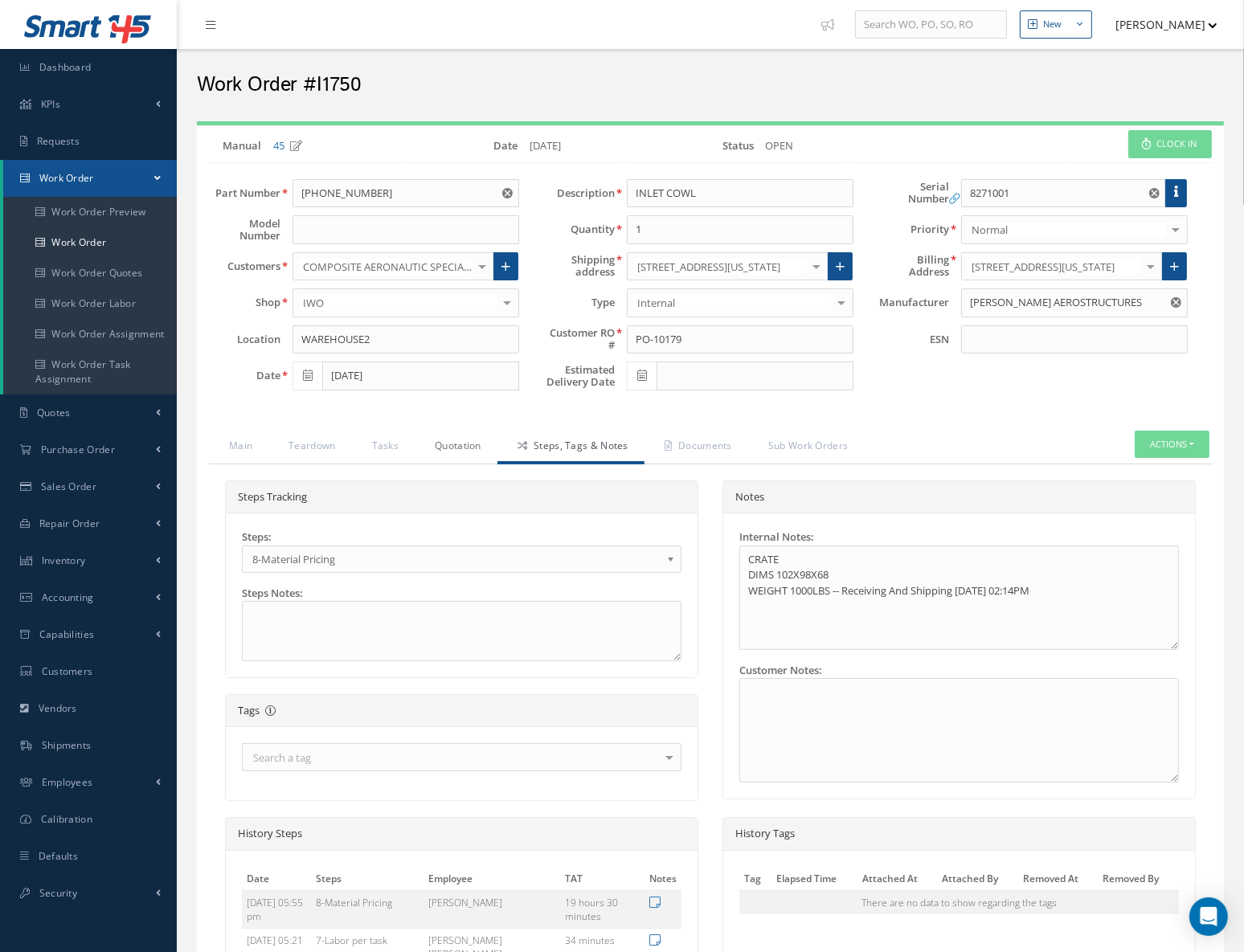
click at [450, 445] on link "Quotation" at bounding box center [456, 448] width 83 height 34
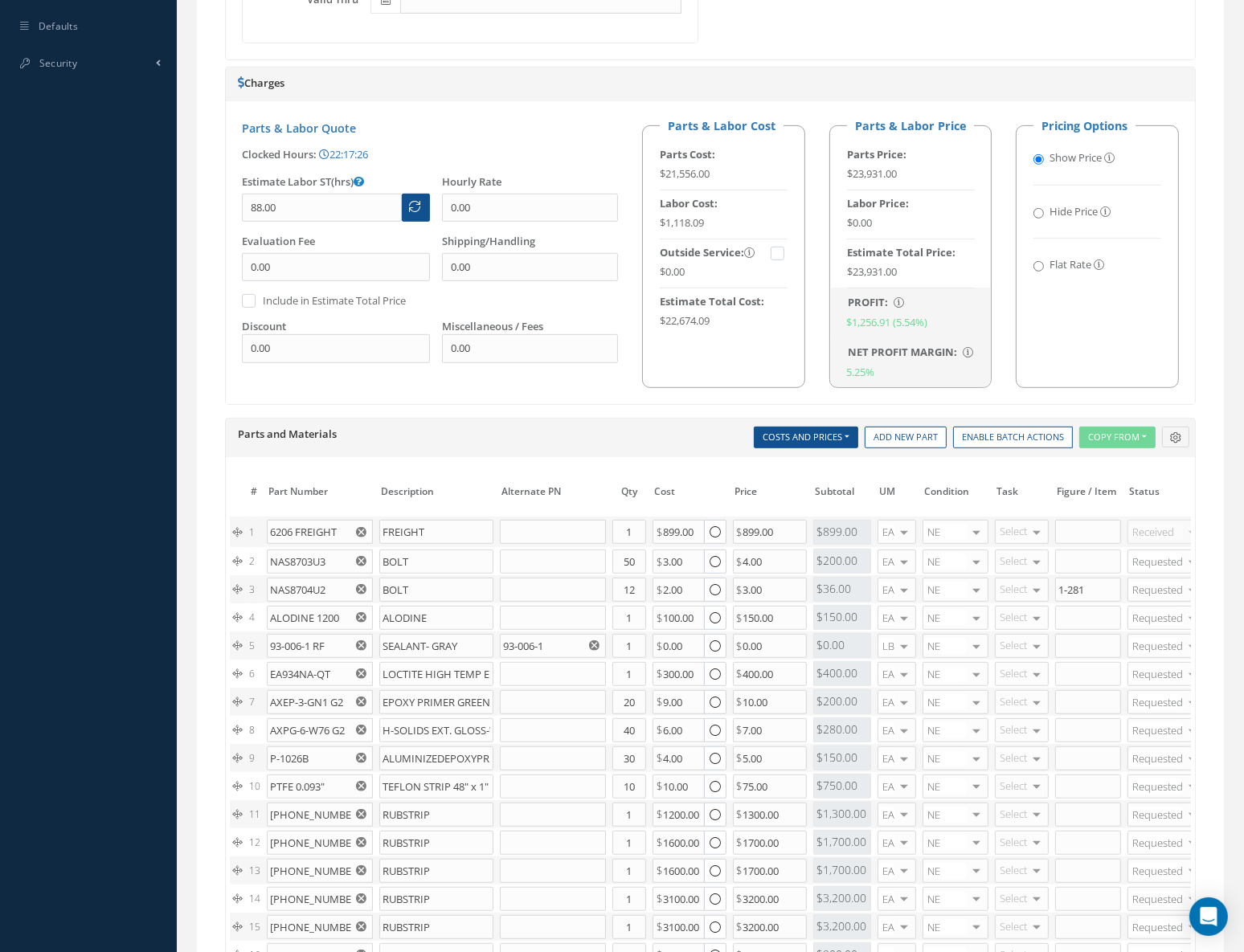
scroll to position [645, 0]
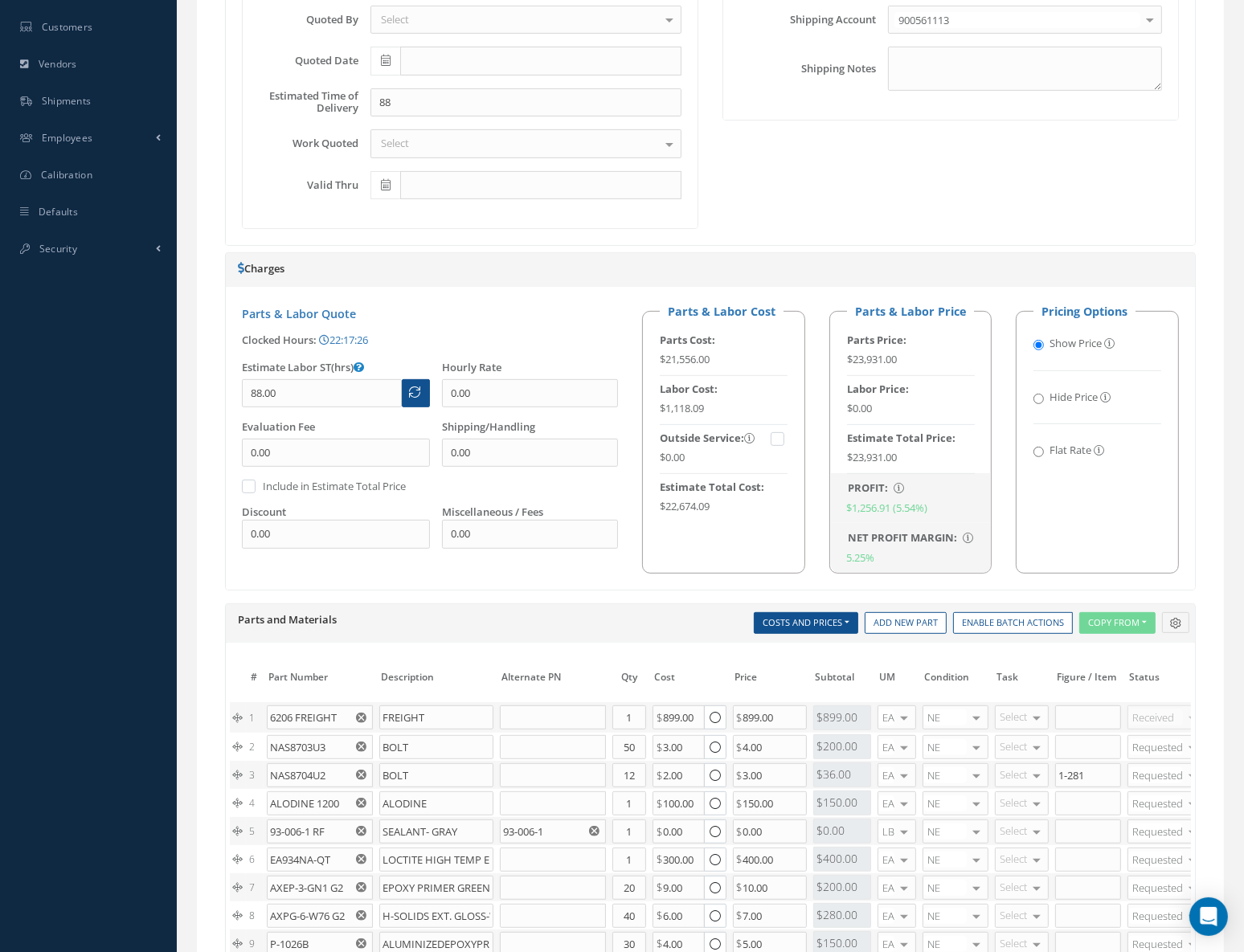
click at [787, 200] on div "Shipping Details Shipping Service Select _ Airborne COURIER DELIVERY DHL DHL DH…" at bounding box center [950, 72] width 480 height 315
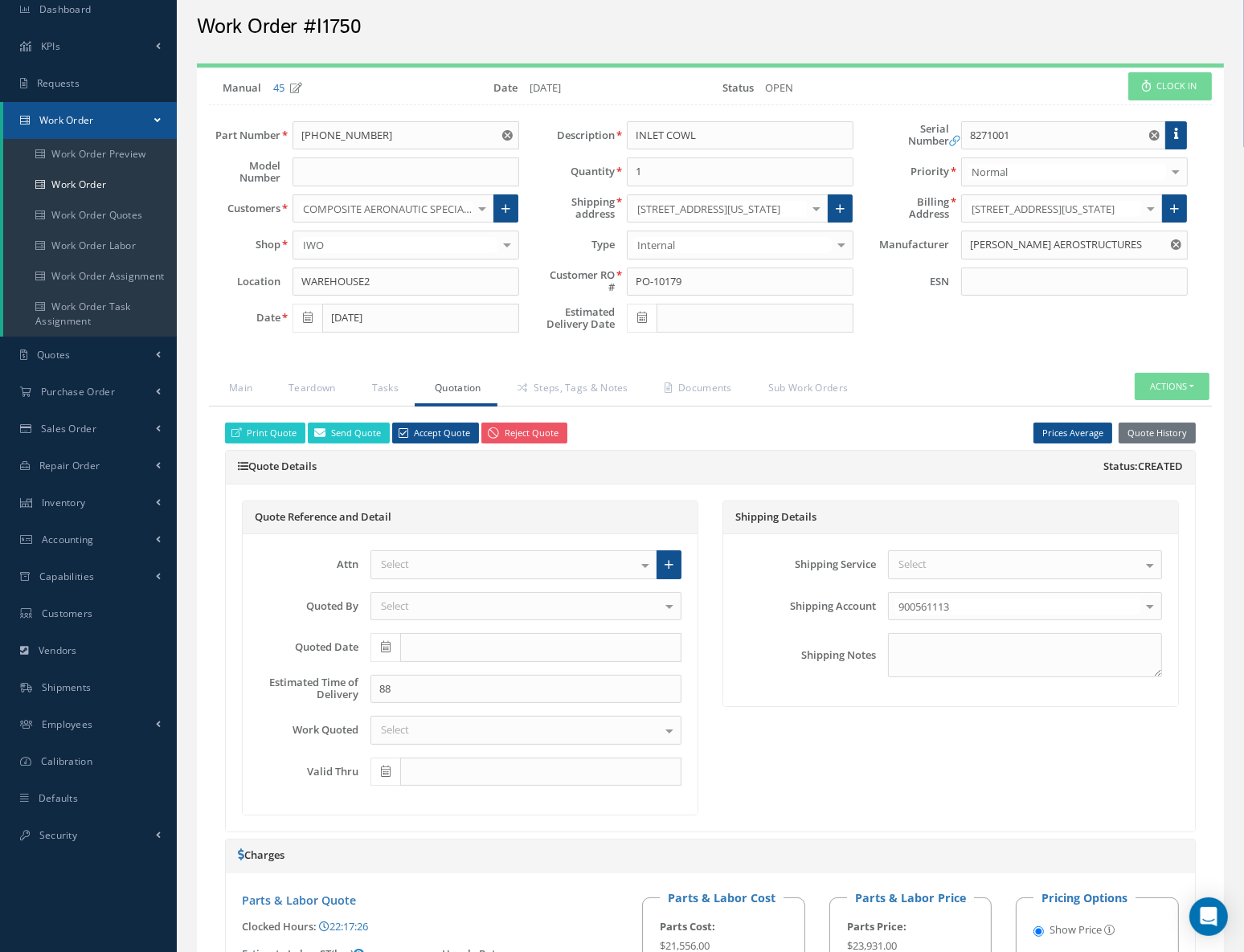
scroll to position [0, 0]
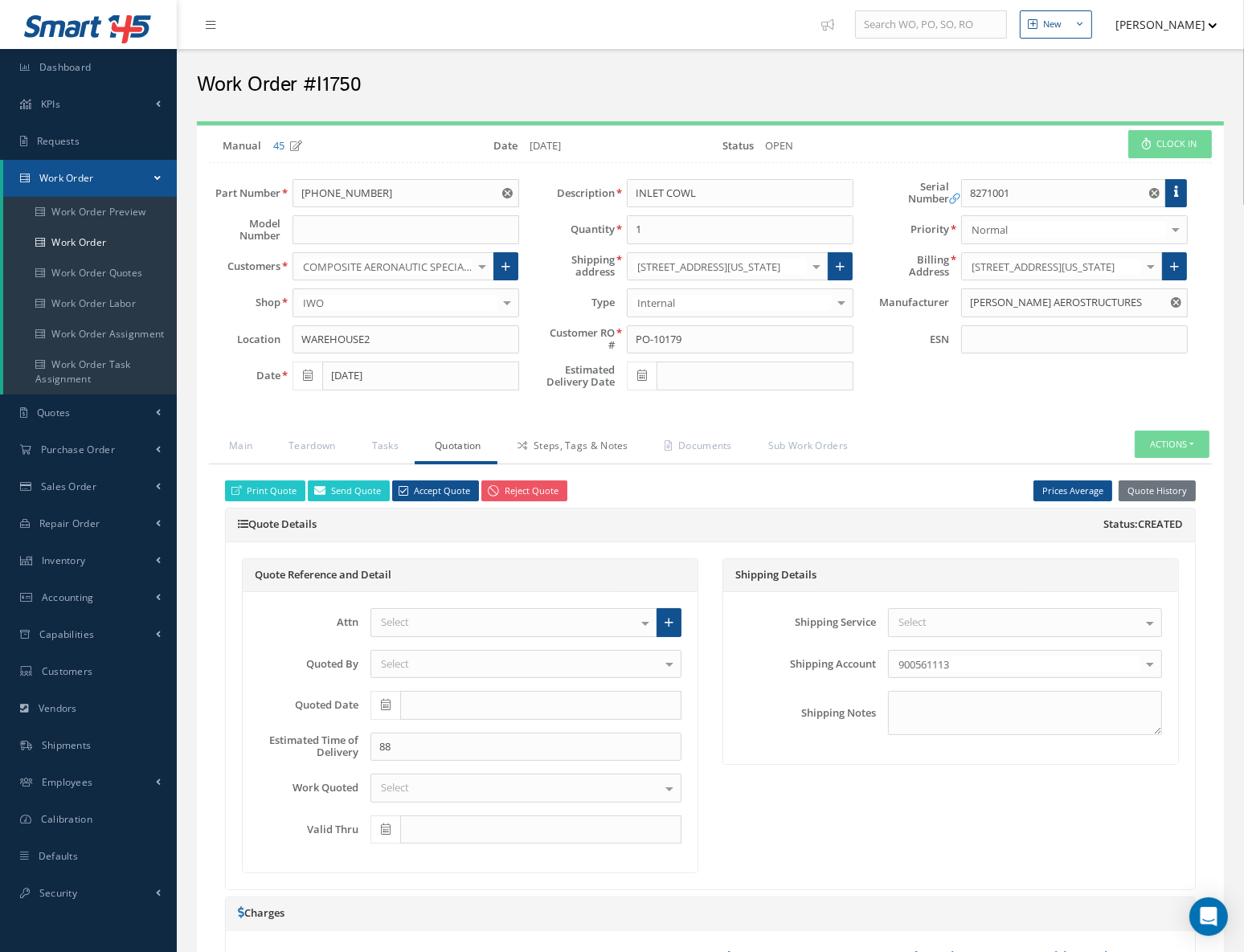
click at [589, 450] on link "Steps, Tags & Notes" at bounding box center [571, 448] width 147 height 34
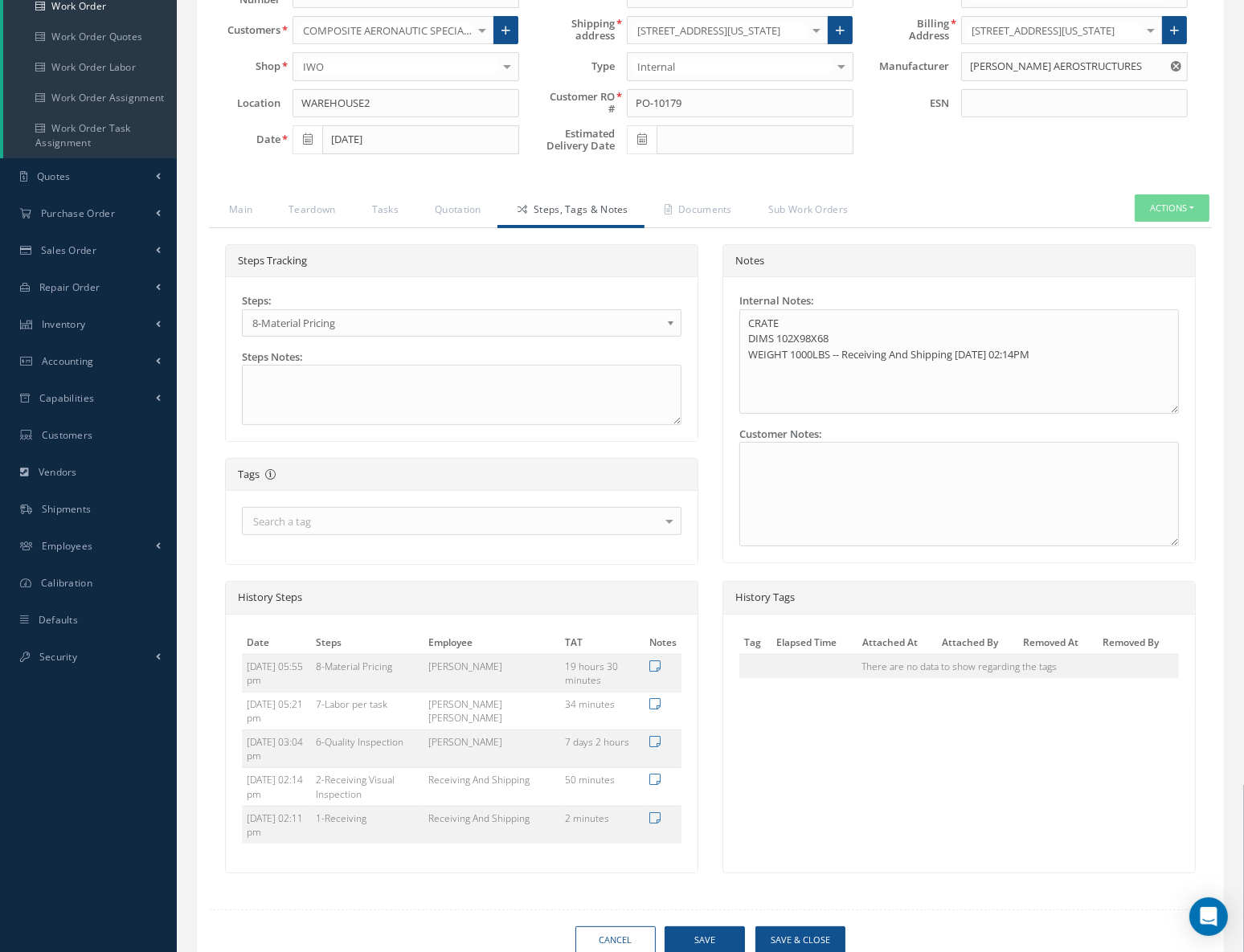
scroll to position [298, 0]
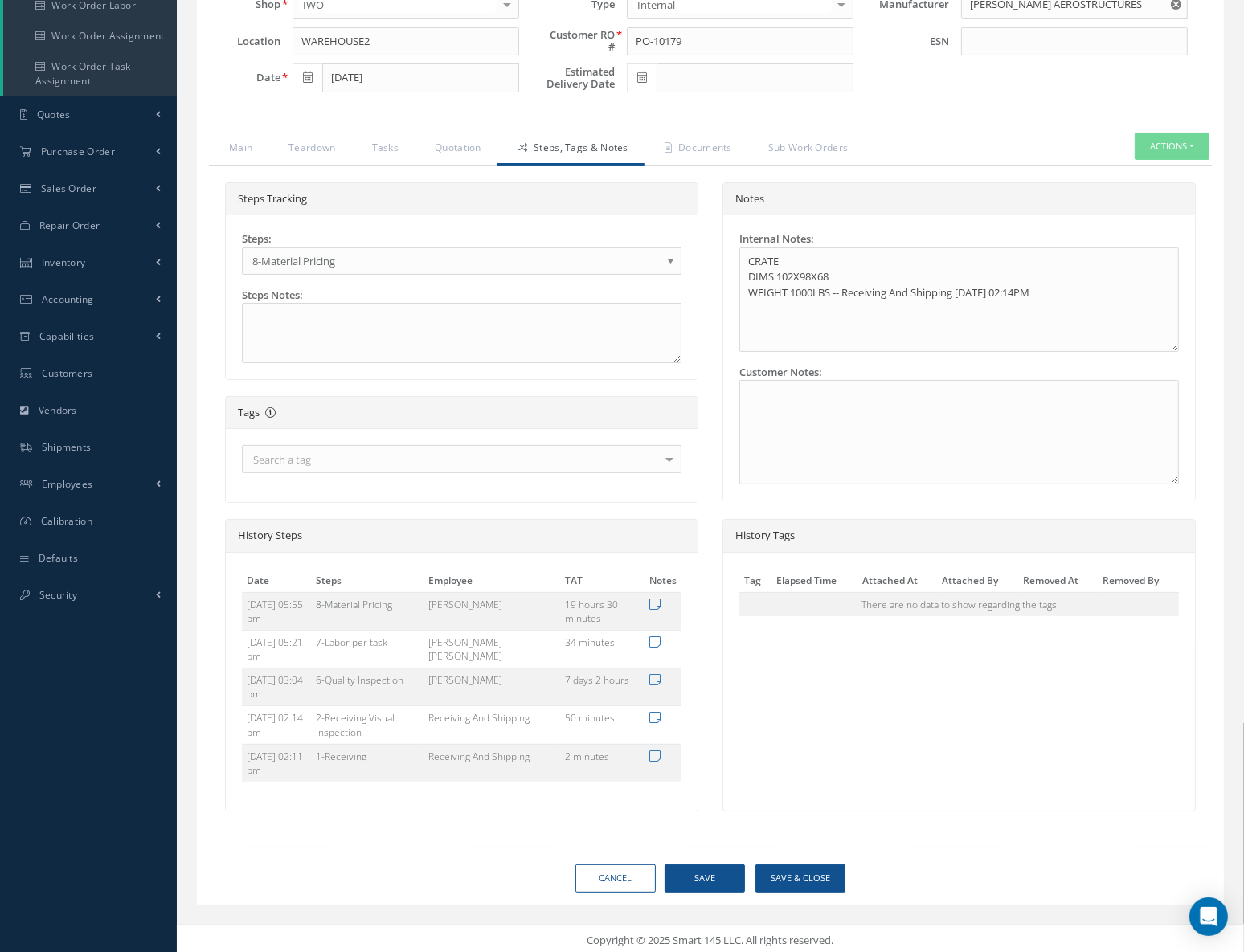
click at [898, 740] on div "History Tags Tag Elapsed Time Attached At Attached By Removed At Removed By The…" at bounding box center [958, 665] width 474 height 292
click at [401, 865] on div "Cancel Save Save & Close" at bounding box center [711, 878] width 1027 height 28
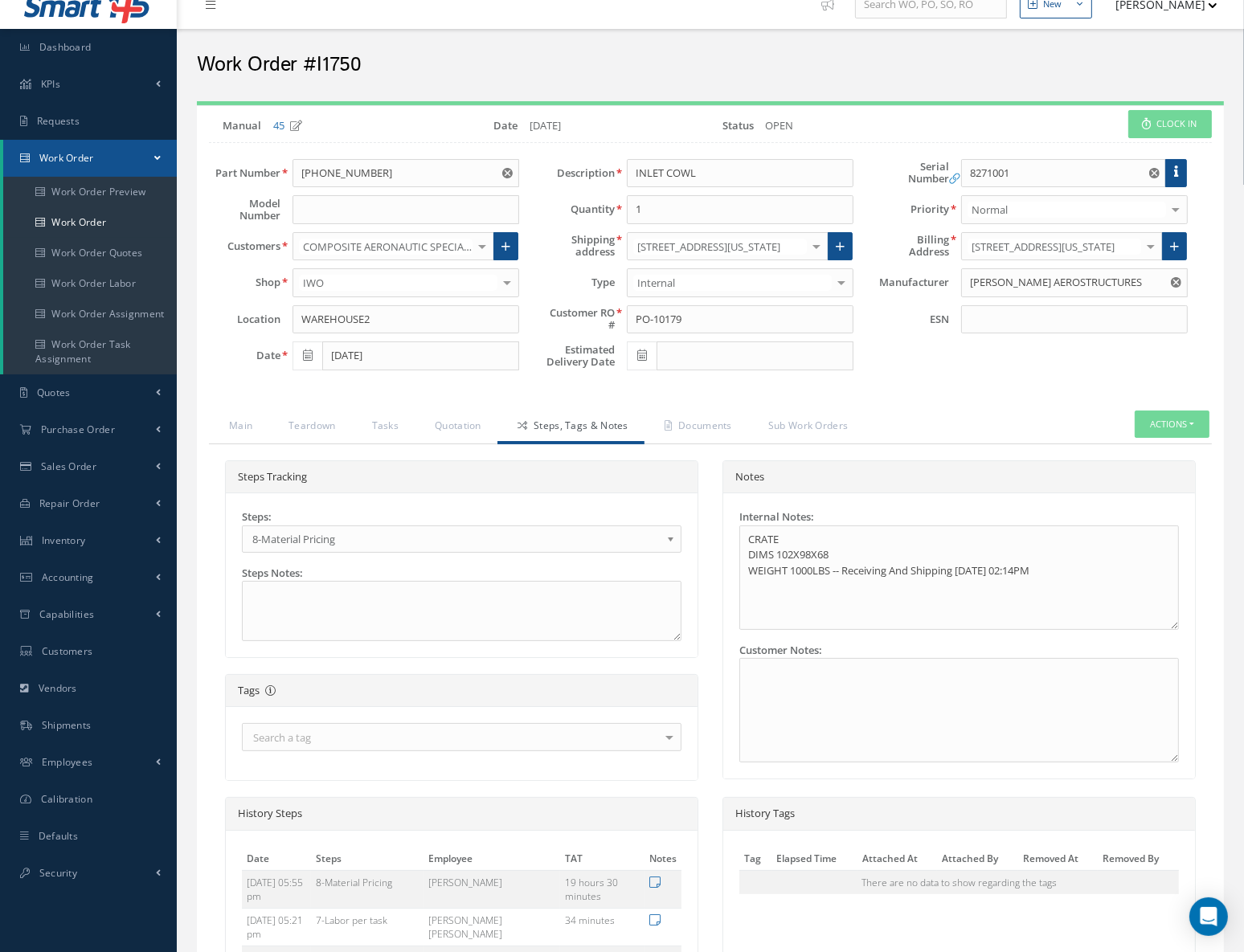
scroll to position [0, 0]
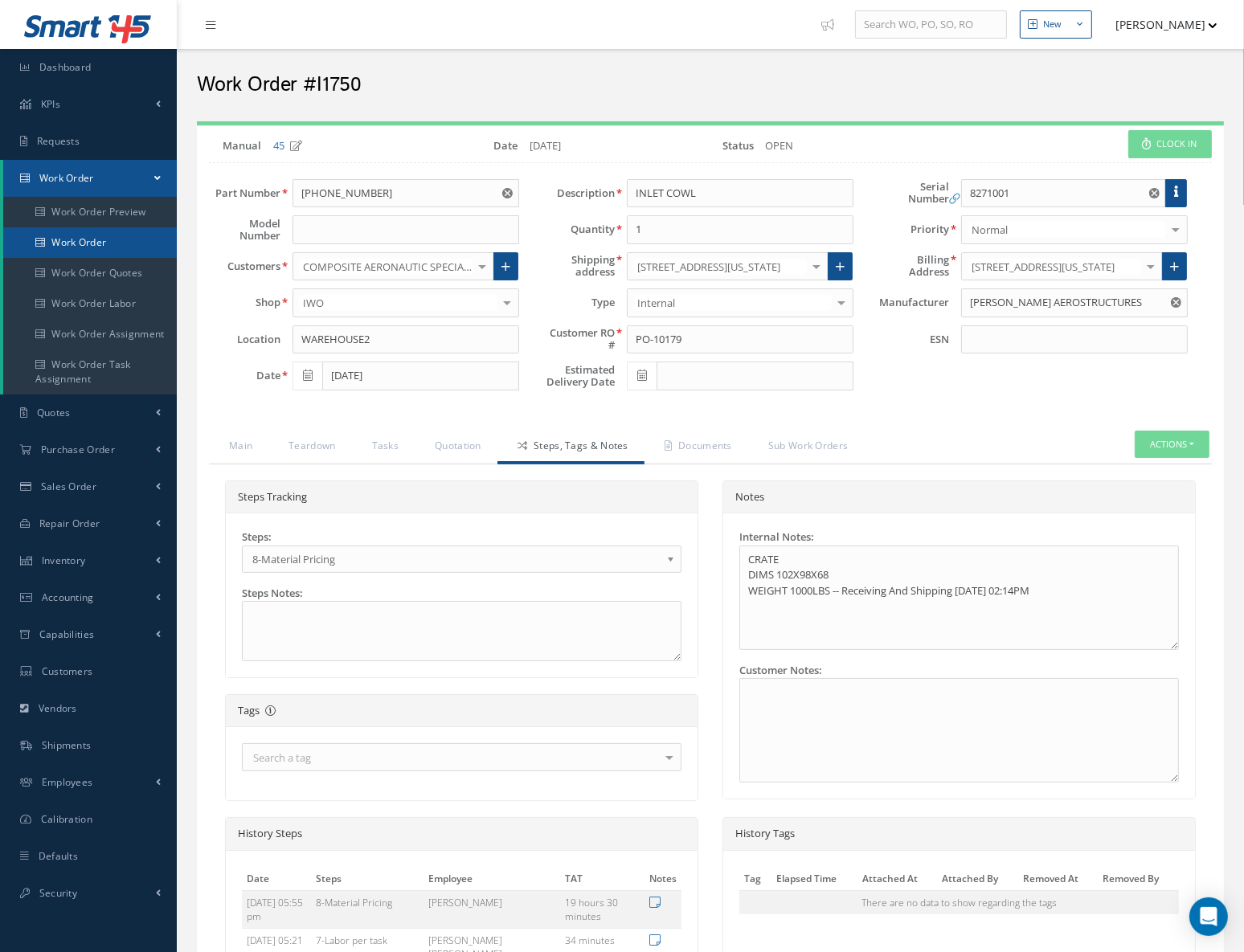
click at [86, 238] on link "Work Order" at bounding box center [89, 242] width 174 height 31
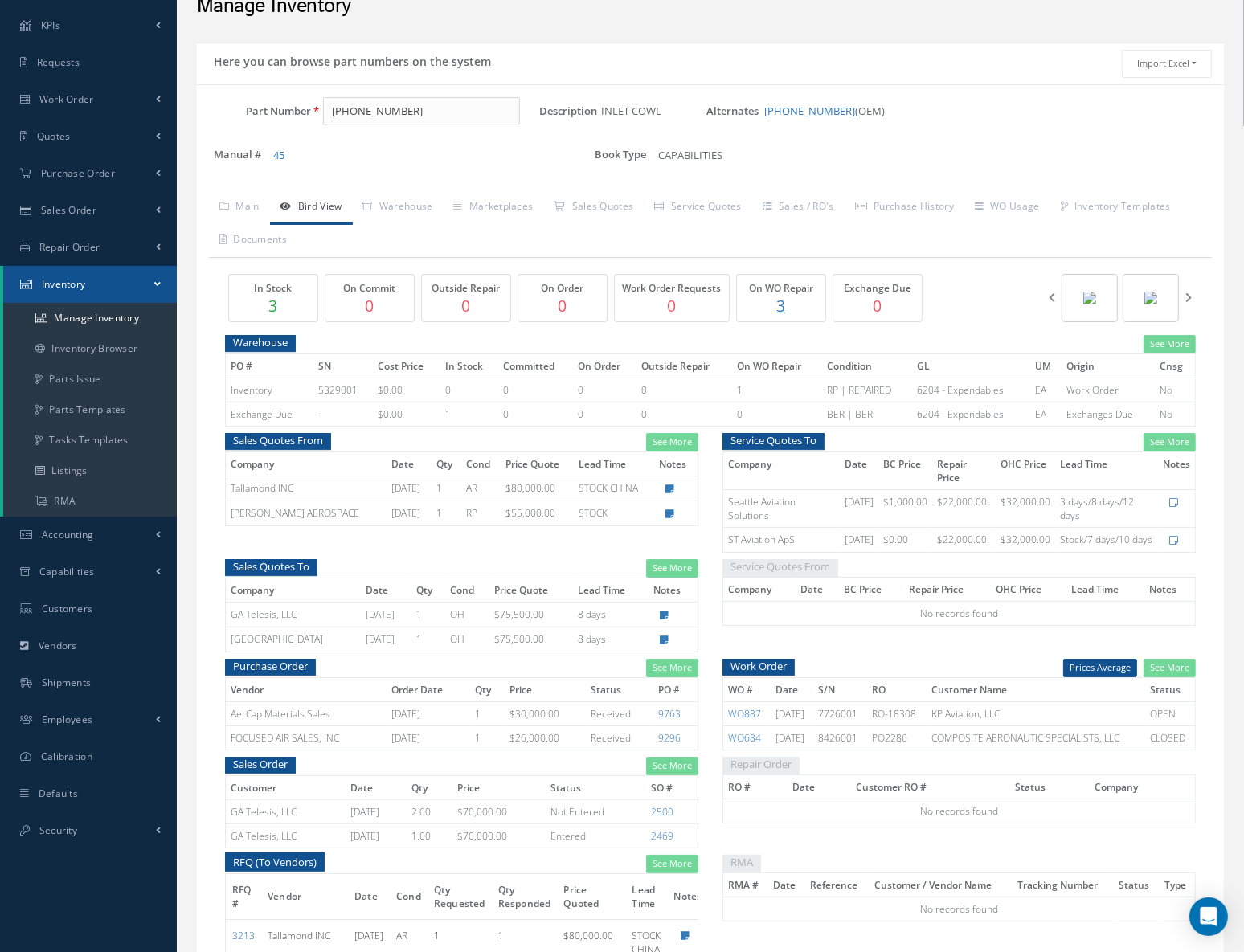
scroll to position [73, 0]
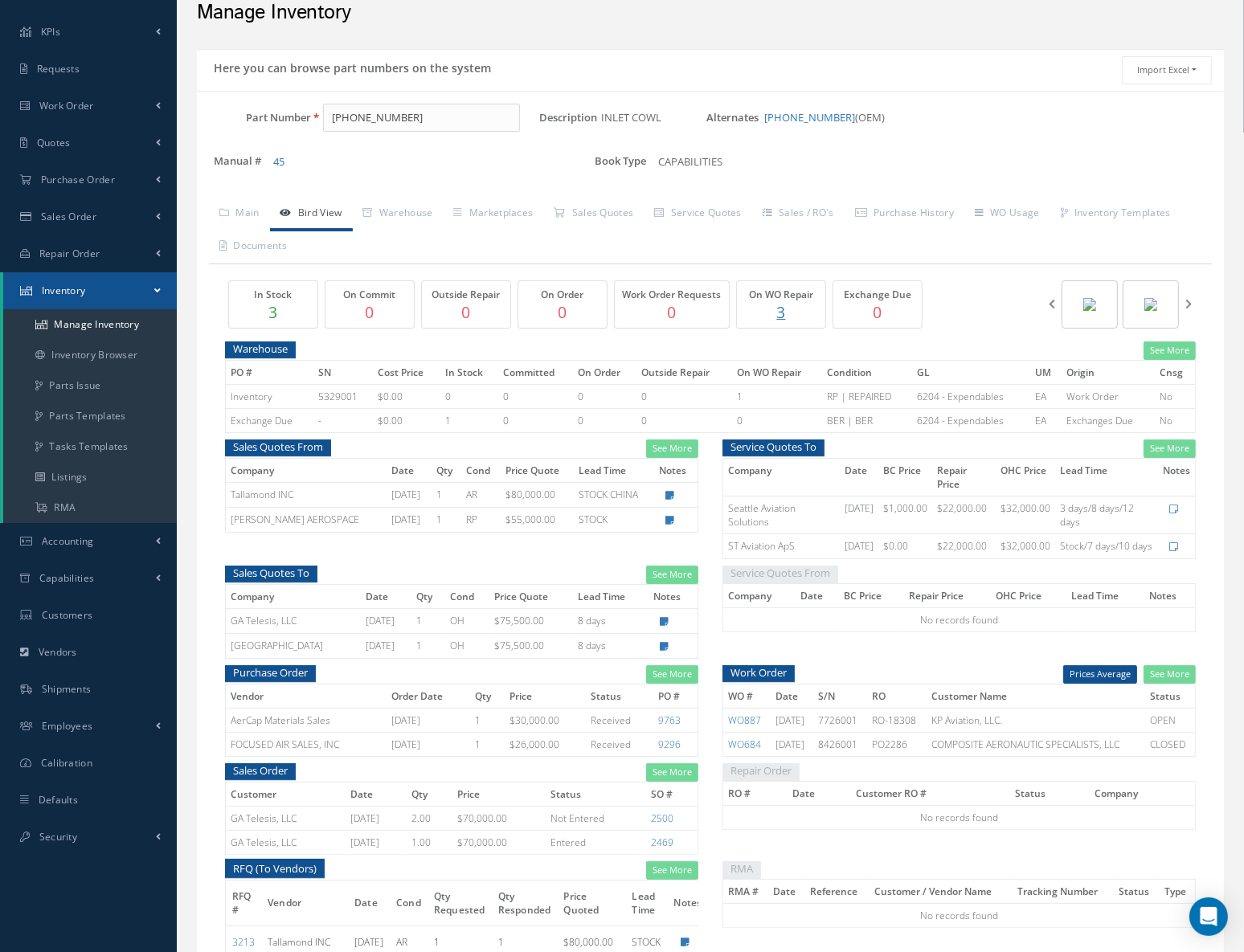
click at [779, 324] on p "3" at bounding box center [781, 312] width 80 height 23
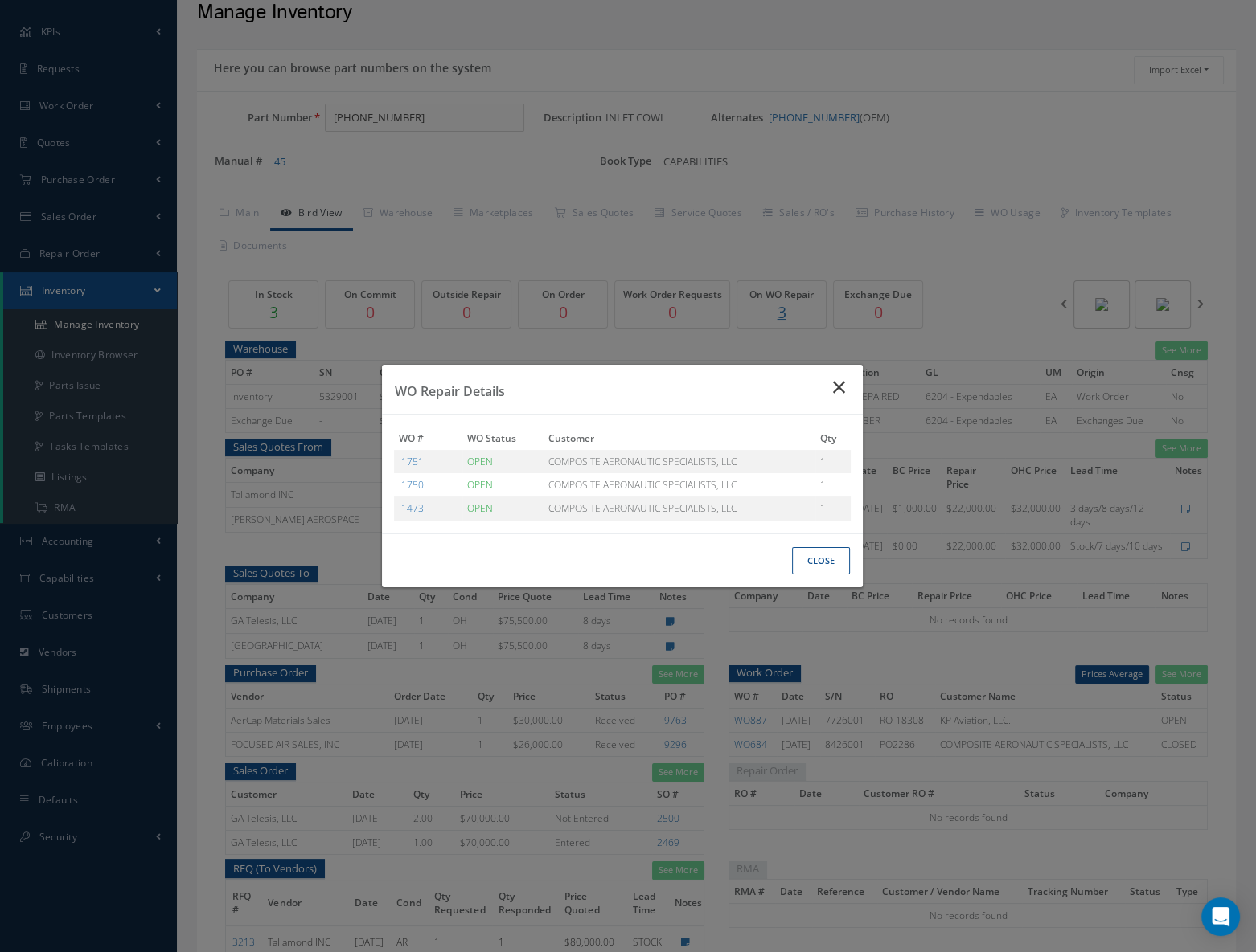
click at [833, 383] on icon "Close" at bounding box center [842, 387] width 17 height 20
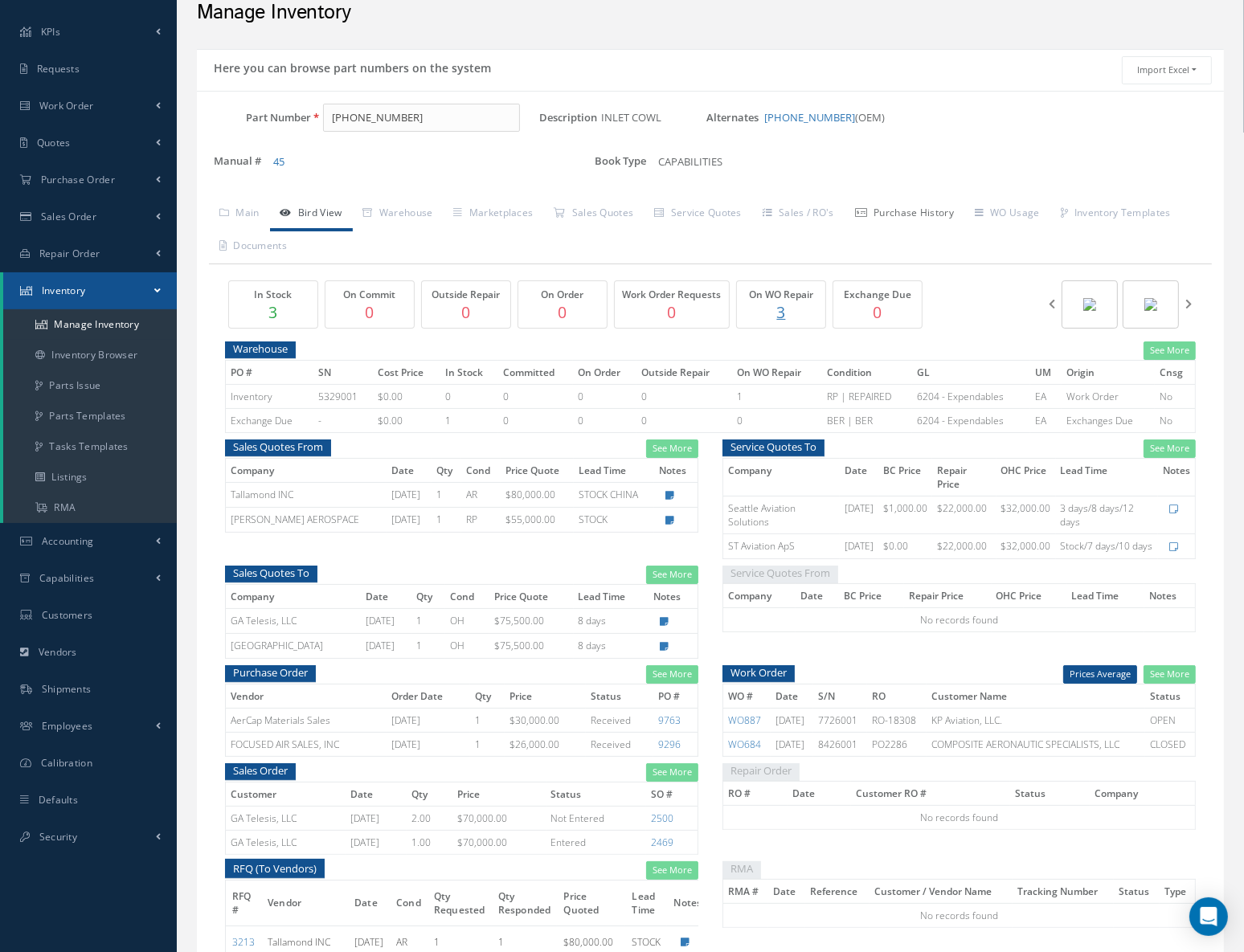
click at [923, 220] on link "Purchase History" at bounding box center [904, 214] width 120 height 34
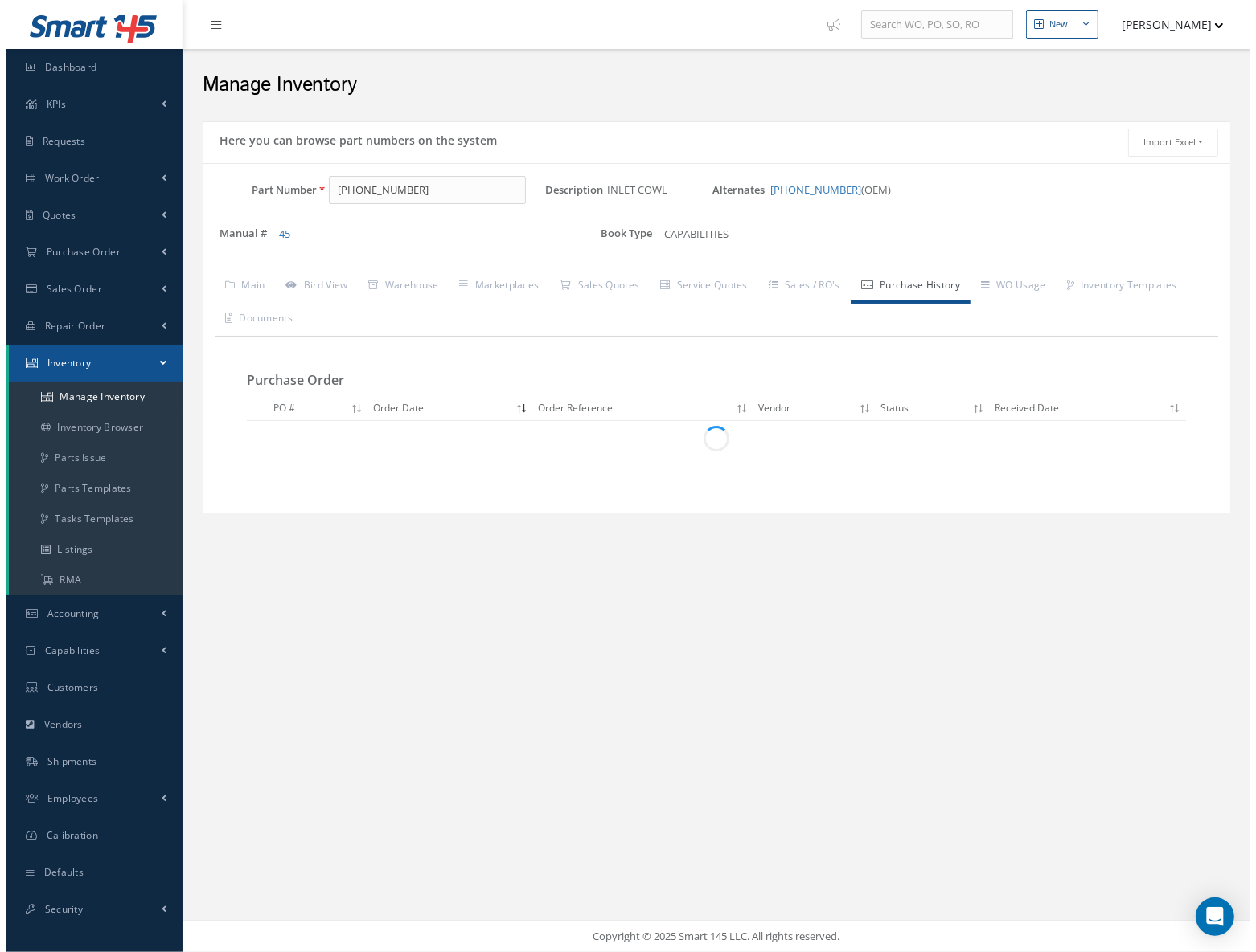
scroll to position [0, 0]
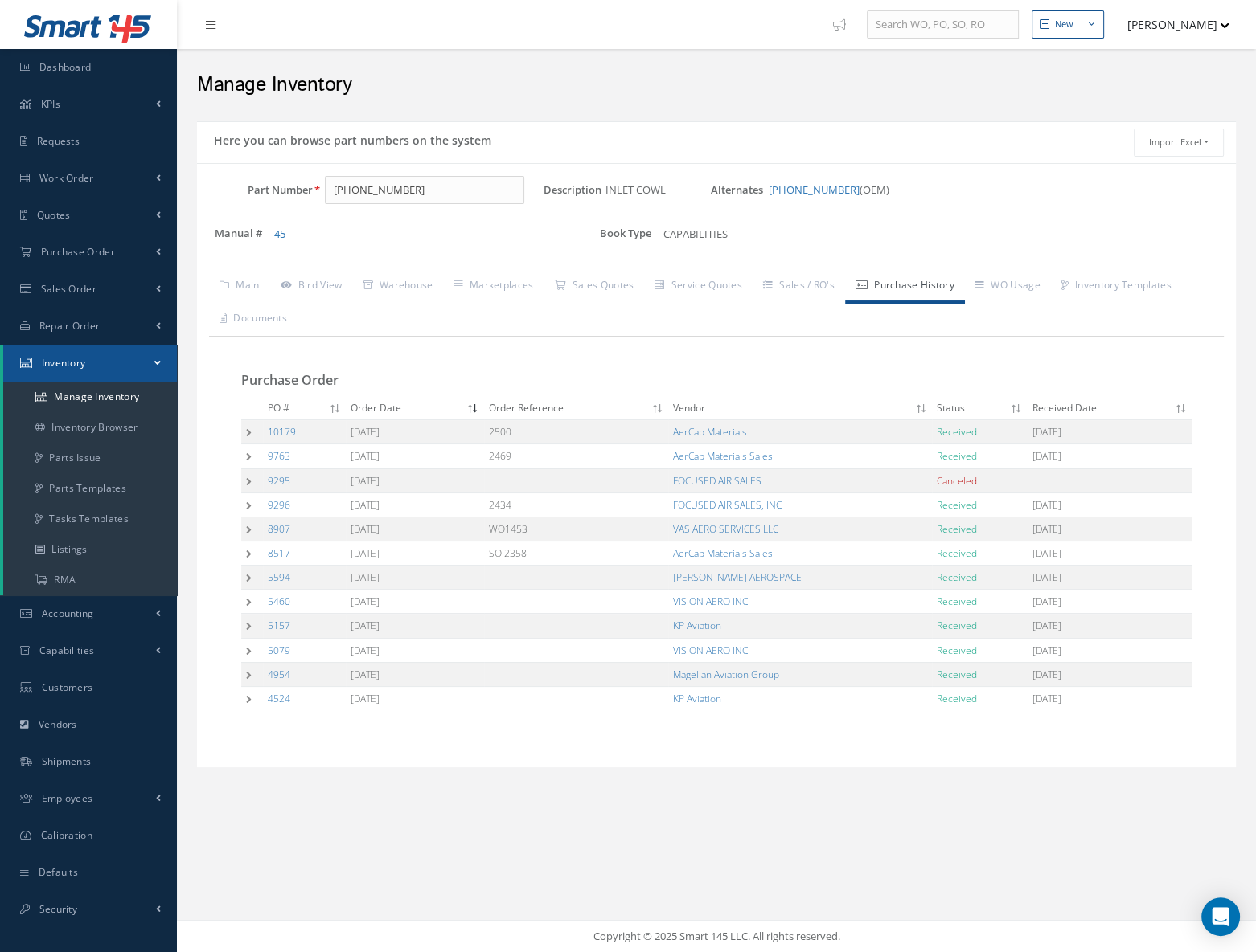
click at [250, 434] on td at bounding box center [251, 433] width 21 height 24
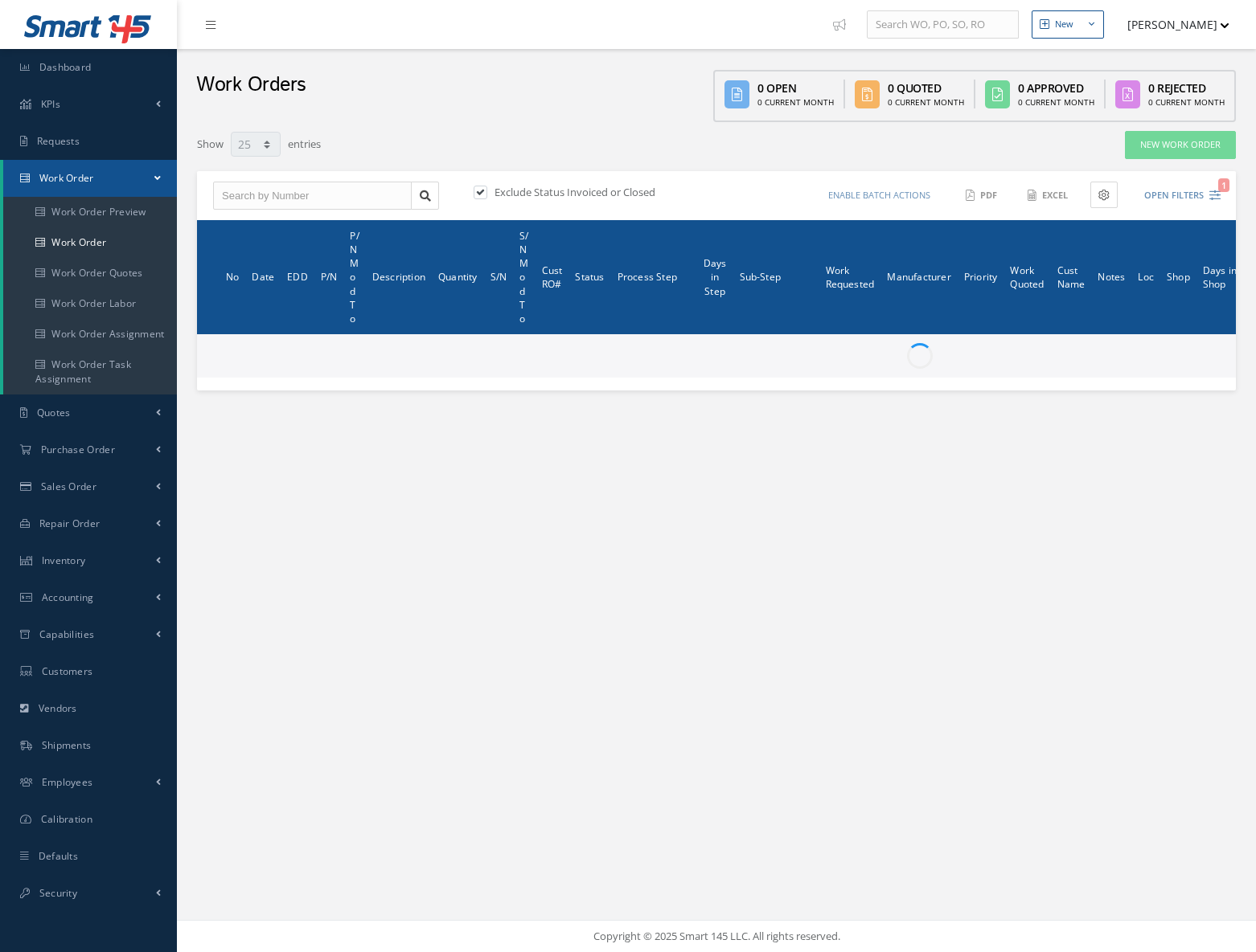
select select "25"
click at [365, 198] on input "text" at bounding box center [312, 195] width 198 height 29
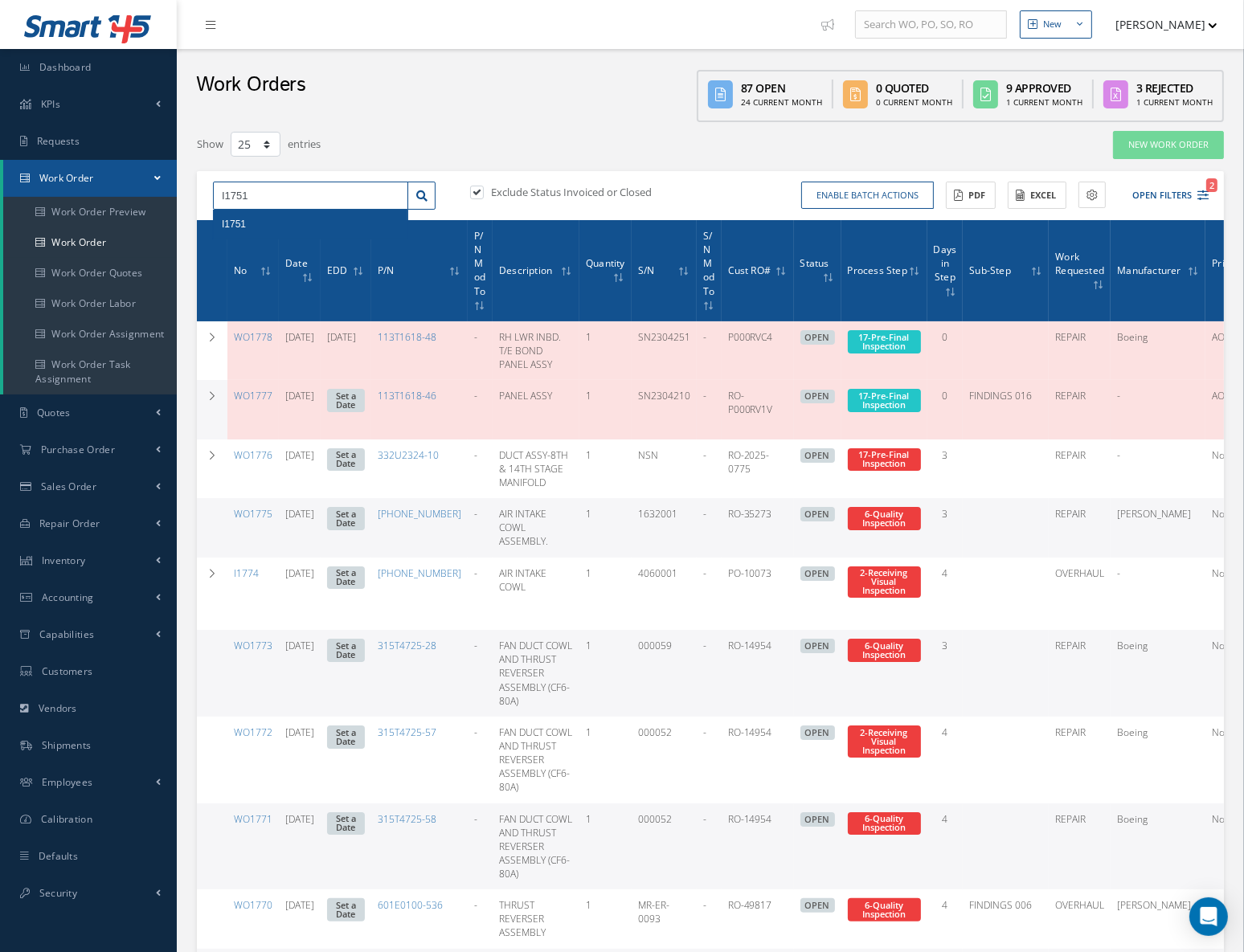
type input "I1751"
click at [238, 217] on div "I1751" at bounding box center [310, 223] width 178 height 16
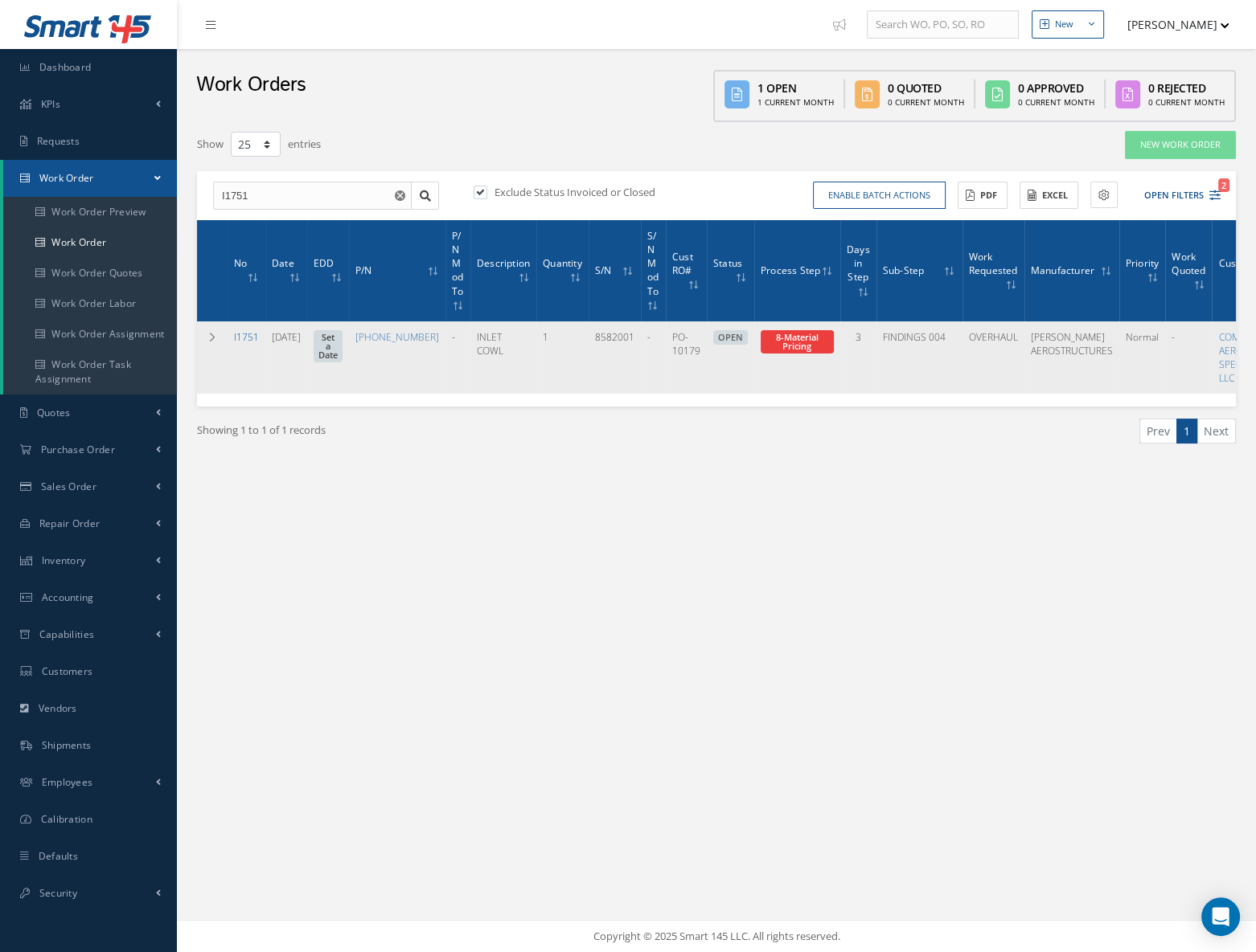
click at [257, 334] on link "I1751" at bounding box center [246, 337] width 25 height 14
click at [246, 333] on link "I1751" at bounding box center [246, 337] width 25 height 14
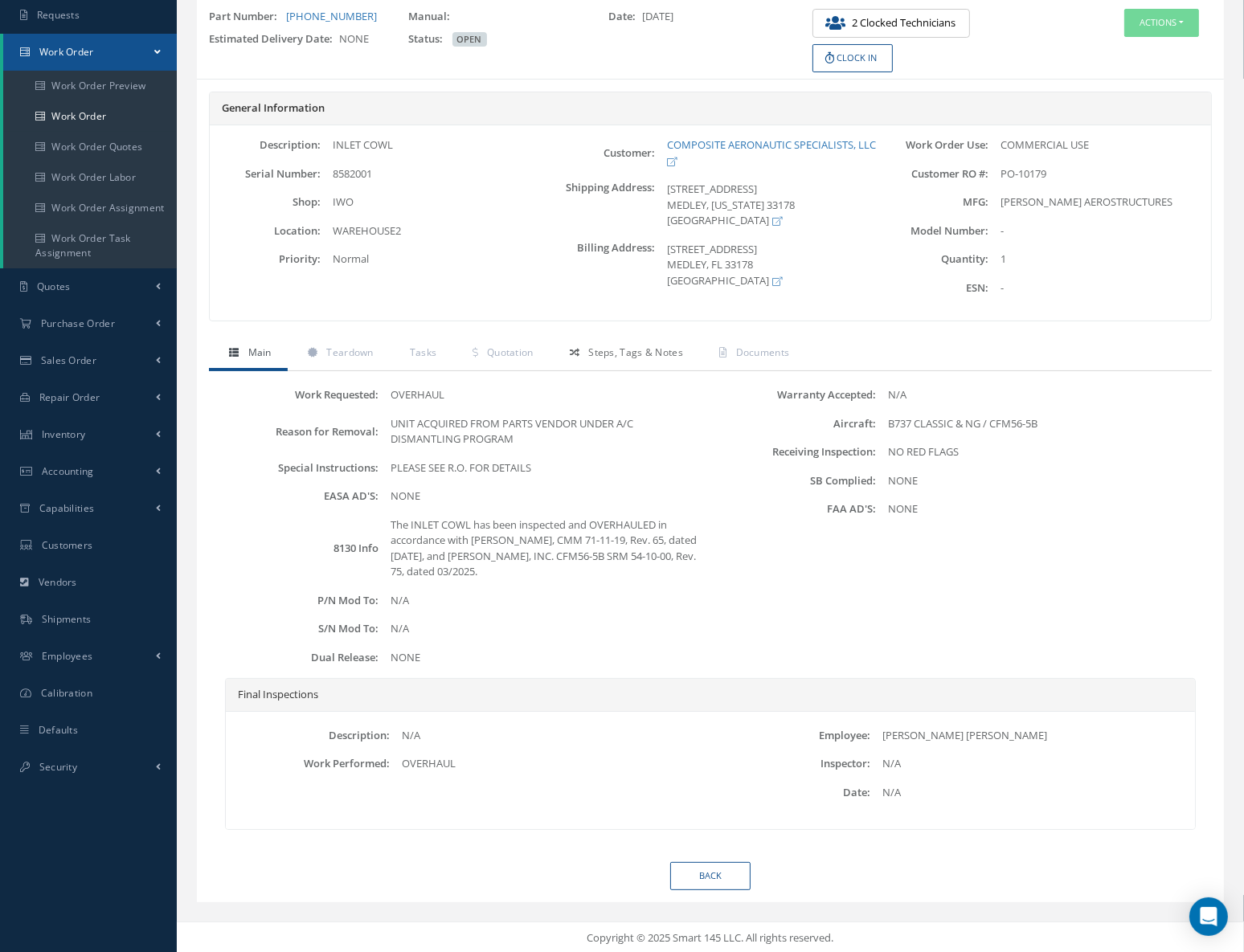
click at [608, 351] on span "Steps, Tags & Notes" at bounding box center [635, 352] width 95 height 14
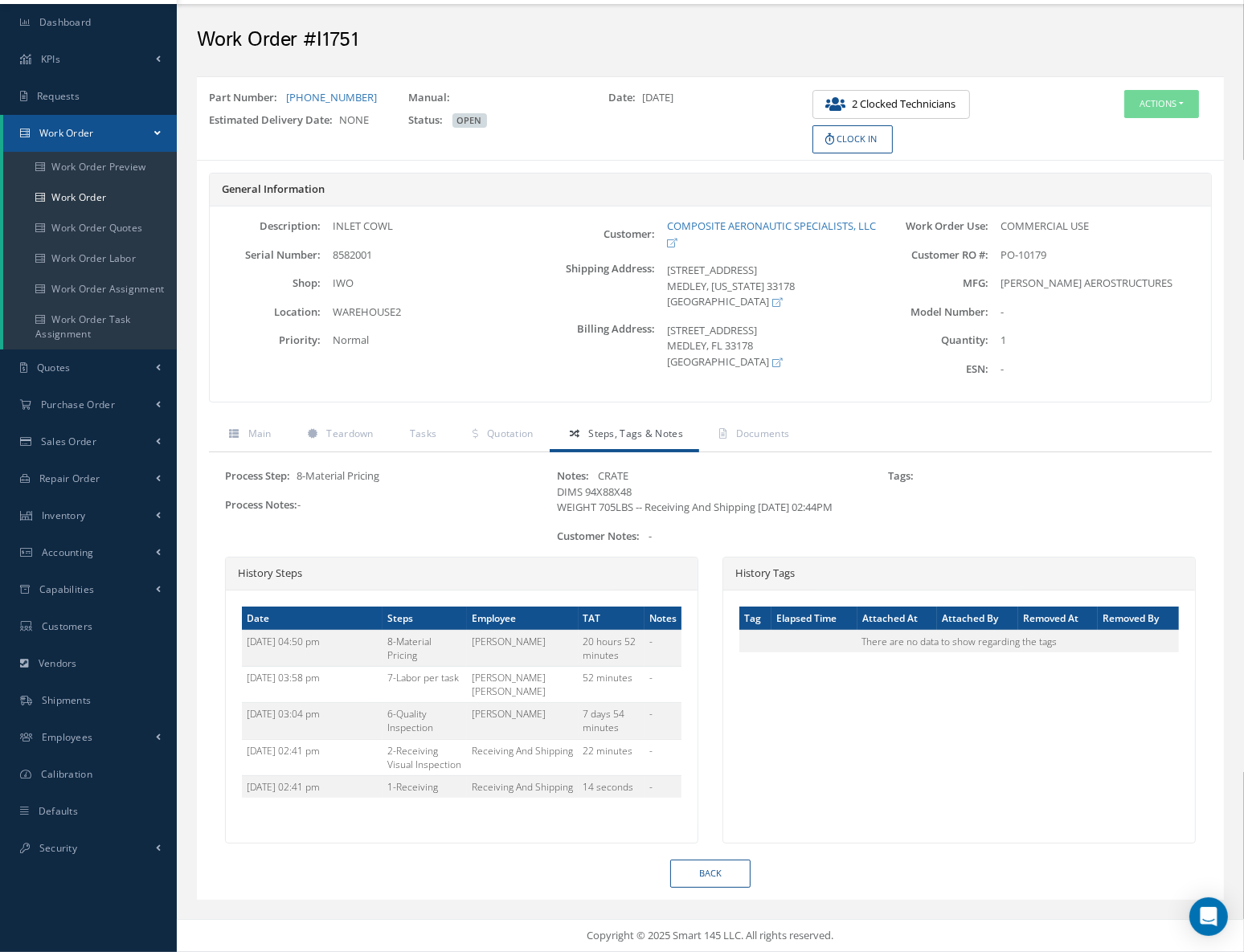
scroll to position [56, 0]
